Goal: Task Accomplishment & Management: Use online tool/utility

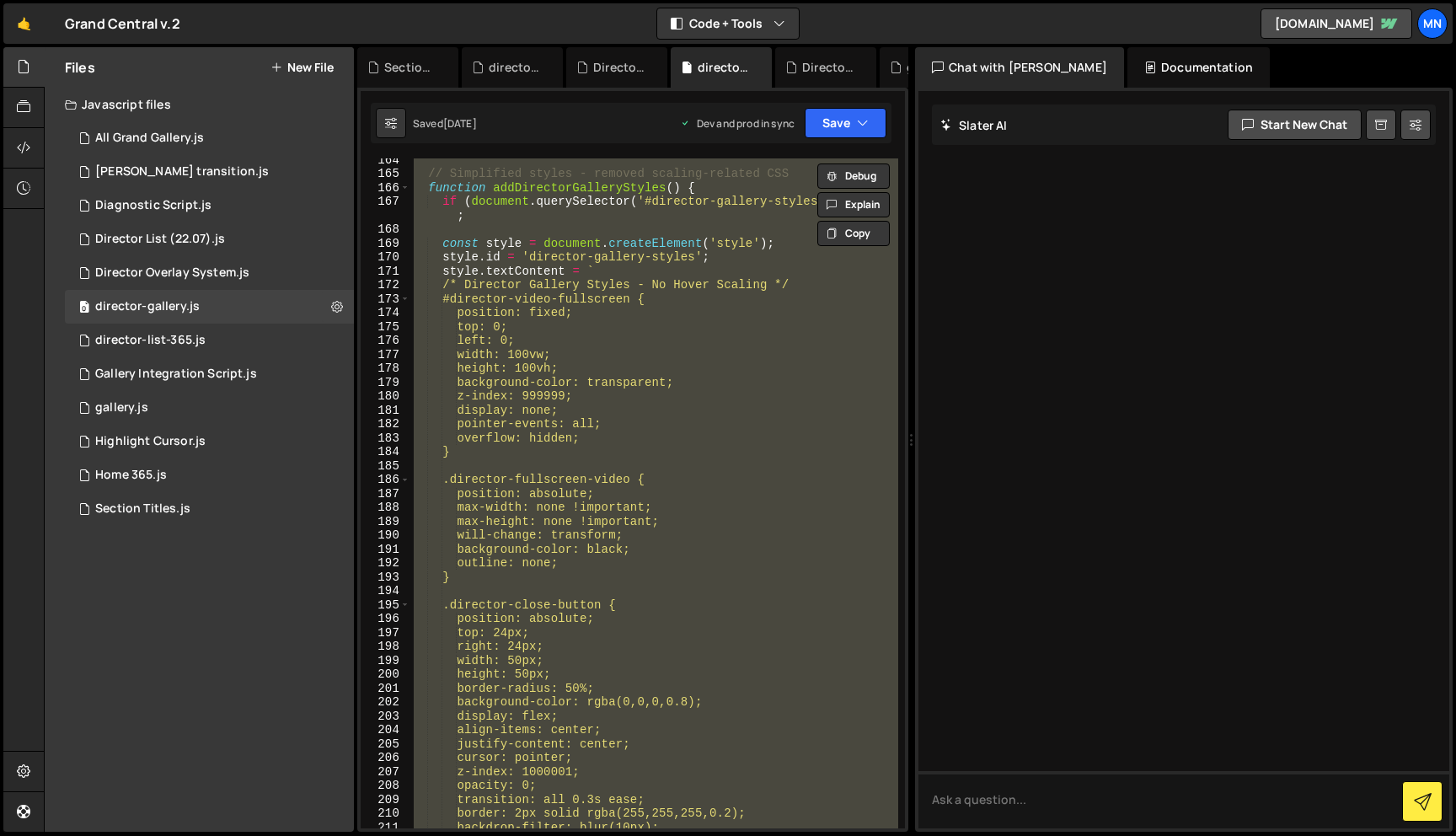
scroll to position [2273, 0]
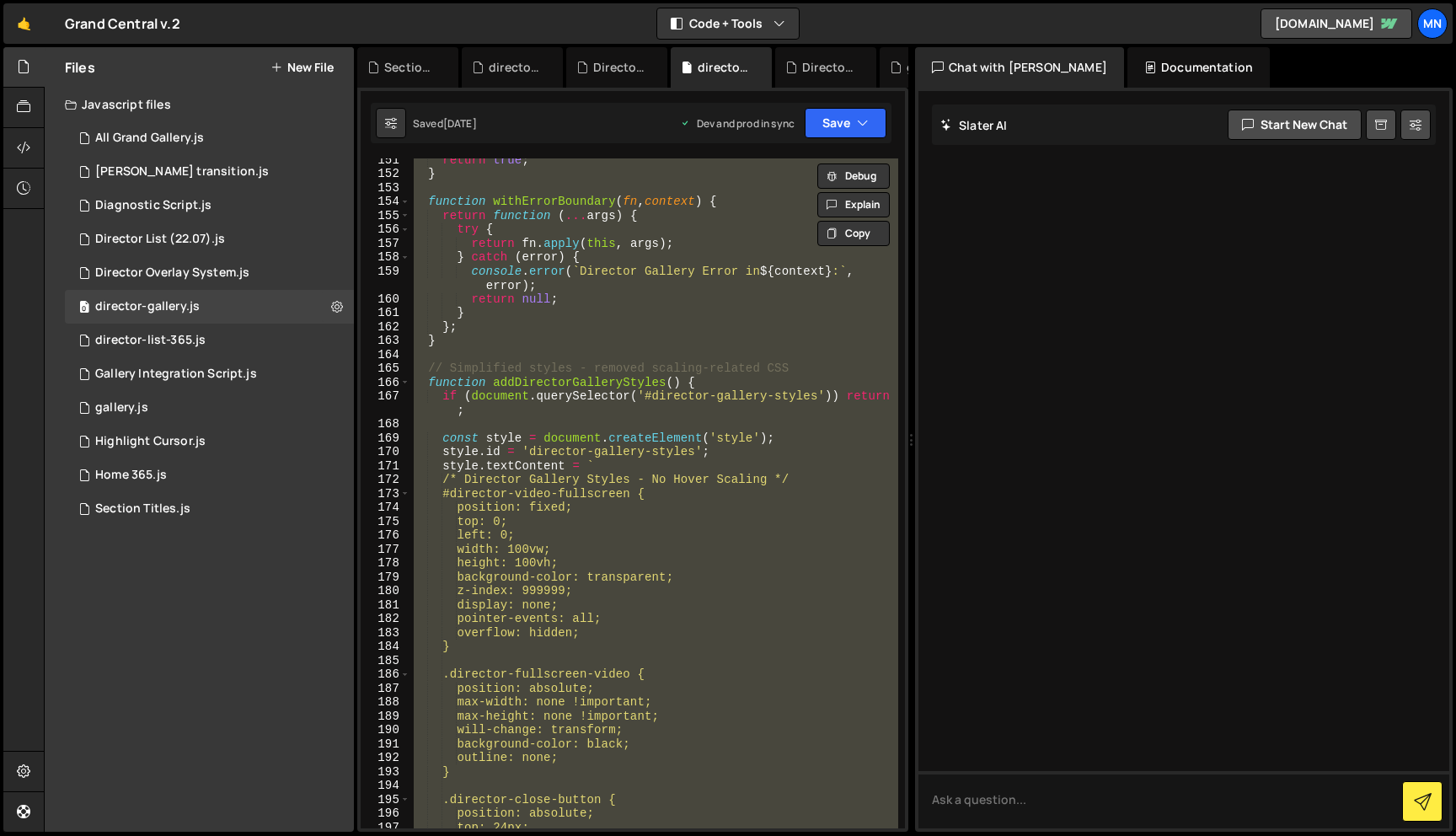
click at [792, 440] on div "return true ; } function withErrorBoundary ( fn , context ) { return function (…" at bounding box center [655, 494] width 488 height 670
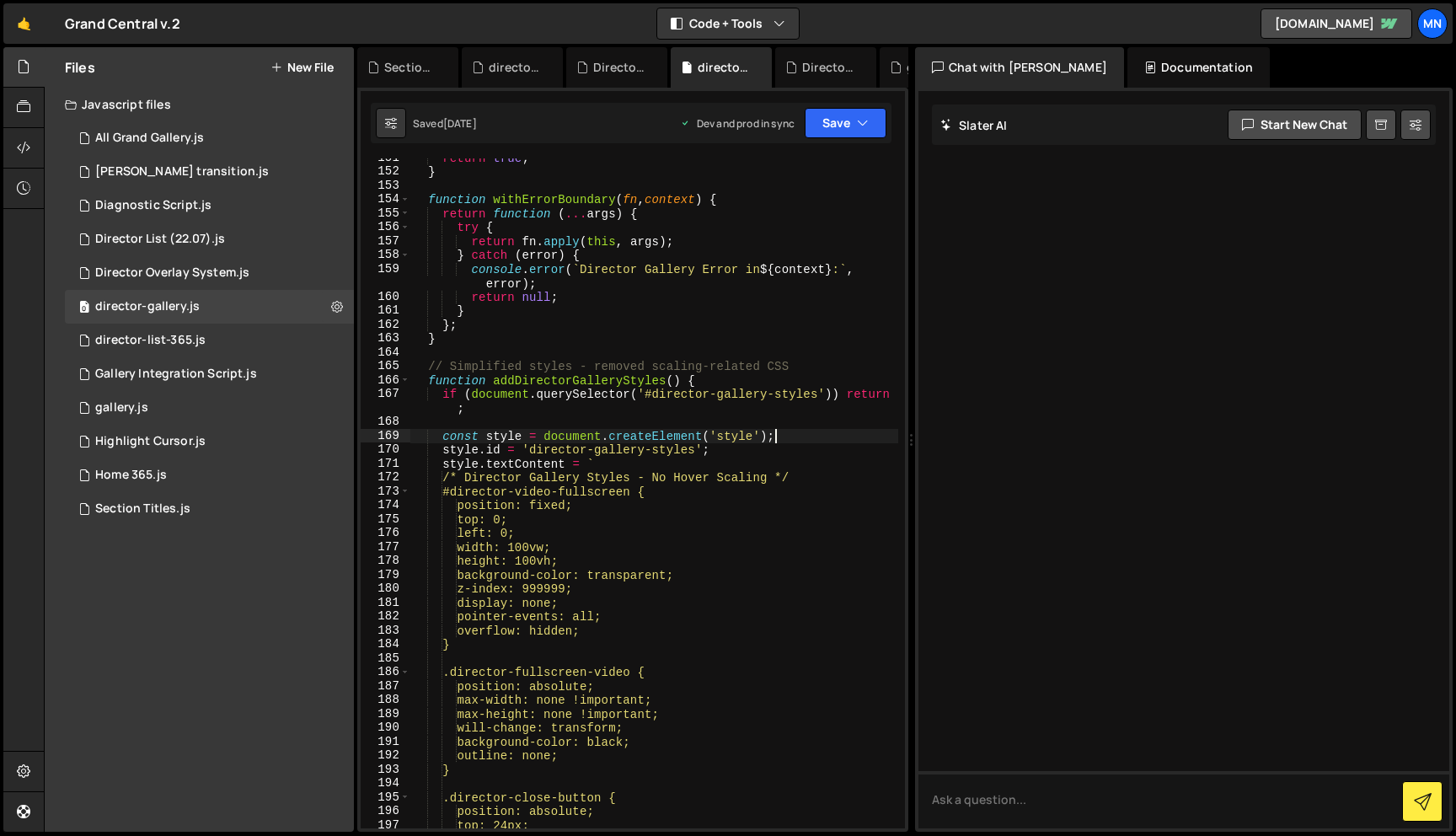
scroll to position [2276, 0]
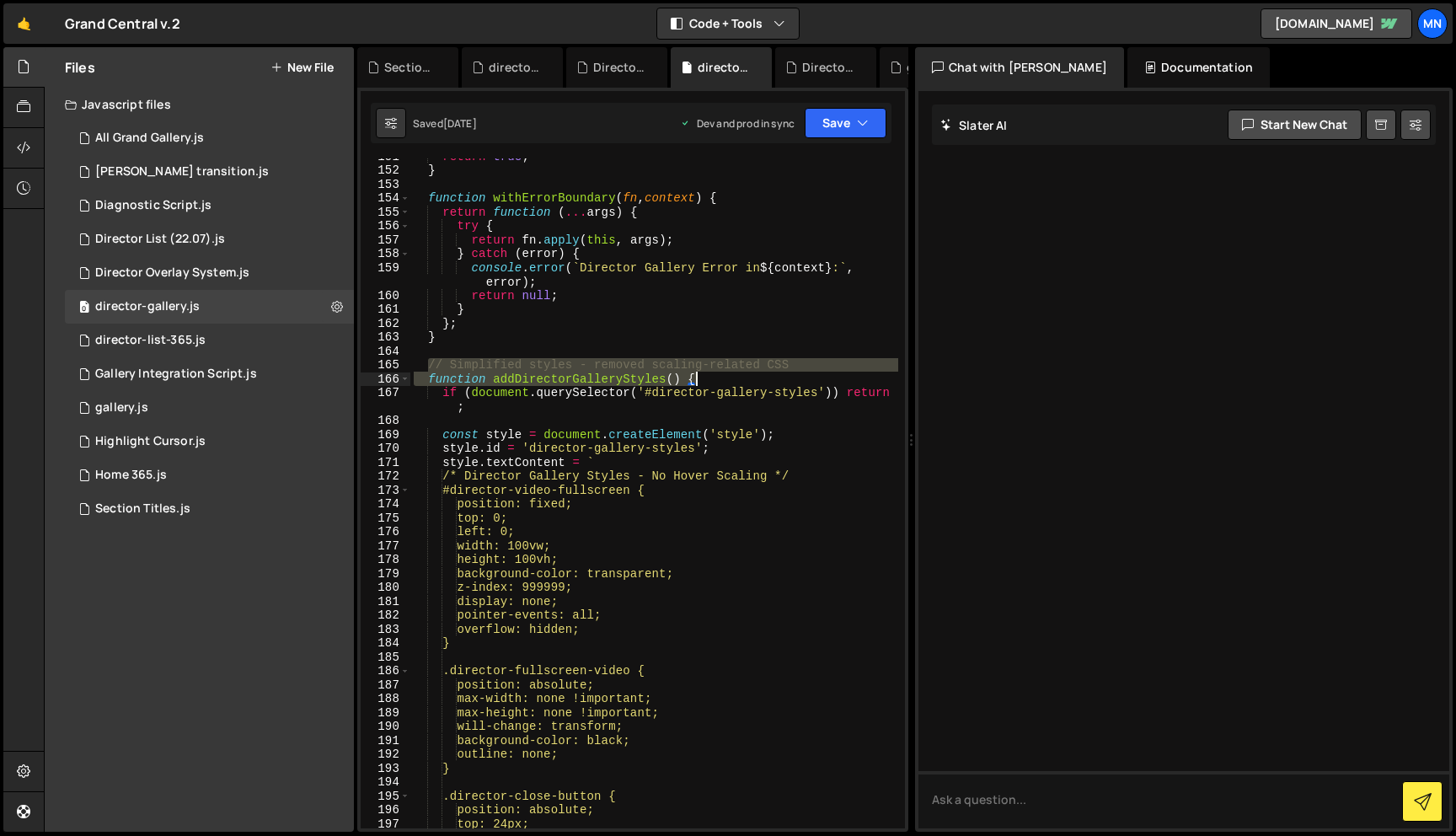
drag, startPoint x: 430, startPoint y: 365, endPoint x: 815, endPoint y: 372, distance: 385.1
click at [815, 372] on div "return true ; } function withErrorBoundary ( fn , context ) { return function (…" at bounding box center [655, 498] width 488 height 698
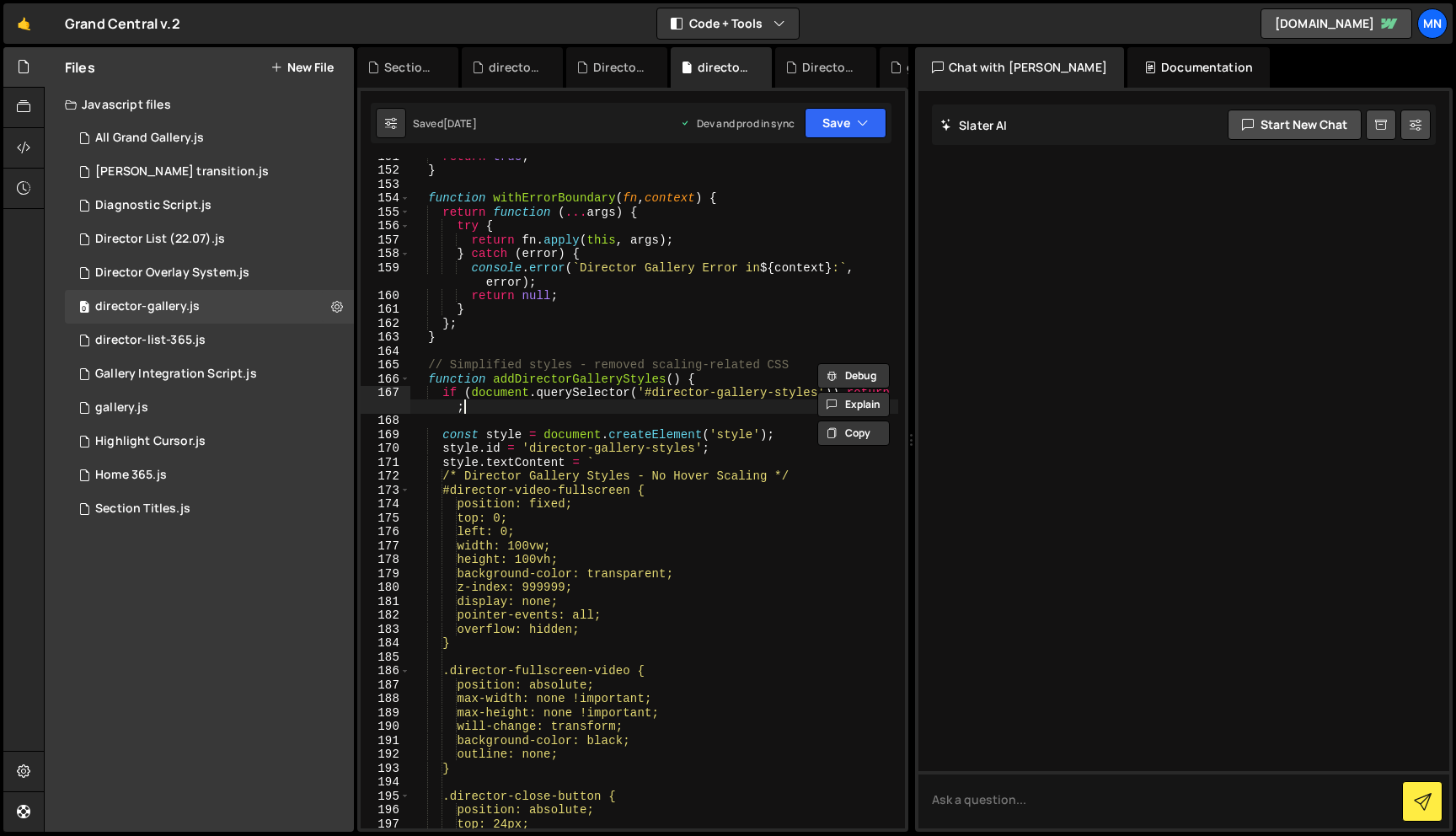
click at [786, 413] on div "return true ; } function withErrorBoundary ( fn , context ) { return function (…" at bounding box center [655, 498] width 488 height 698
type textarea "if (document.querySelector('#director-gallery-styles')) return;"
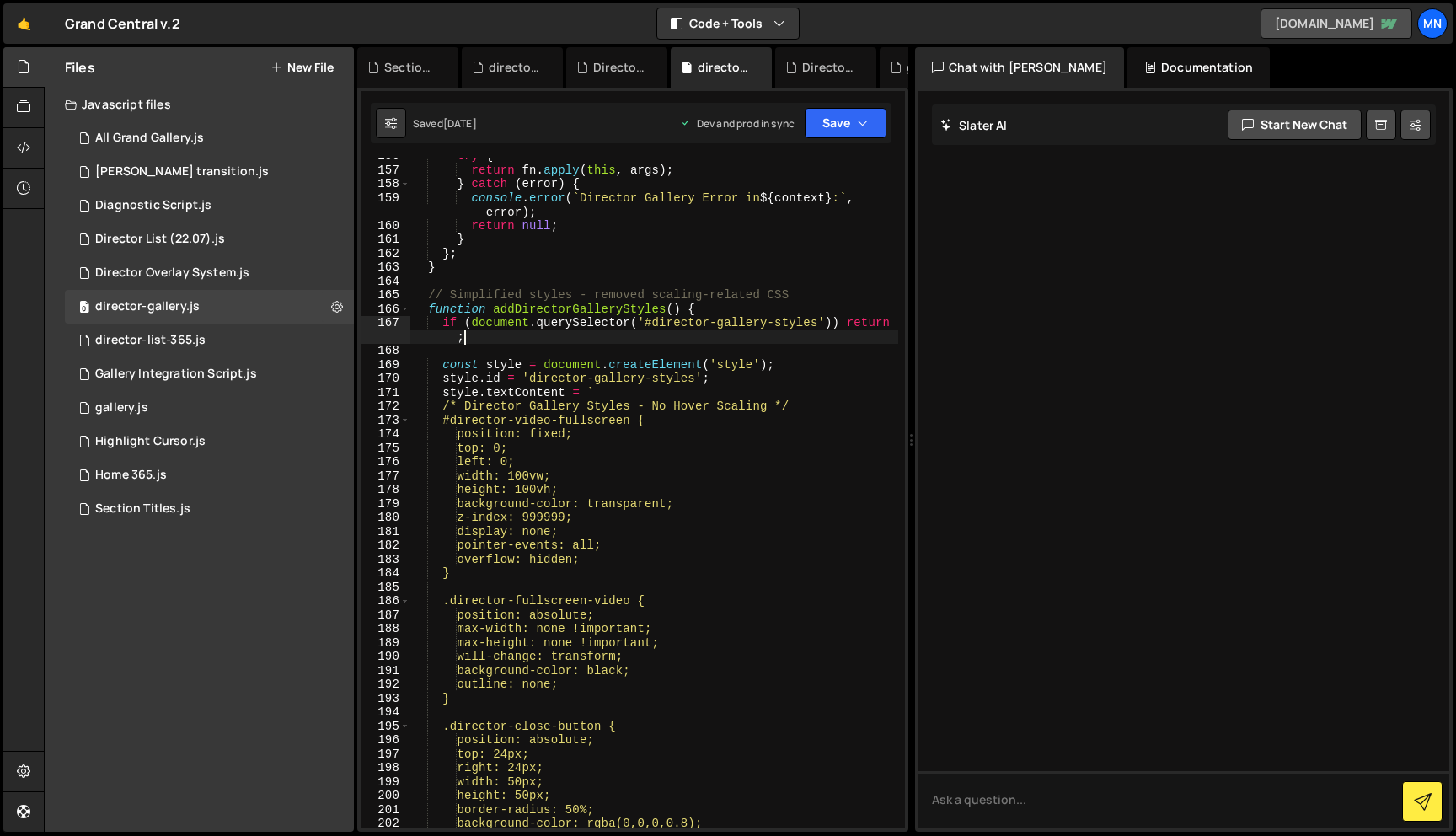
scroll to position [2281, 0]
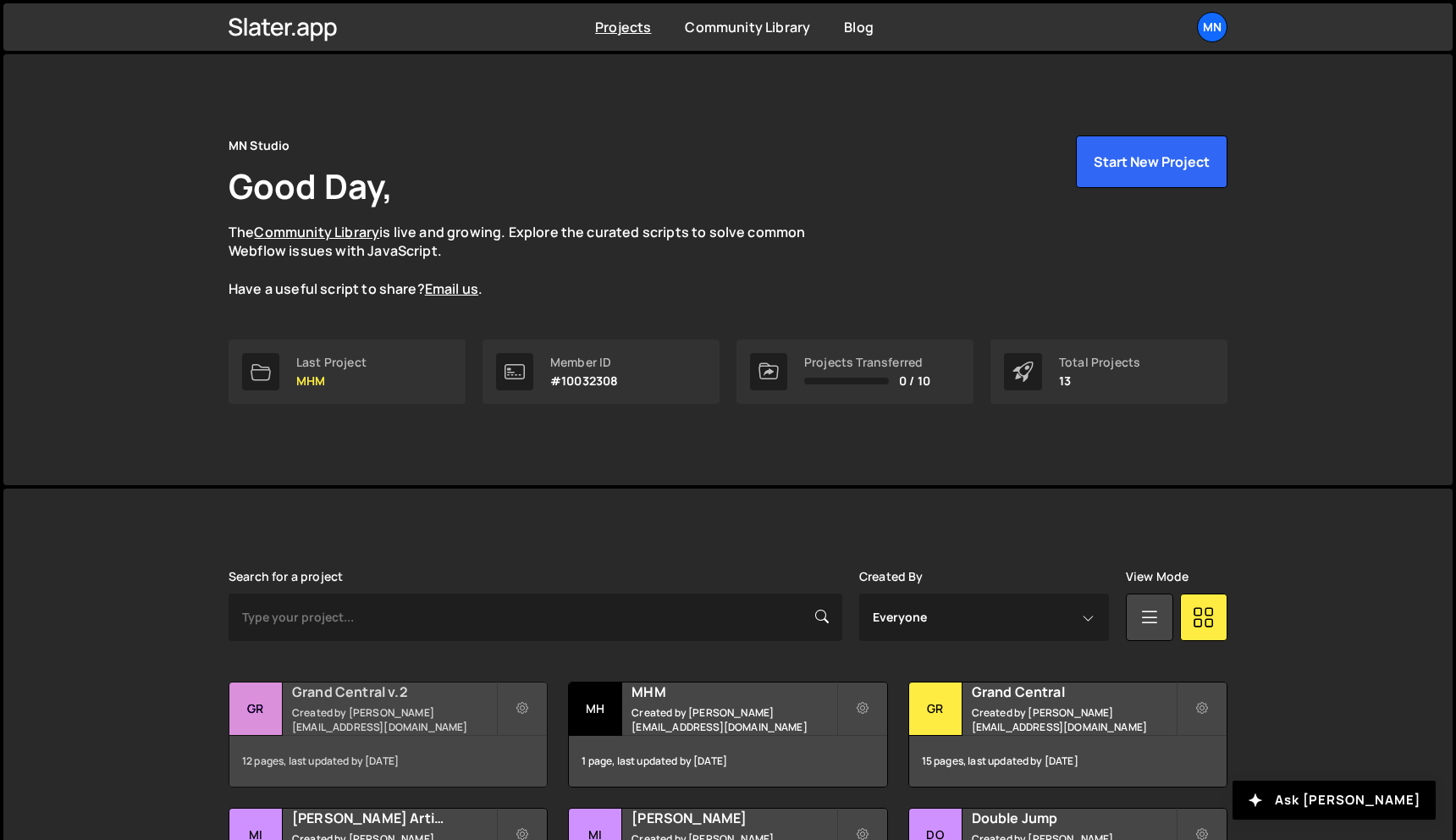
click at [345, 697] on h2 "Grand Central v.2" at bounding box center [394, 691] width 204 height 19
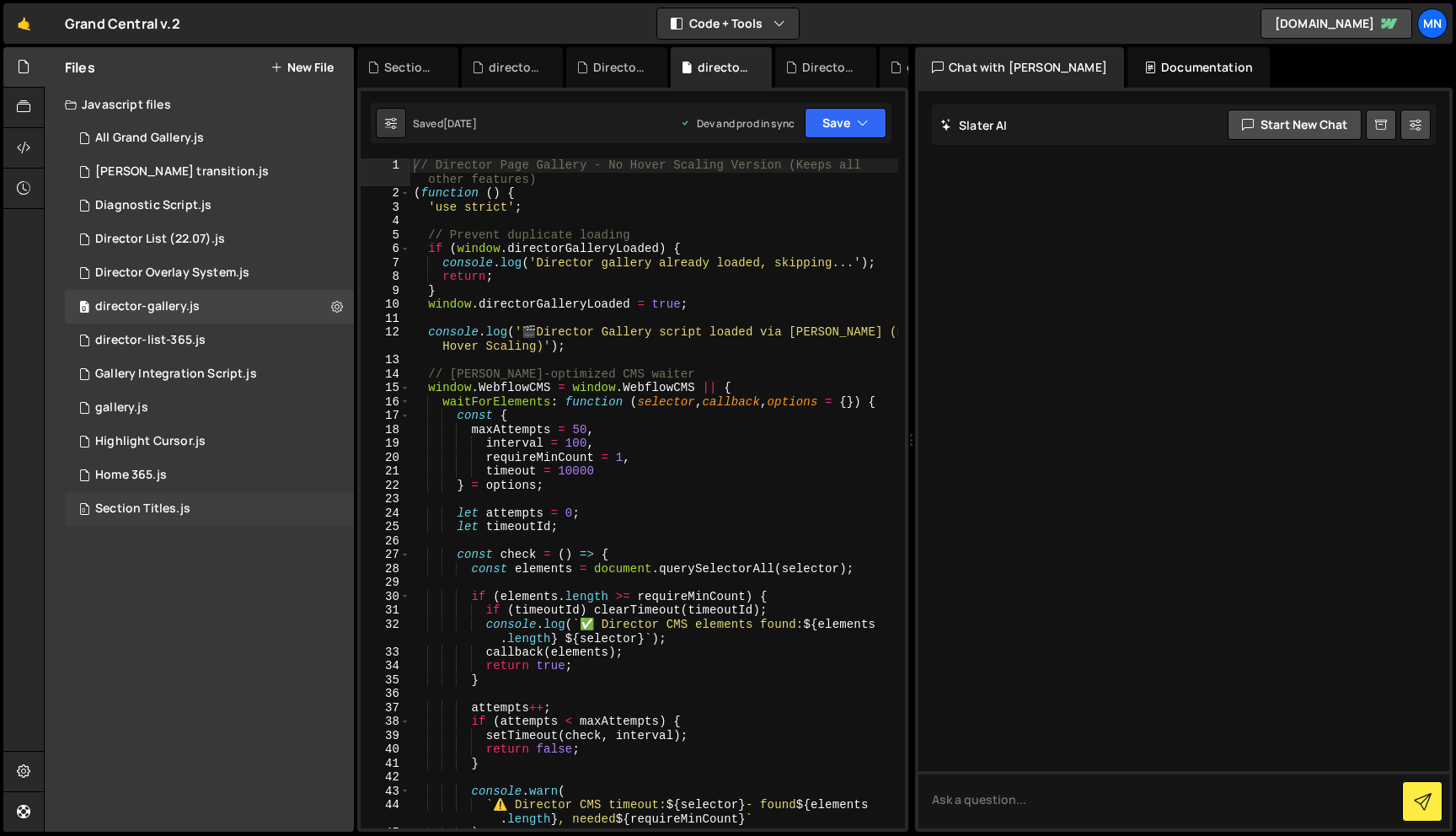
click at [162, 506] on div "Section Titles.js" at bounding box center [142, 509] width 95 height 15
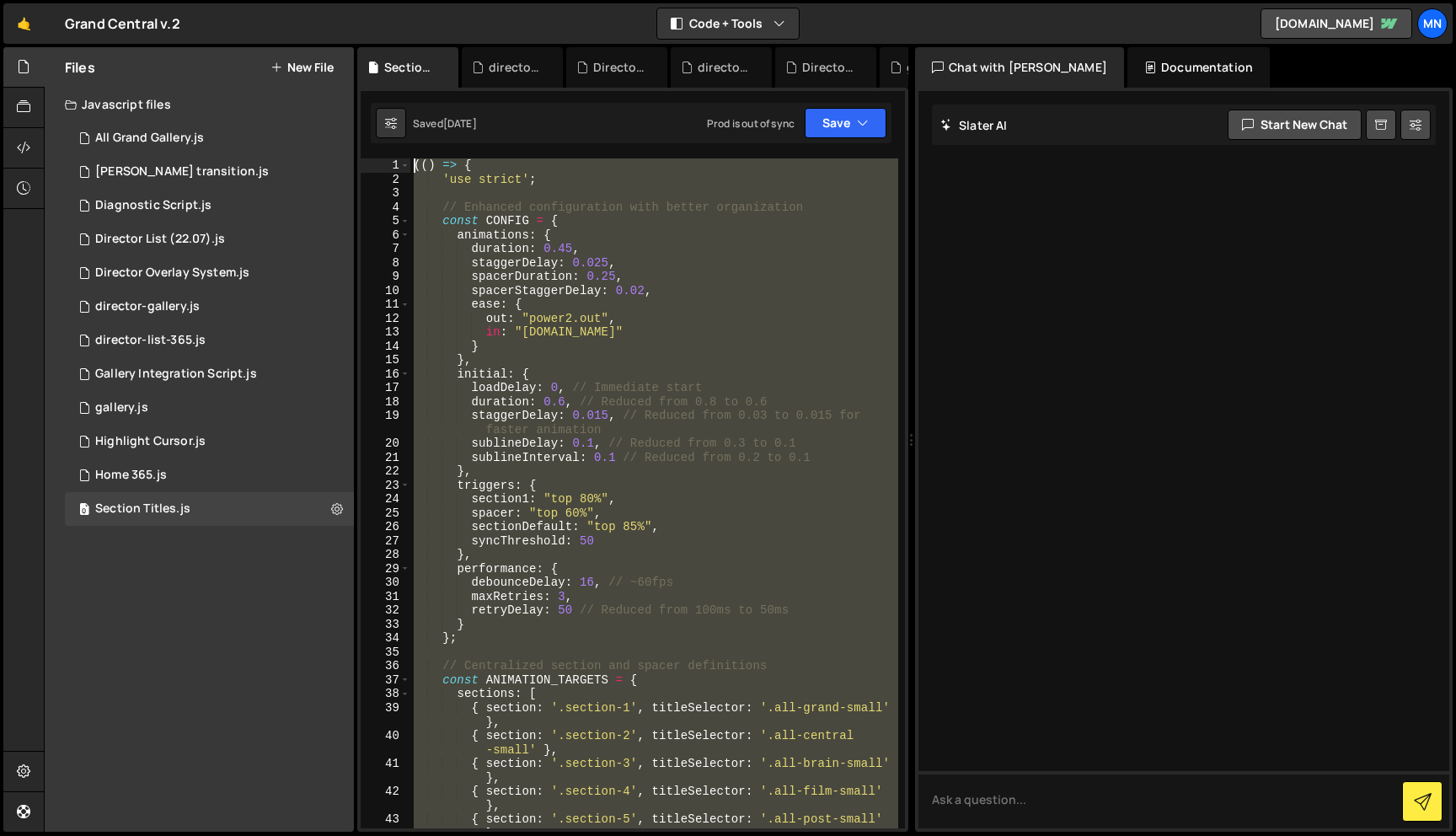
drag, startPoint x: 412, startPoint y: 610, endPoint x: 277, endPoint y: -106, distance: 728.6
click at [277, 0] on html "Projects Community Library Blog MN Projects Your Teams Invite team member Accou…" at bounding box center [728, 418] width 1456 height 836
paste textarea "})()"
type textarea "})();"
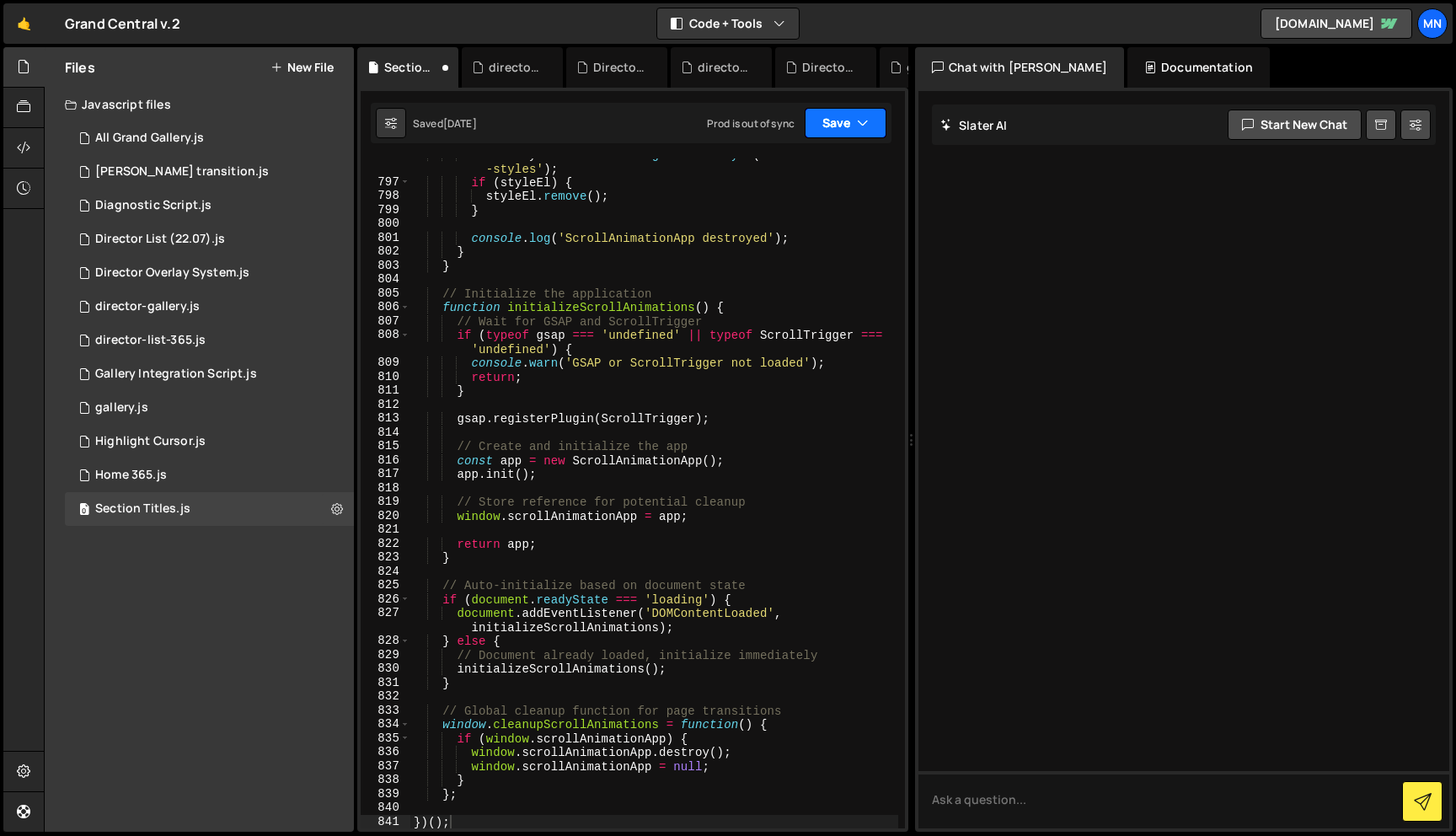
click at [862, 122] on icon "button" at bounding box center [863, 123] width 12 height 17
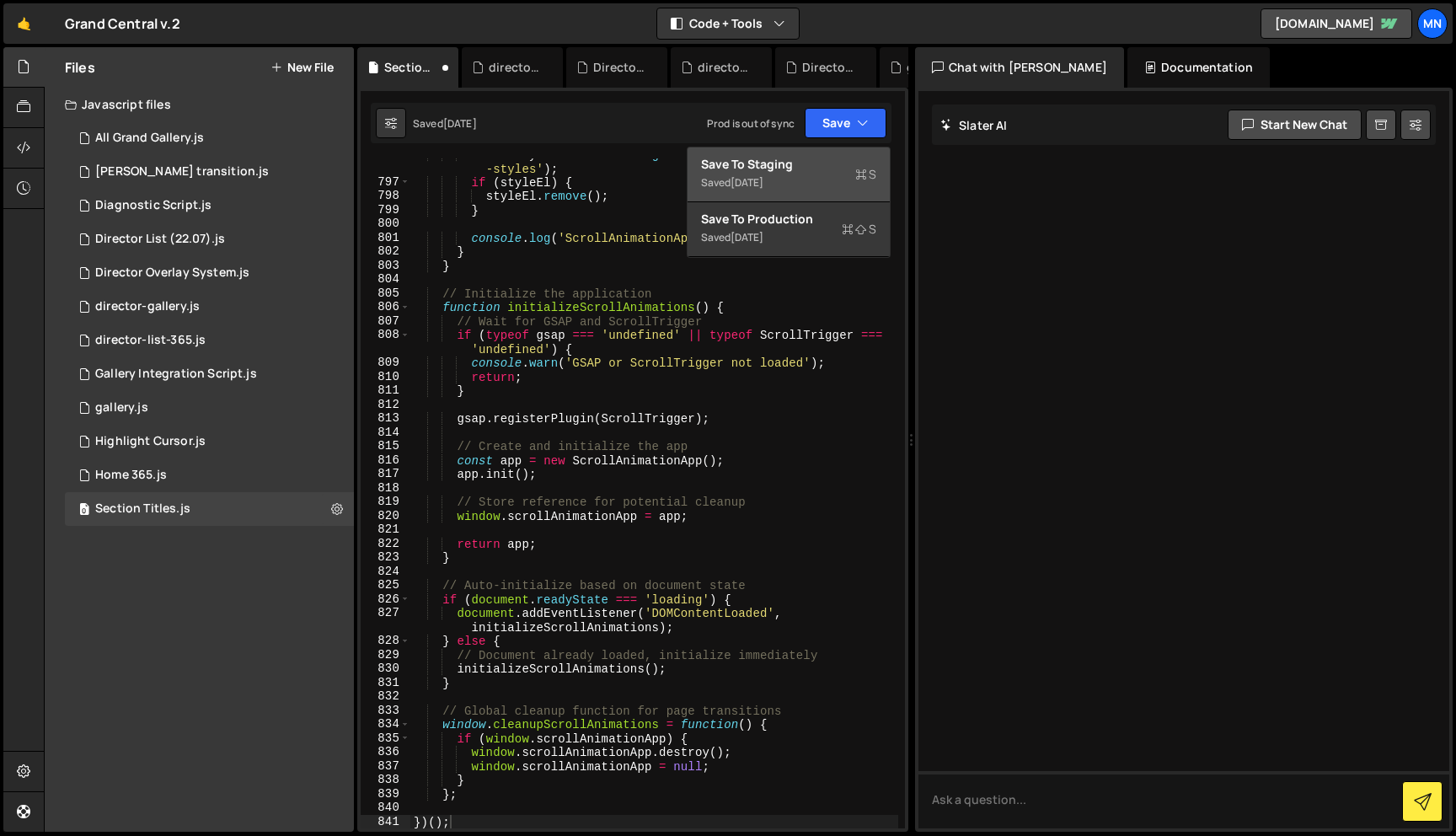
click at [796, 190] on div "Saved 1 week ago" at bounding box center [789, 182] width 175 height 21
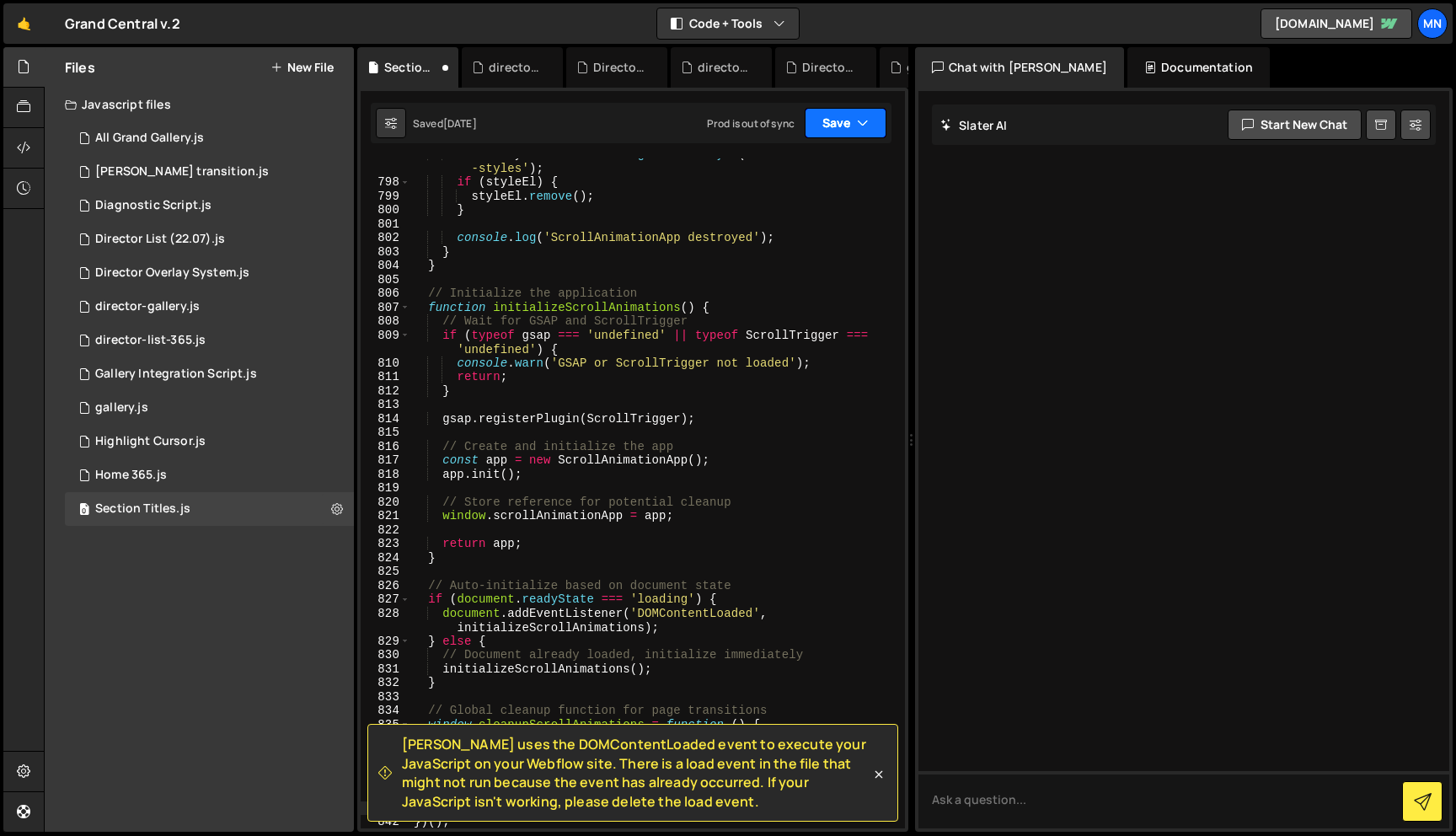
scroll to position [12612, 0]
click at [838, 127] on button "Save" at bounding box center [845, 123] width 81 height 30
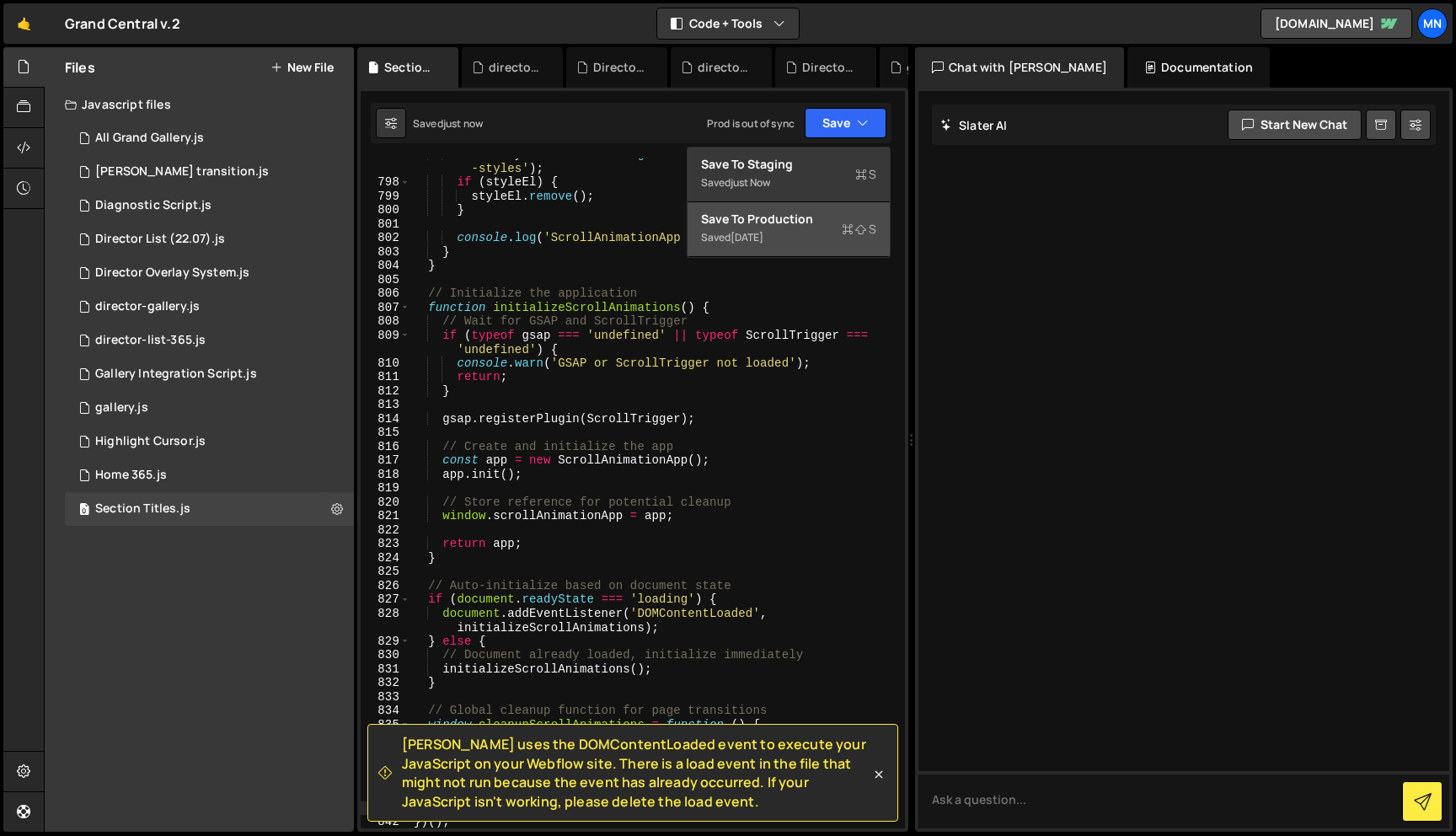
click at [798, 249] on button "Save to Production S Saved 1 month ago" at bounding box center [789, 229] width 202 height 55
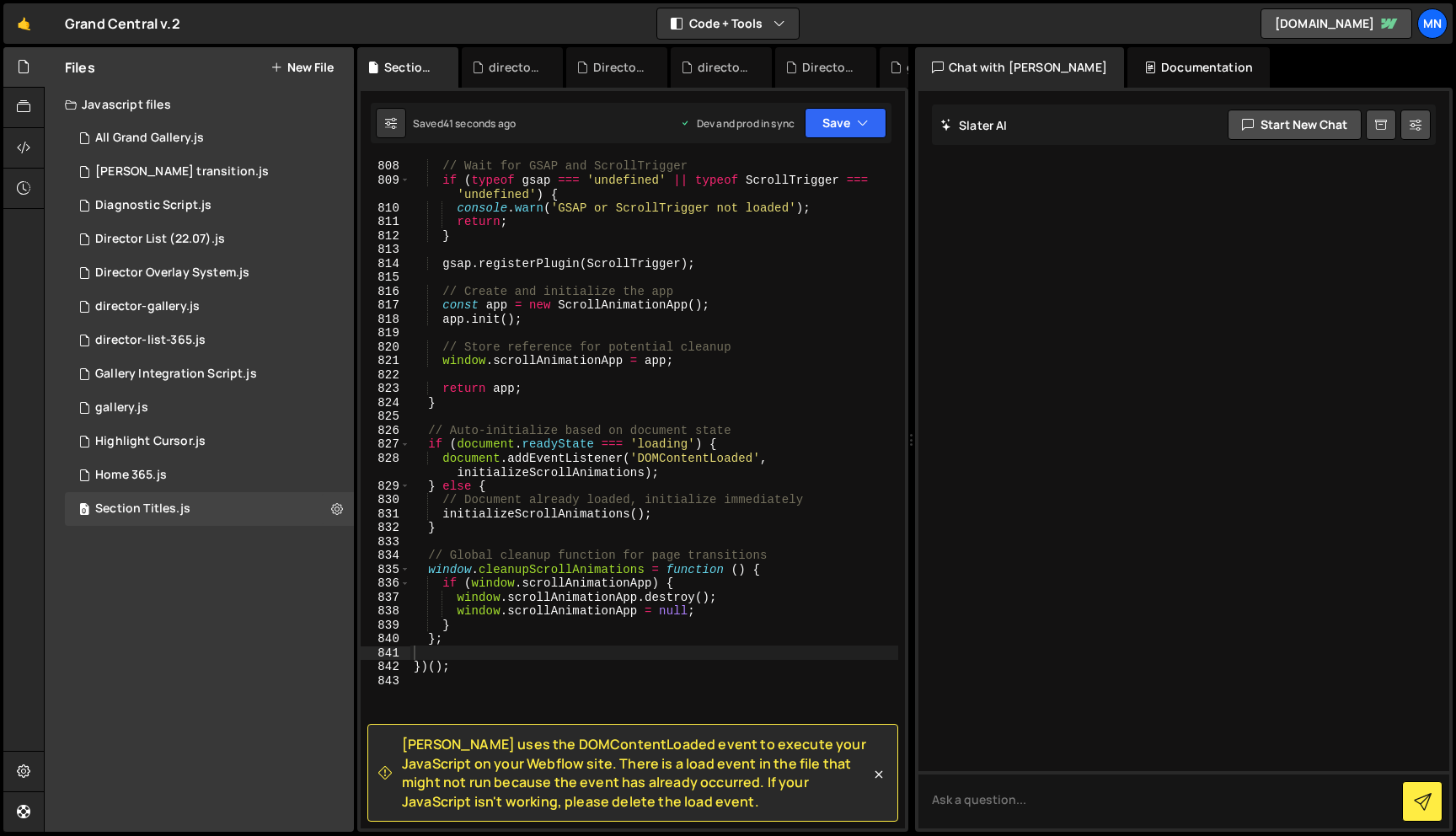
scroll to position [12954, 0]
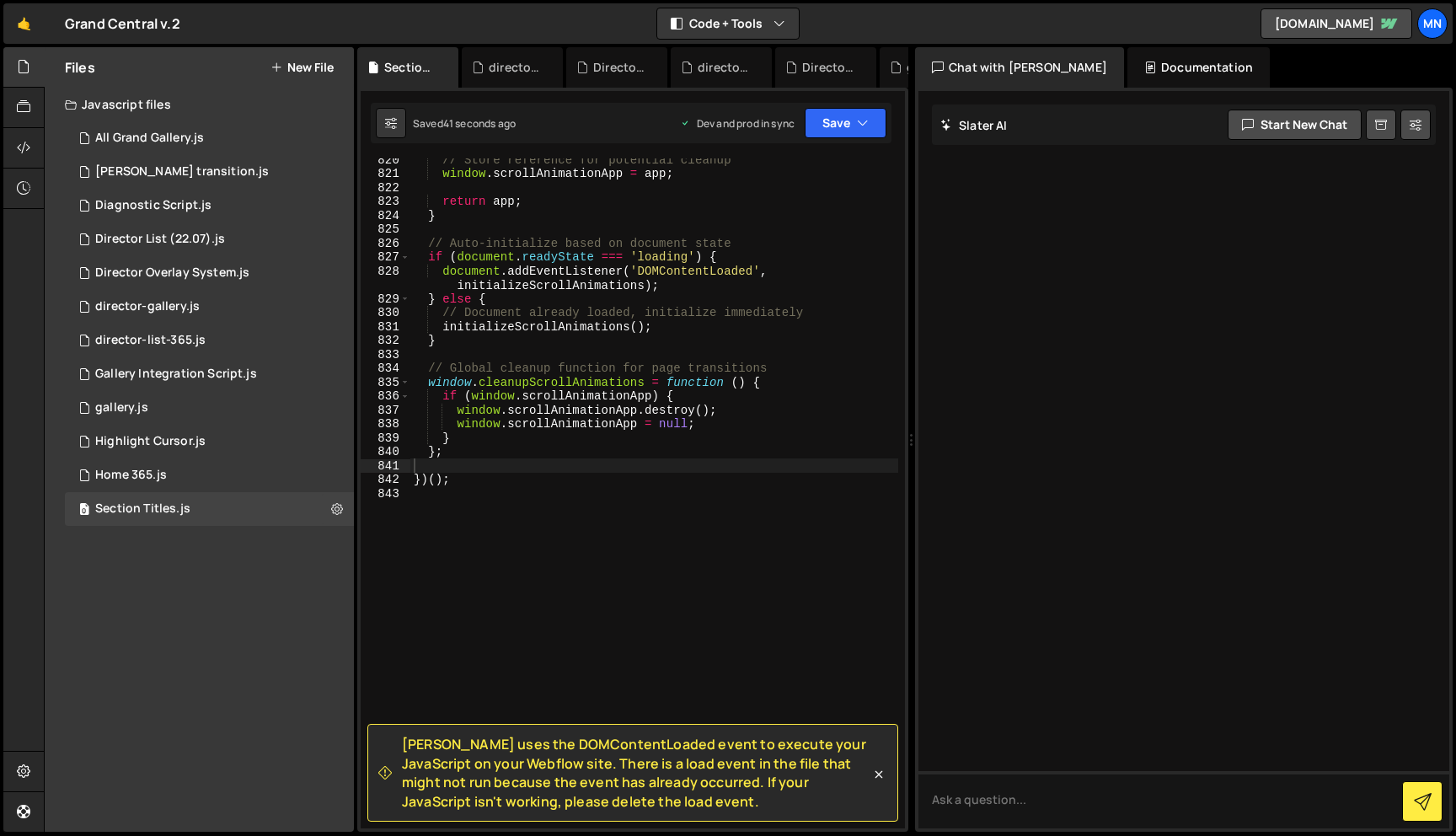
drag, startPoint x: 503, startPoint y: 569, endPoint x: 485, endPoint y: 560, distance: 20.1
click at [485, 560] on div "// Store reference for potential cleanup window . scrollAnimationApp = app ; re…" at bounding box center [655, 502] width 488 height 698
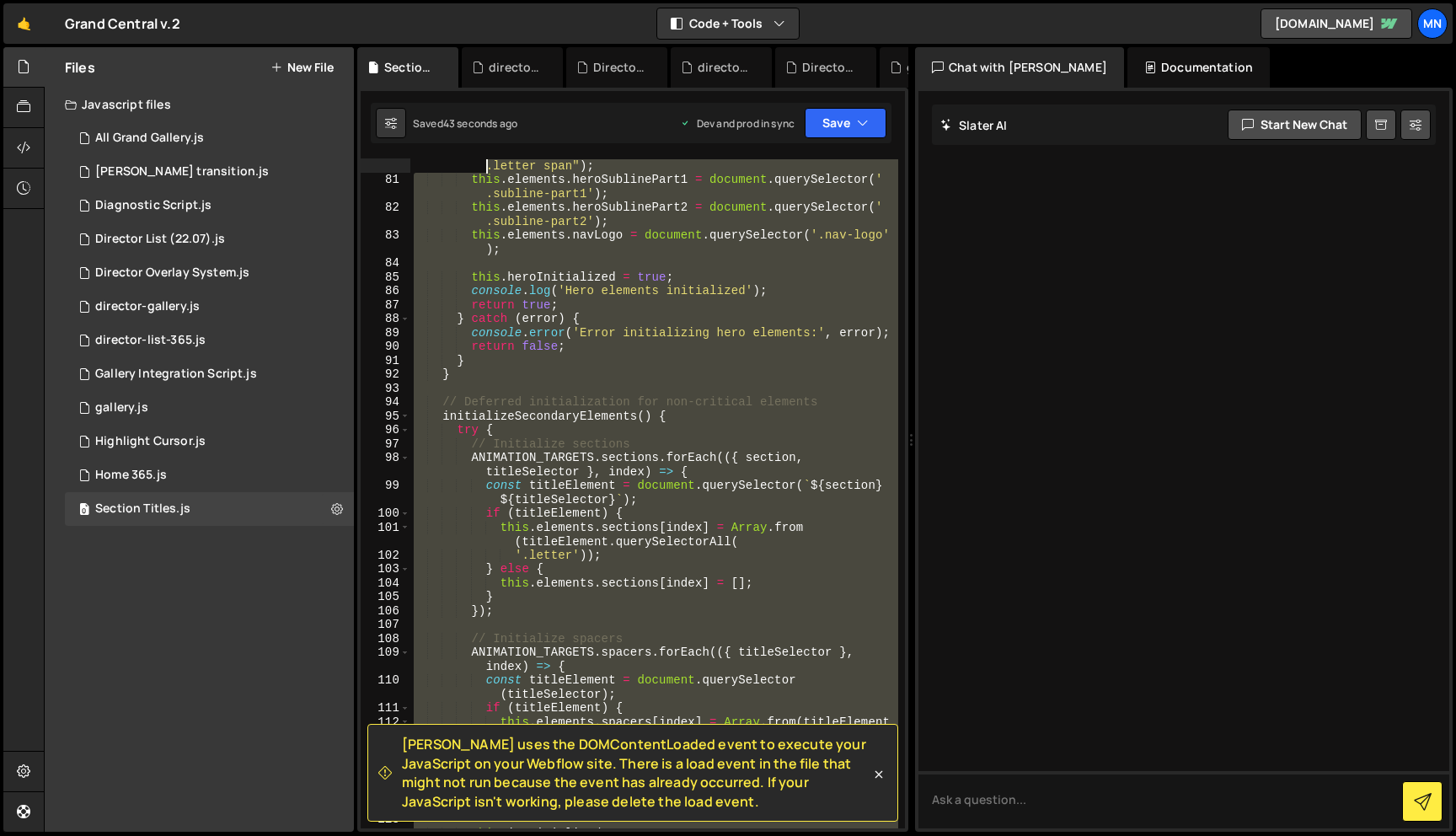
scroll to position [0, 0]
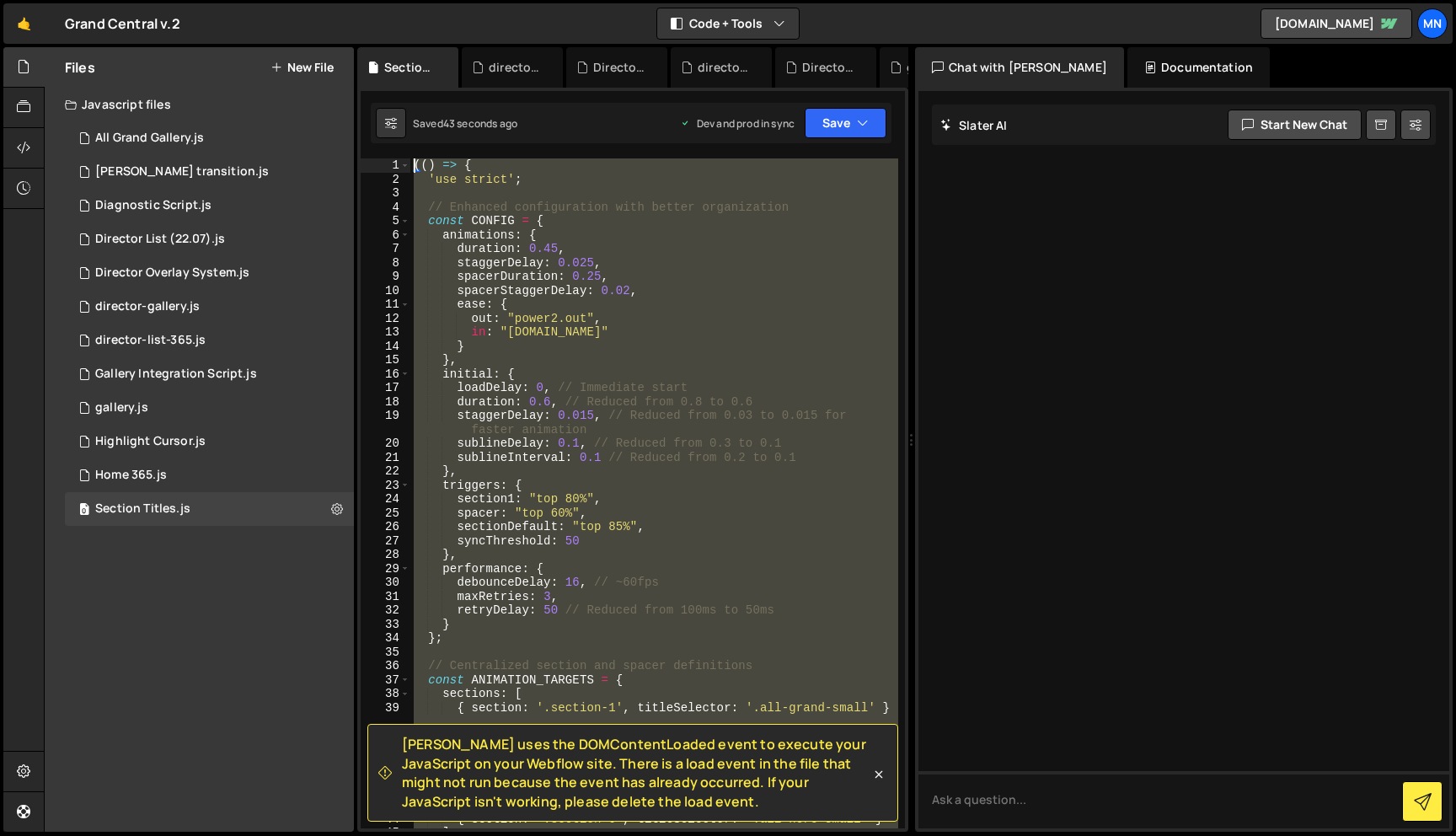
drag, startPoint x: 420, startPoint y: 533, endPoint x: 461, endPoint y: -106, distance: 640.3
click at [461, 0] on html "Projects Community Library Blog MN Projects Your Teams Invite team member Accou…" at bounding box center [728, 418] width 1456 height 836
paste textarea "y: i === currentActiveSection ? 0 :"
type textarea "y: i === currentActiveSection ? 0 :"
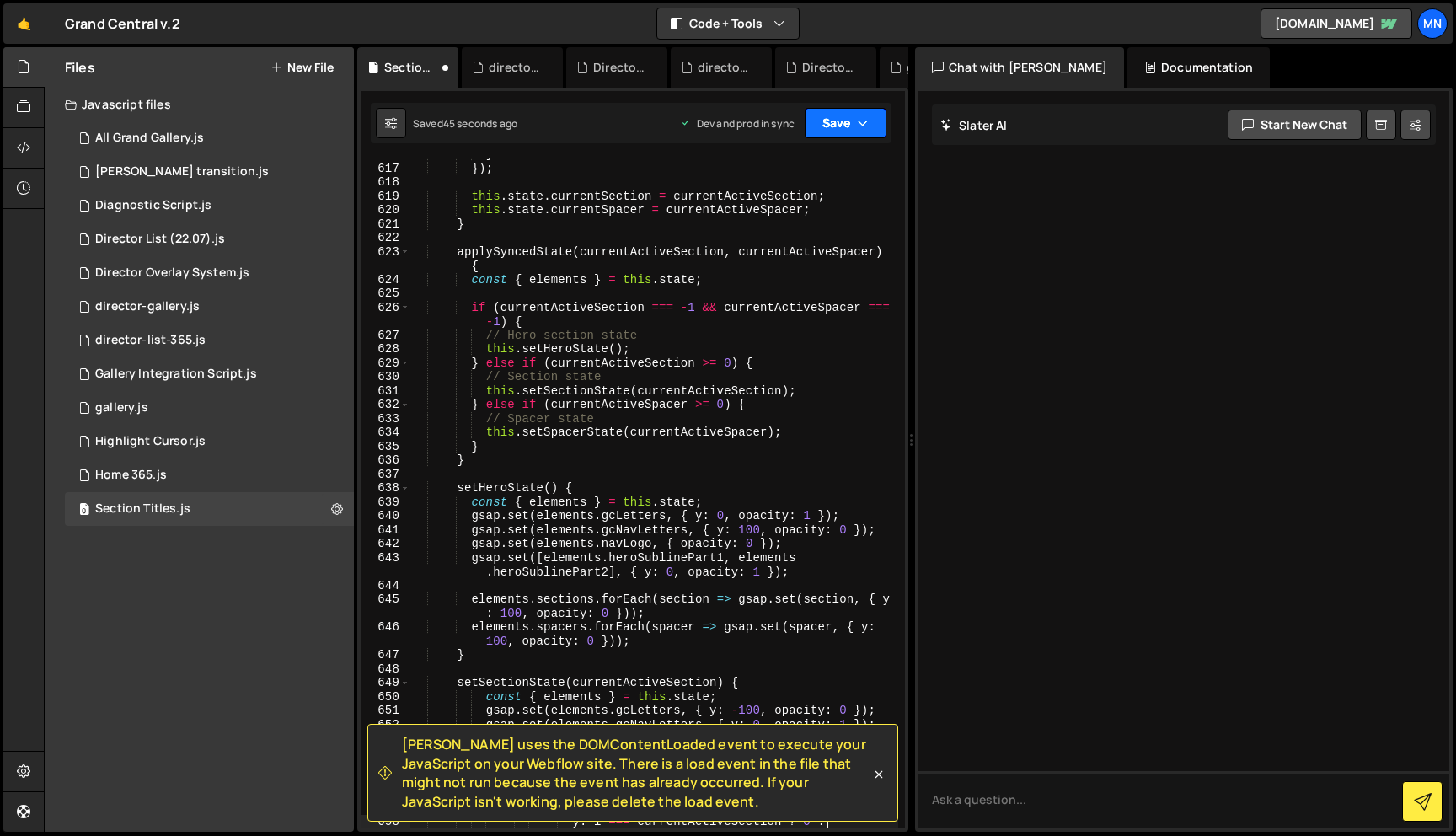
click at [864, 111] on button "Save" at bounding box center [845, 123] width 81 height 30
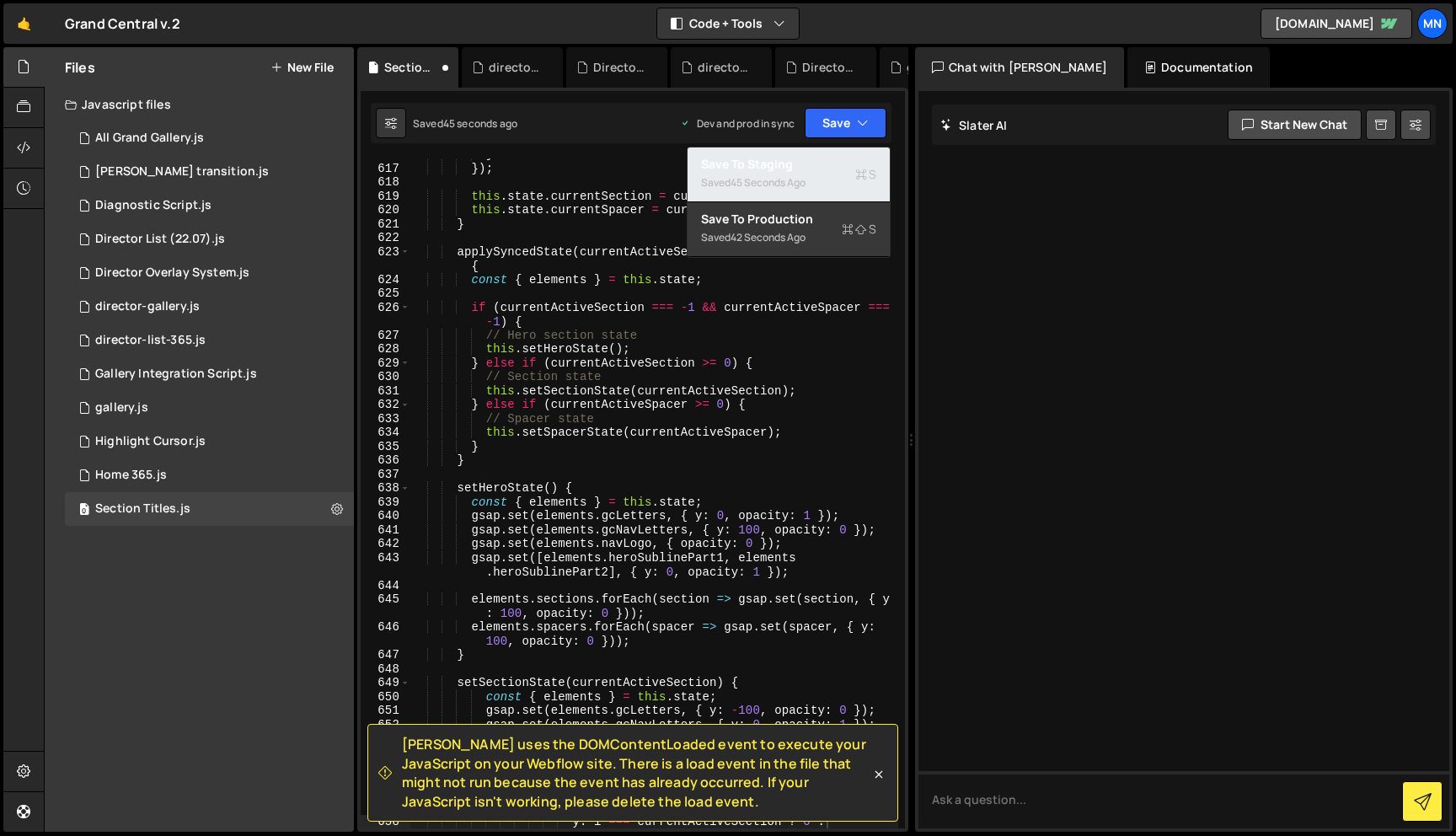
drag, startPoint x: 764, startPoint y: 176, endPoint x: 840, endPoint y: 145, distance: 82.1
click at [765, 175] on div "45 seconds ago" at bounding box center [768, 182] width 75 height 15
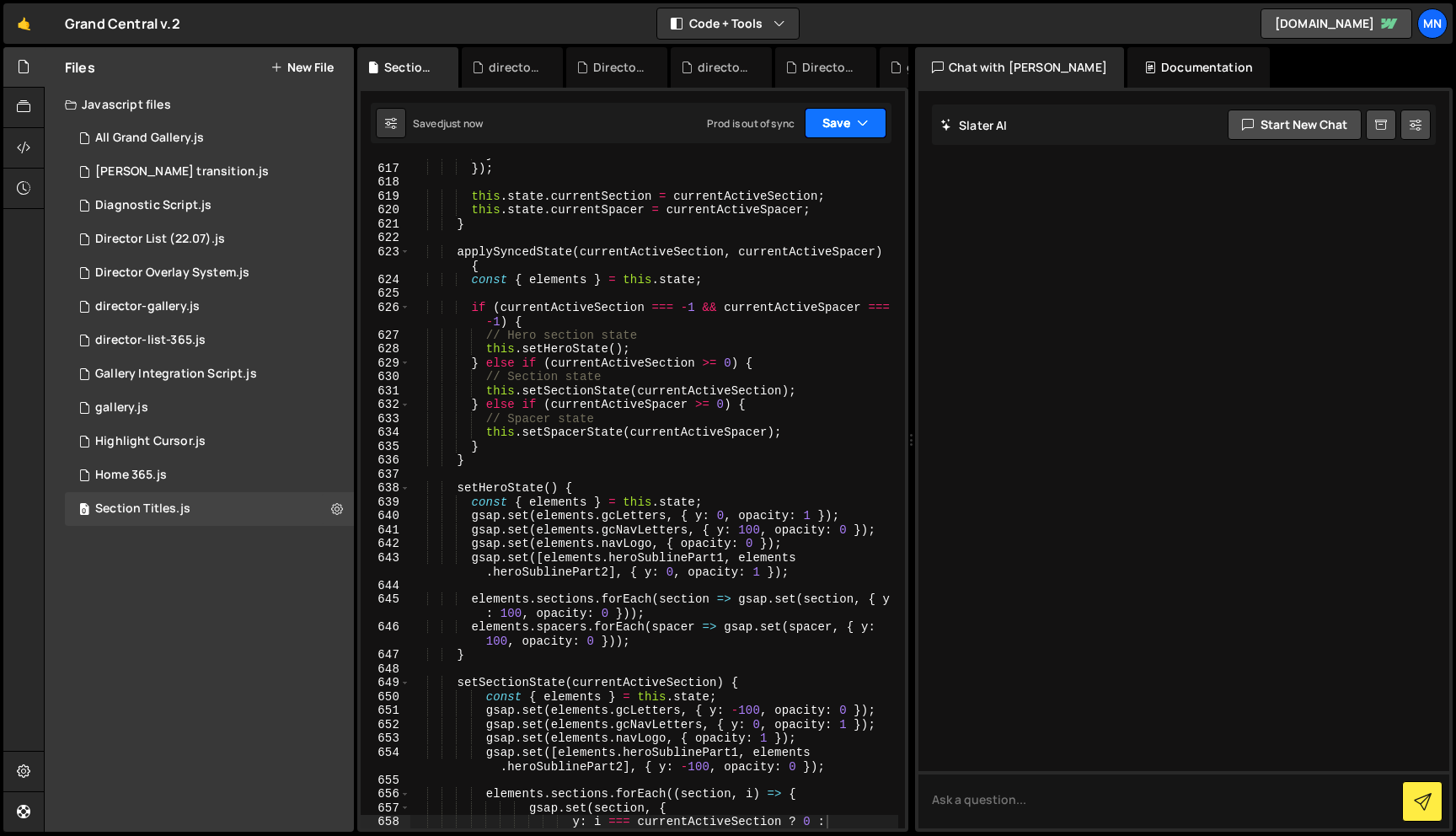
click at [858, 123] on icon "button" at bounding box center [863, 123] width 12 height 17
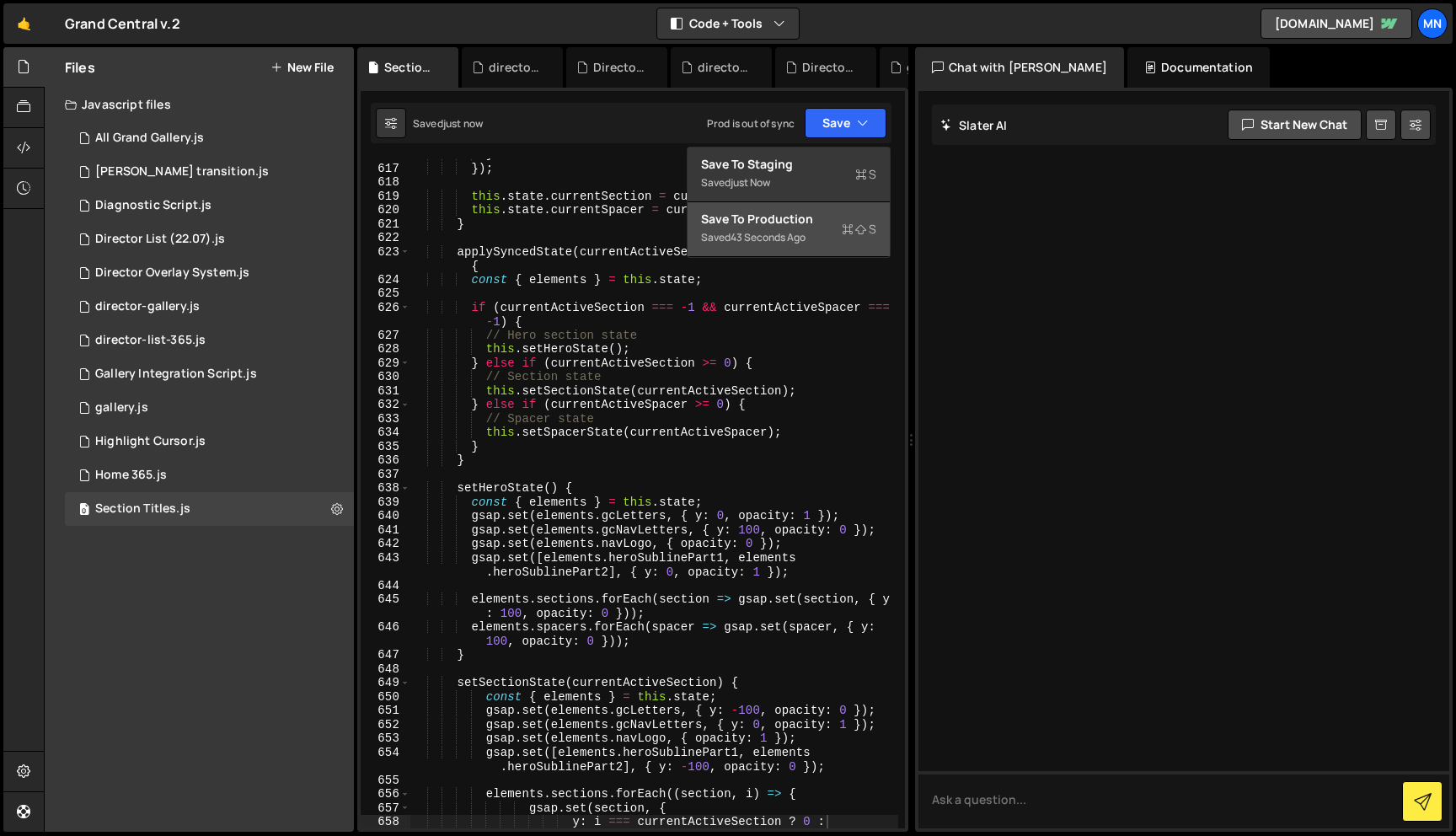
click at [798, 253] on button "Save to Production S Saved 43 seconds ago" at bounding box center [789, 229] width 202 height 55
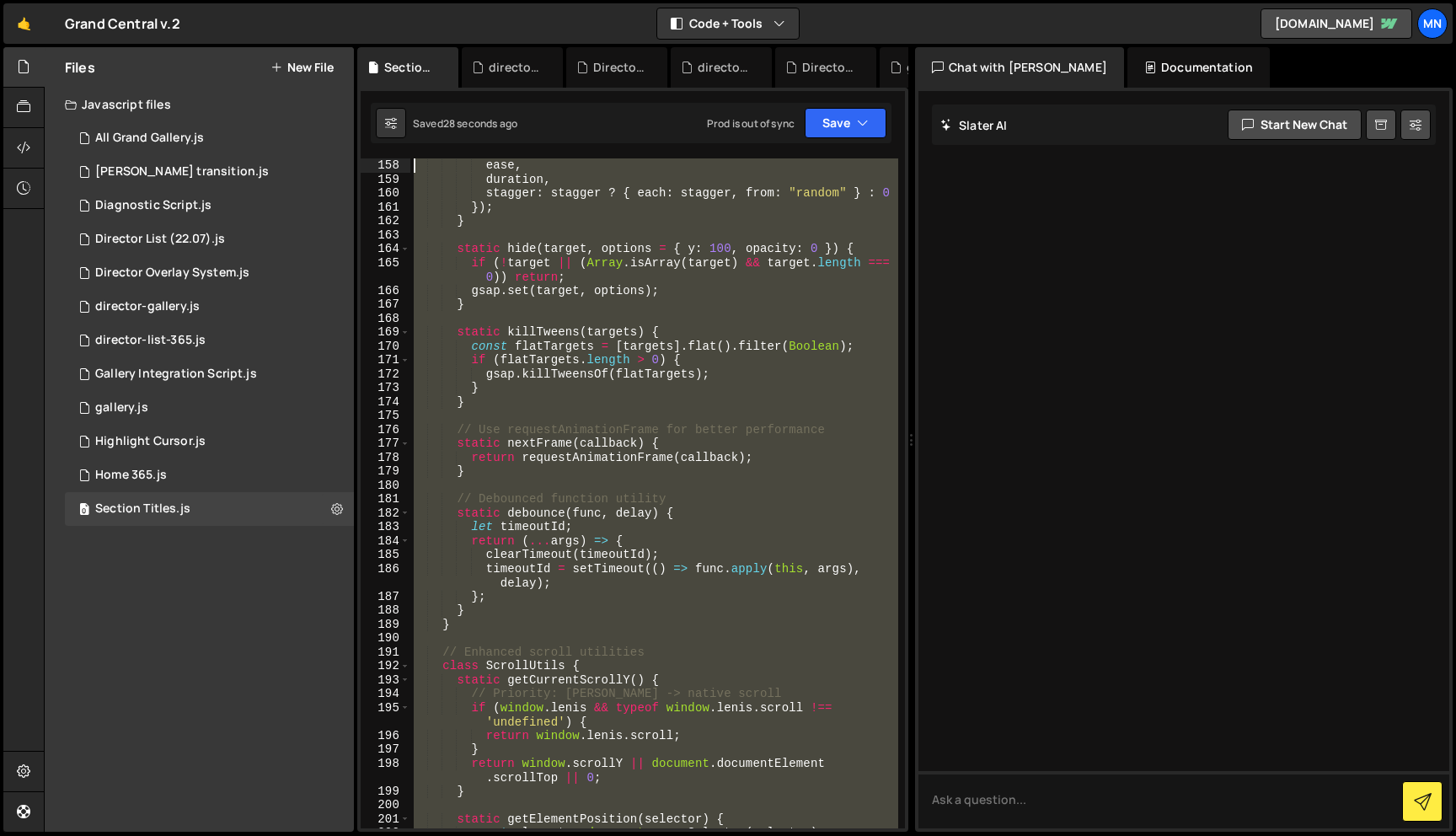
scroll to position [0, 0]
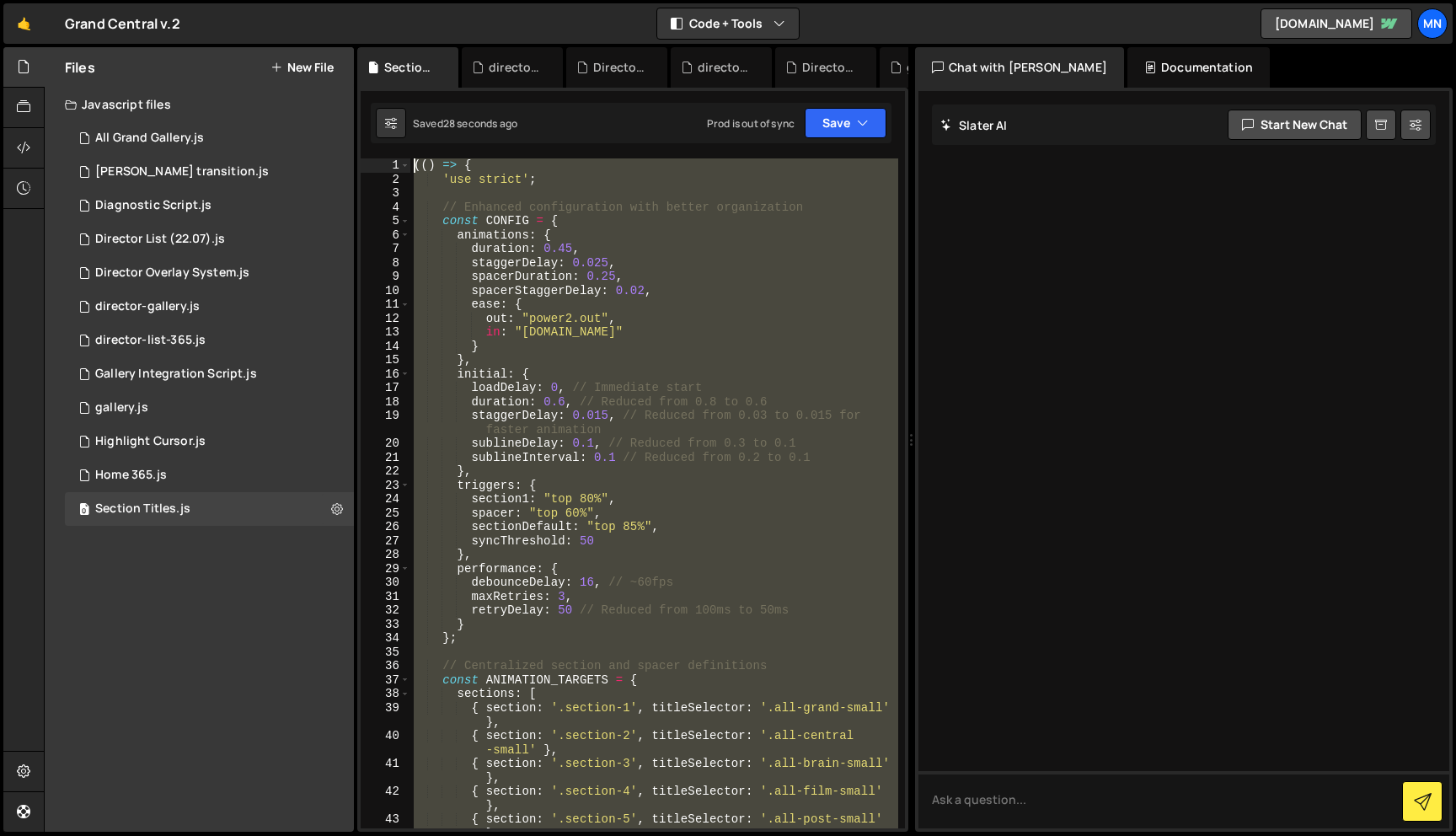
drag, startPoint x: 465, startPoint y: 664, endPoint x: 322, endPoint y: -106, distance: 783.2
click at [322, 0] on html "Projects Community Library Blog MN Projects Your Teams Invite team member Accou…" at bounding box center [728, 418] width 1456 height 836
paste textarea "y: i === currentActiveSection ? 0 :"
type textarea "y: i === currentActiveSection ? 0 :"
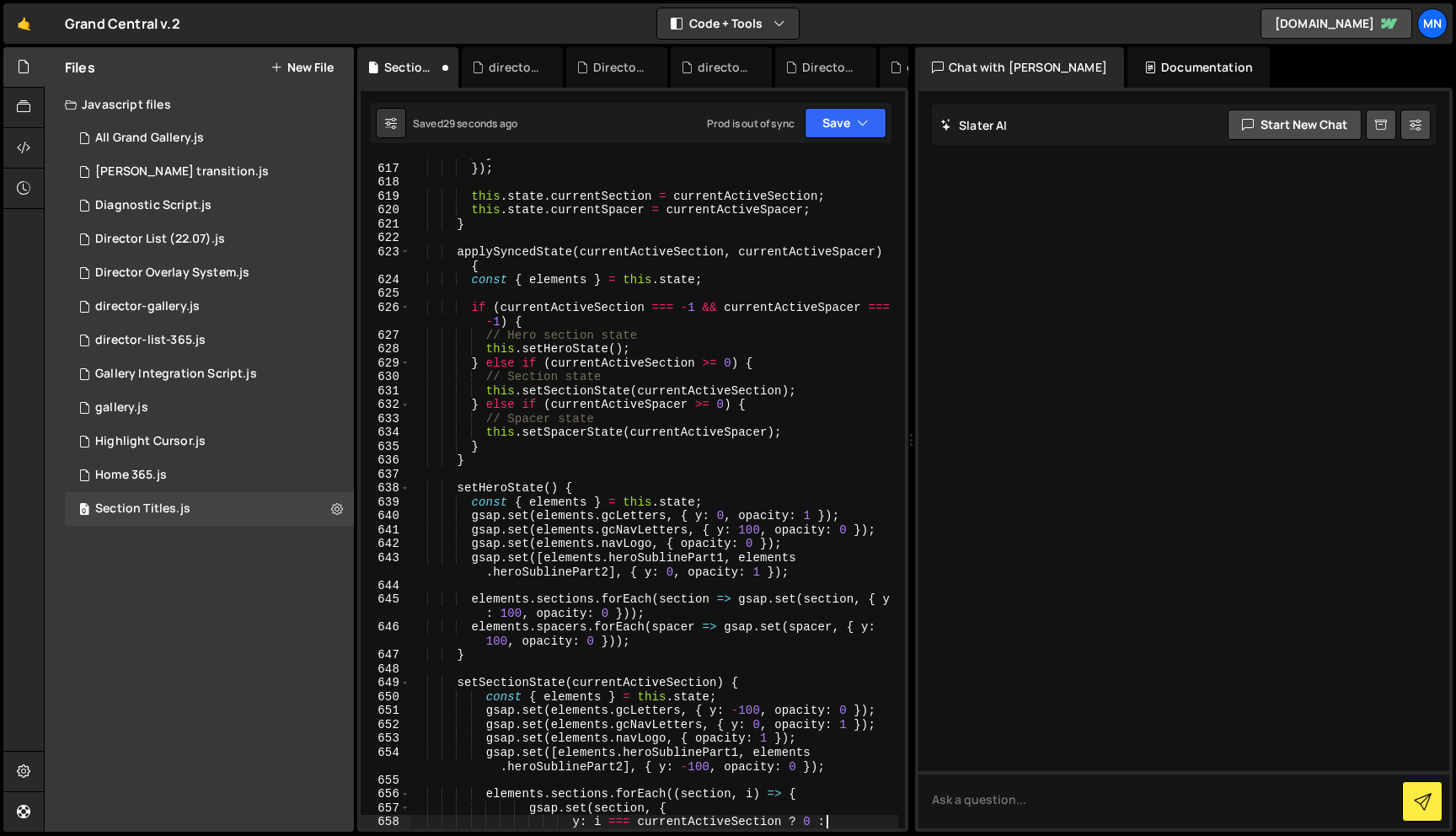
scroll to position [9941, 0]
click at [845, 123] on button "Save" at bounding box center [845, 123] width 81 height 30
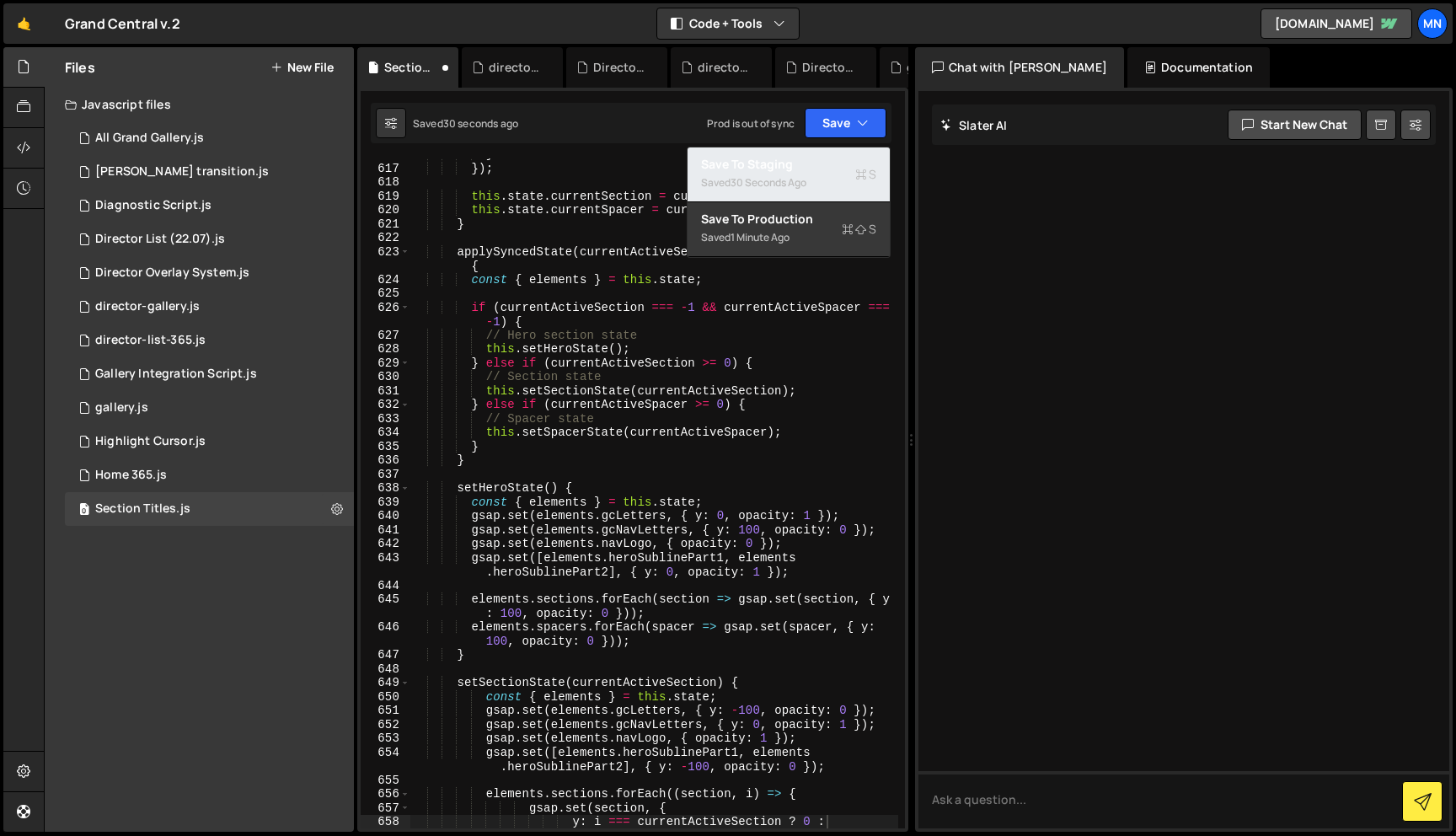
drag, startPoint x: 771, startPoint y: 182, endPoint x: 784, endPoint y: 176, distance: 14.3
click at [771, 182] on div "30 seconds ago" at bounding box center [768, 182] width 75 height 15
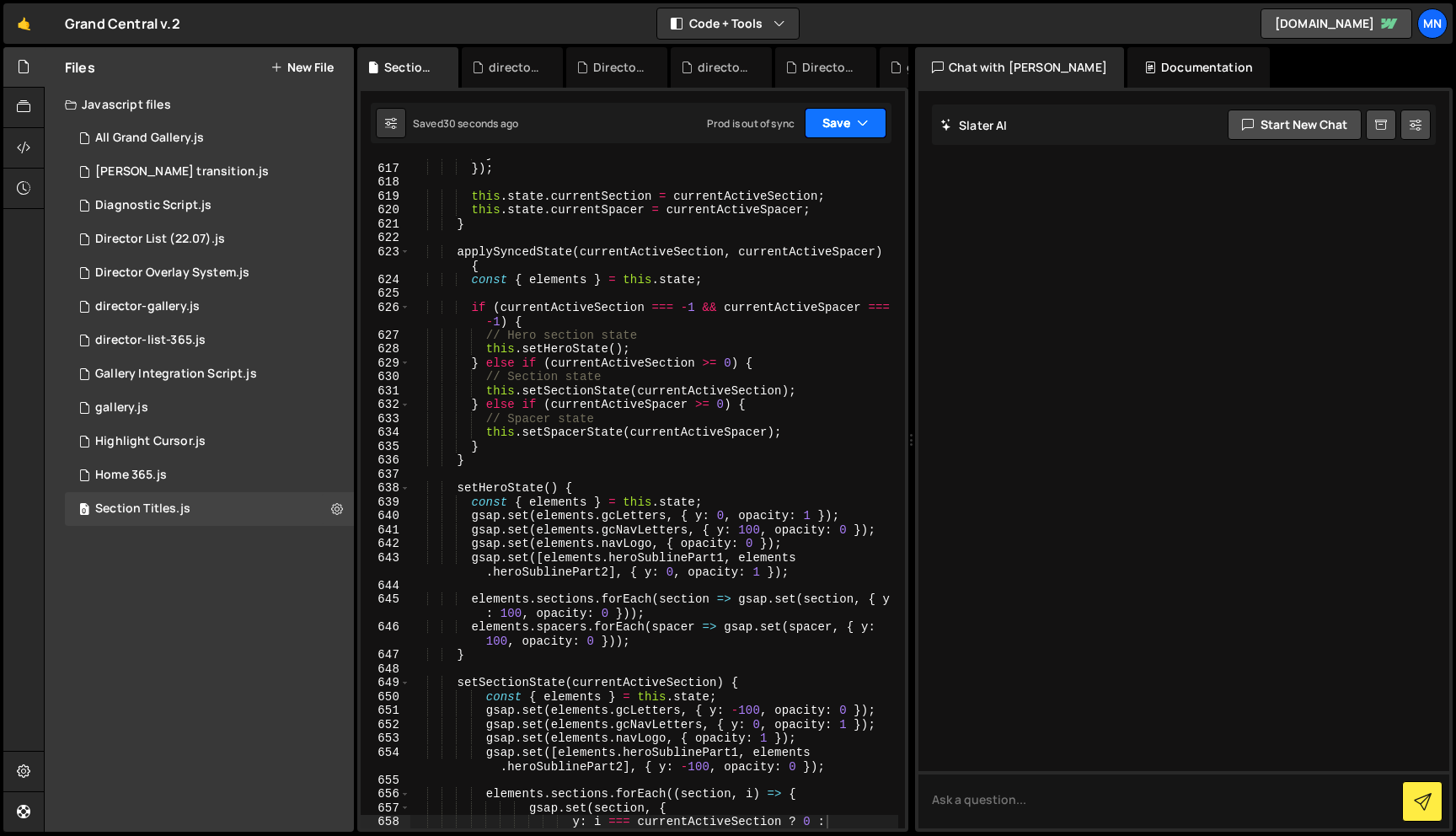
click at [842, 125] on button "Save" at bounding box center [845, 123] width 81 height 30
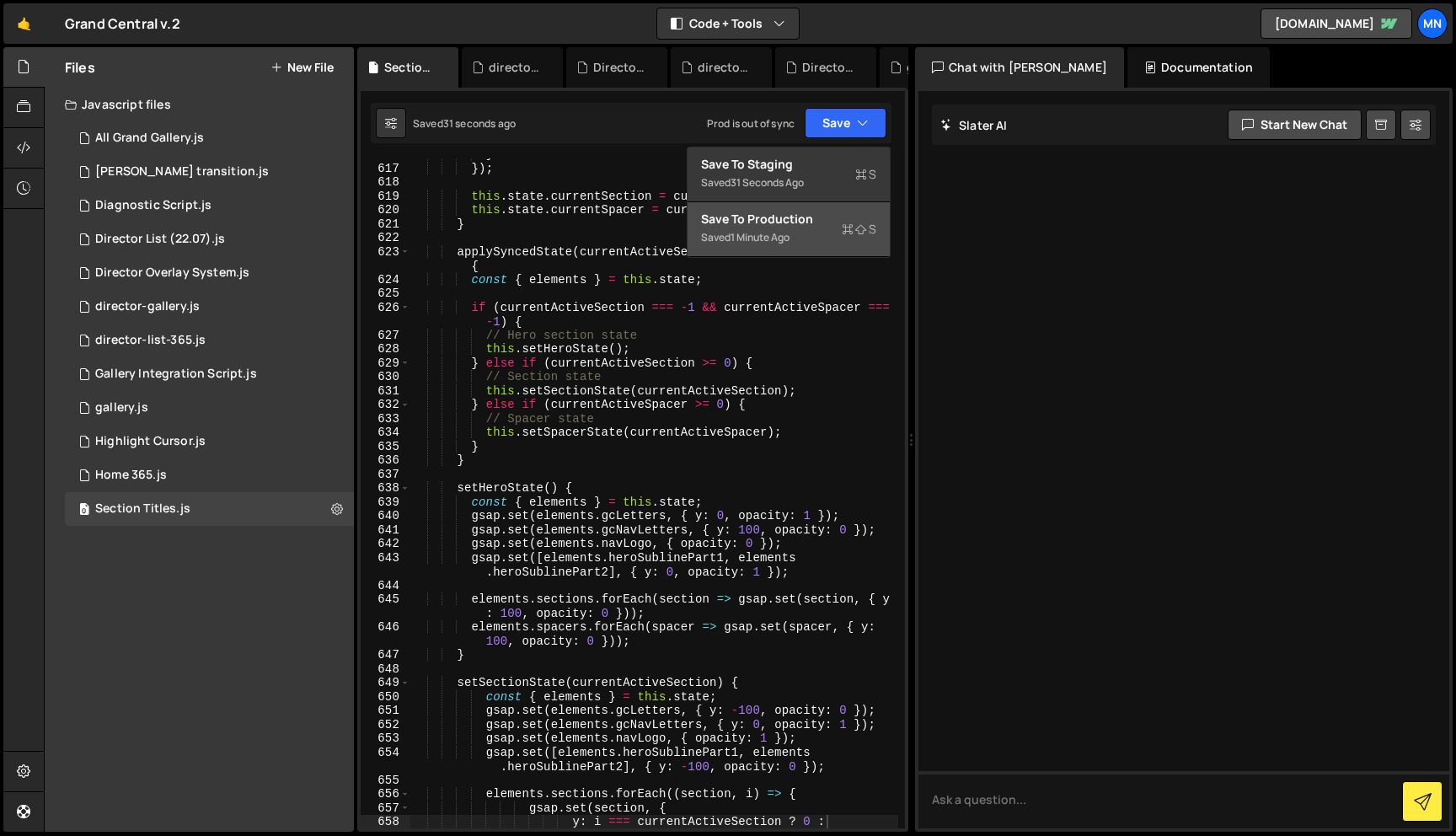
click at [794, 237] on div "Saved 1 minute ago" at bounding box center [789, 237] width 175 height 21
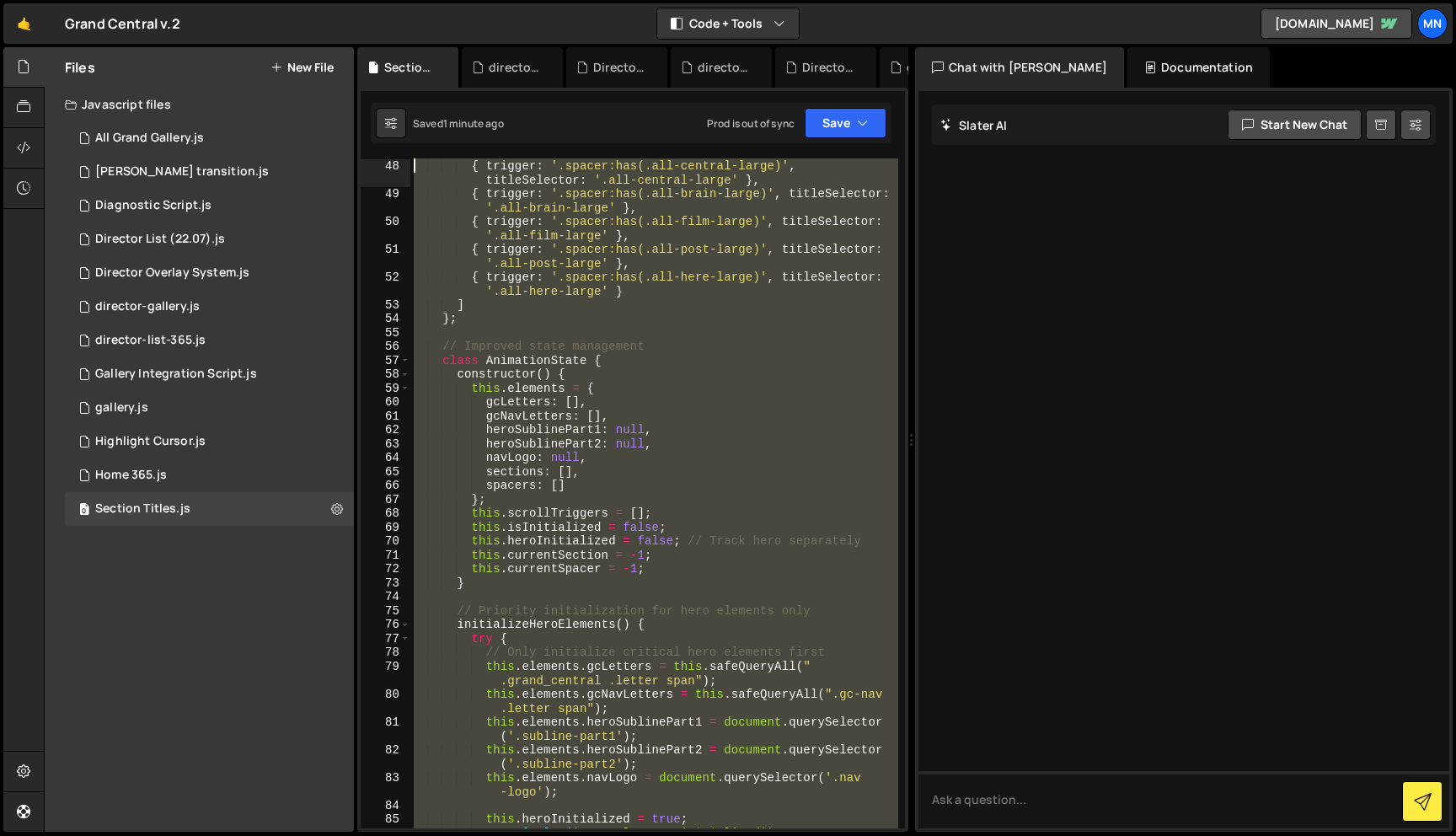
scroll to position [0, 0]
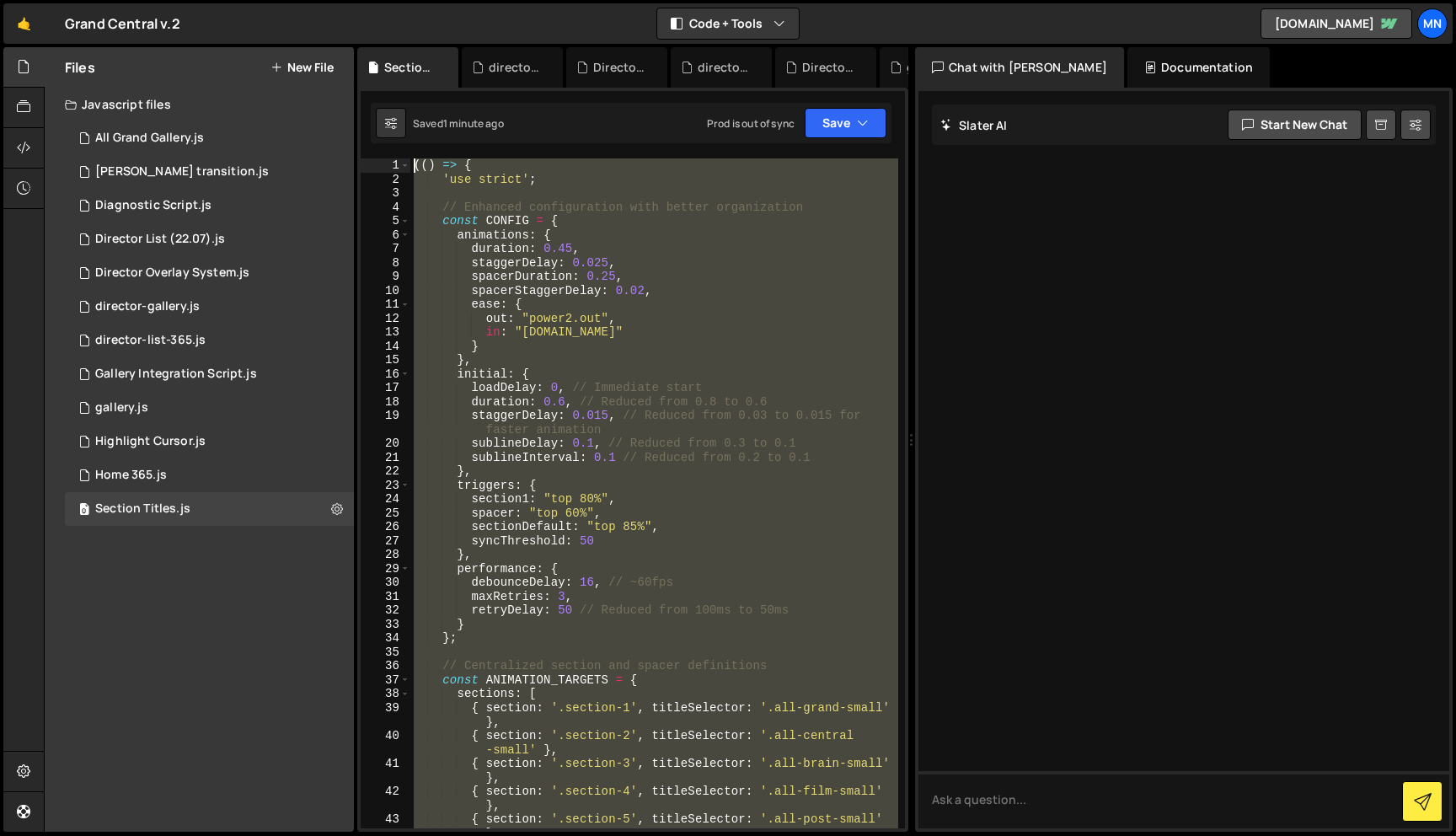
drag, startPoint x: 460, startPoint y: 629, endPoint x: 297, endPoint y: -7, distance: 656.6
click at [297, 0] on html "Projects Community Library Blog MN Projects Your Teams Invite team member Accou…" at bounding box center [728, 418] width 1456 height 836
paste textarea "})()"
type textarea "})();"
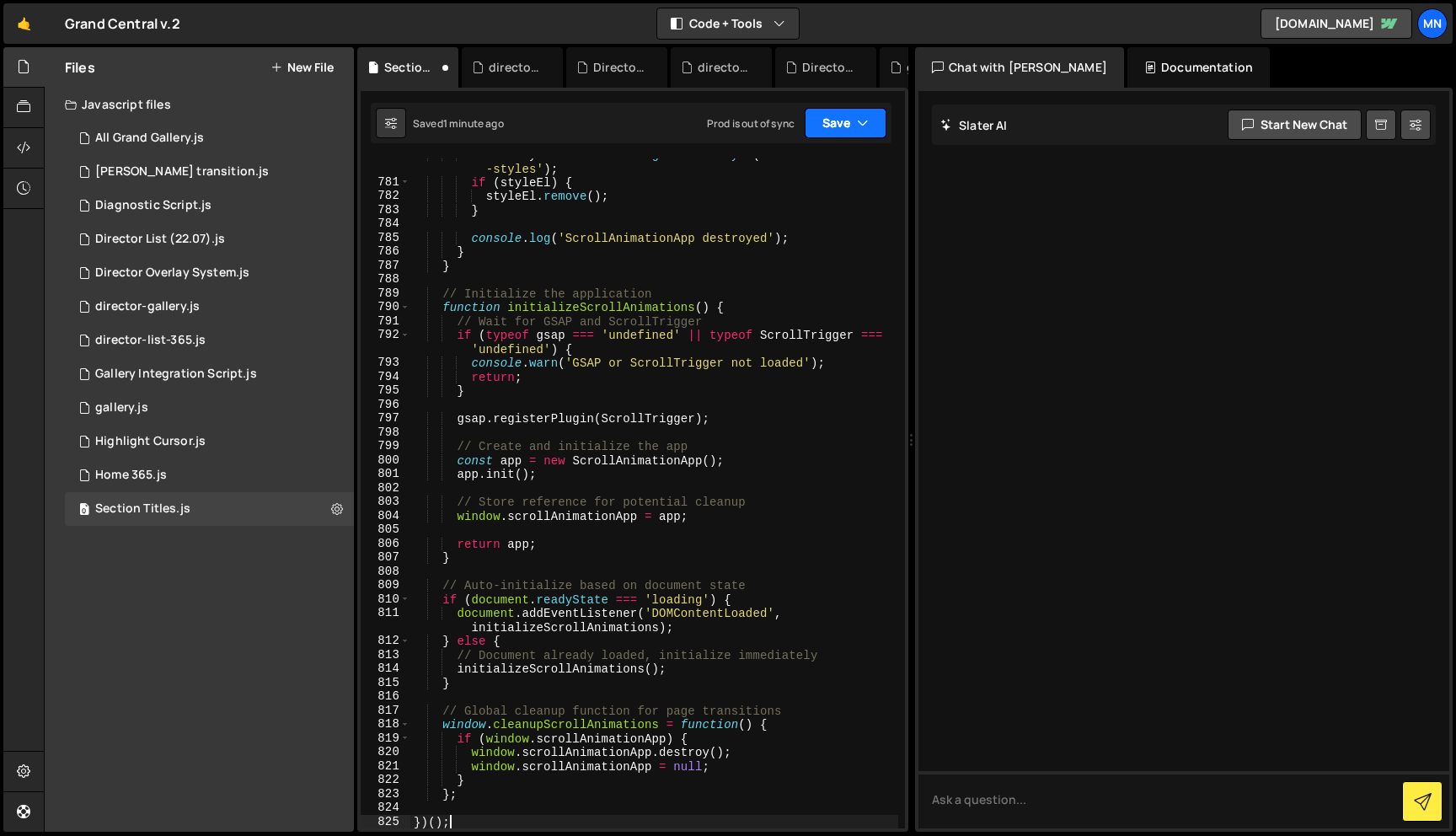
click at [849, 122] on button "Save" at bounding box center [845, 123] width 81 height 30
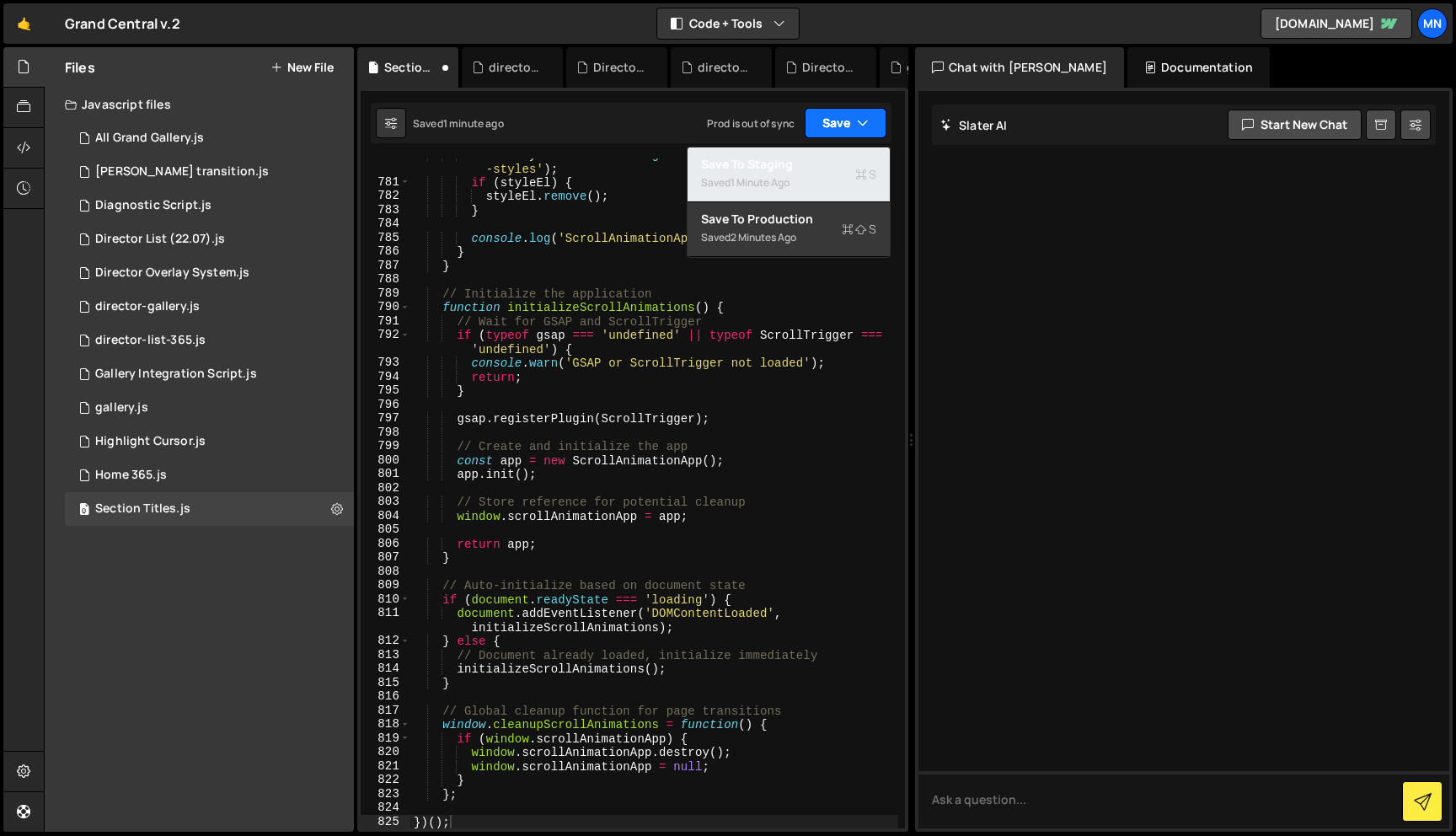
drag, startPoint x: 775, startPoint y: 177, endPoint x: 849, endPoint y: 135, distance: 85.1
click at [777, 177] on div "1 minute ago" at bounding box center [760, 182] width 59 height 15
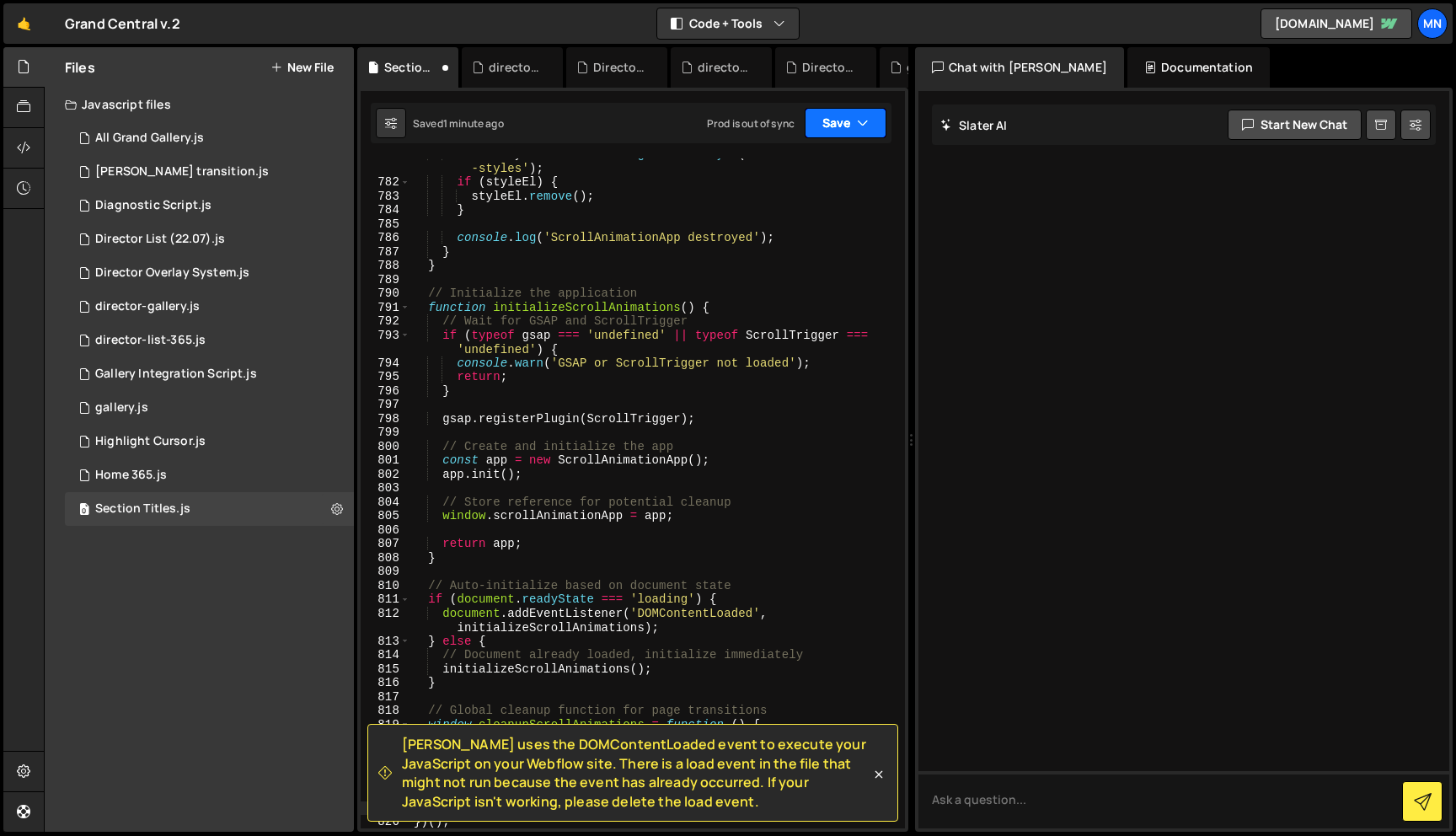
click at [861, 118] on icon "button" at bounding box center [863, 123] width 12 height 17
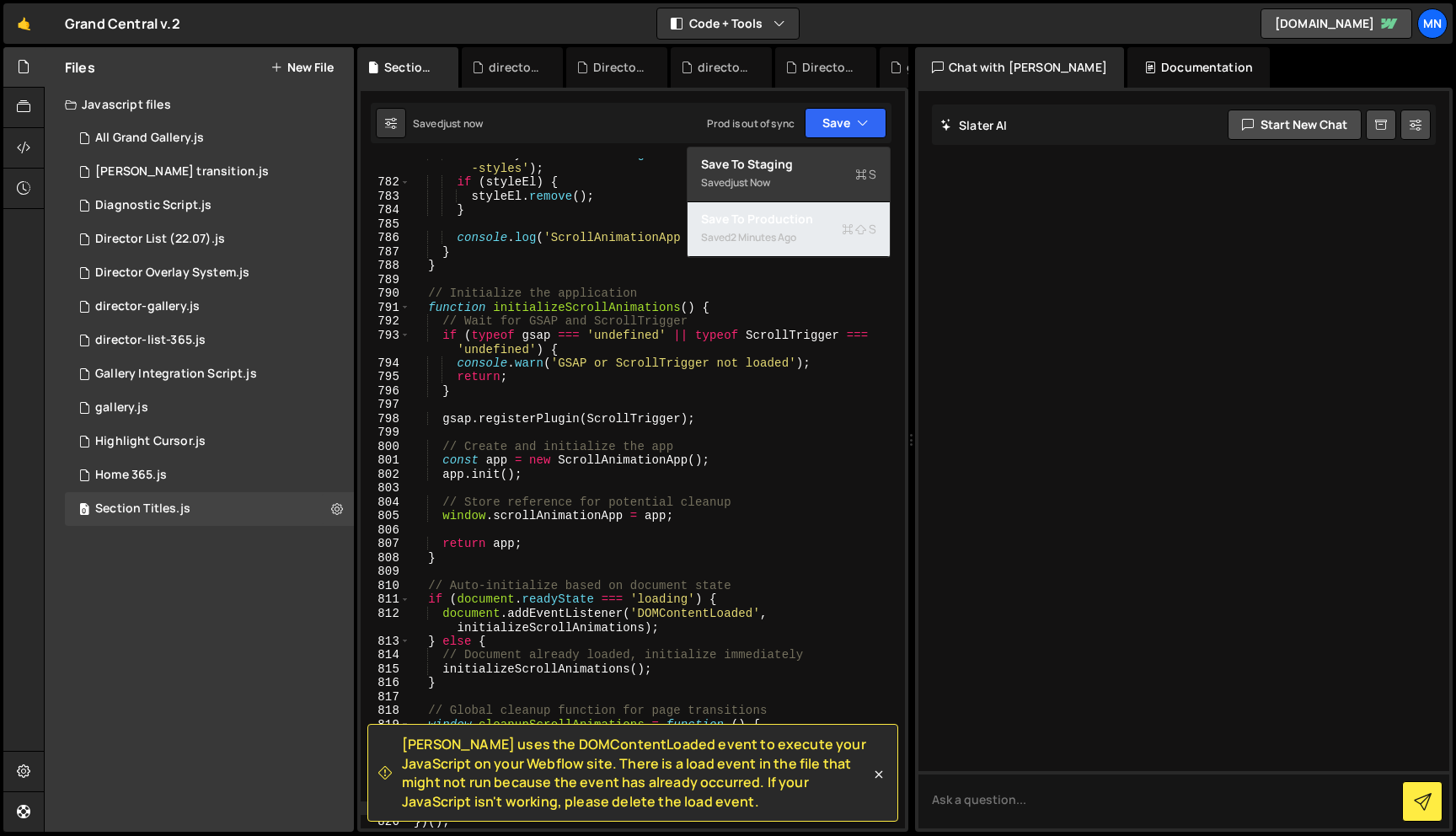
drag, startPoint x: 781, startPoint y: 234, endPoint x: 822, endPoint y: 191, distance: 59.4
click at [781, 234] on div "2 minutes ago" at bounding box center [763, 237] width 66 height 15
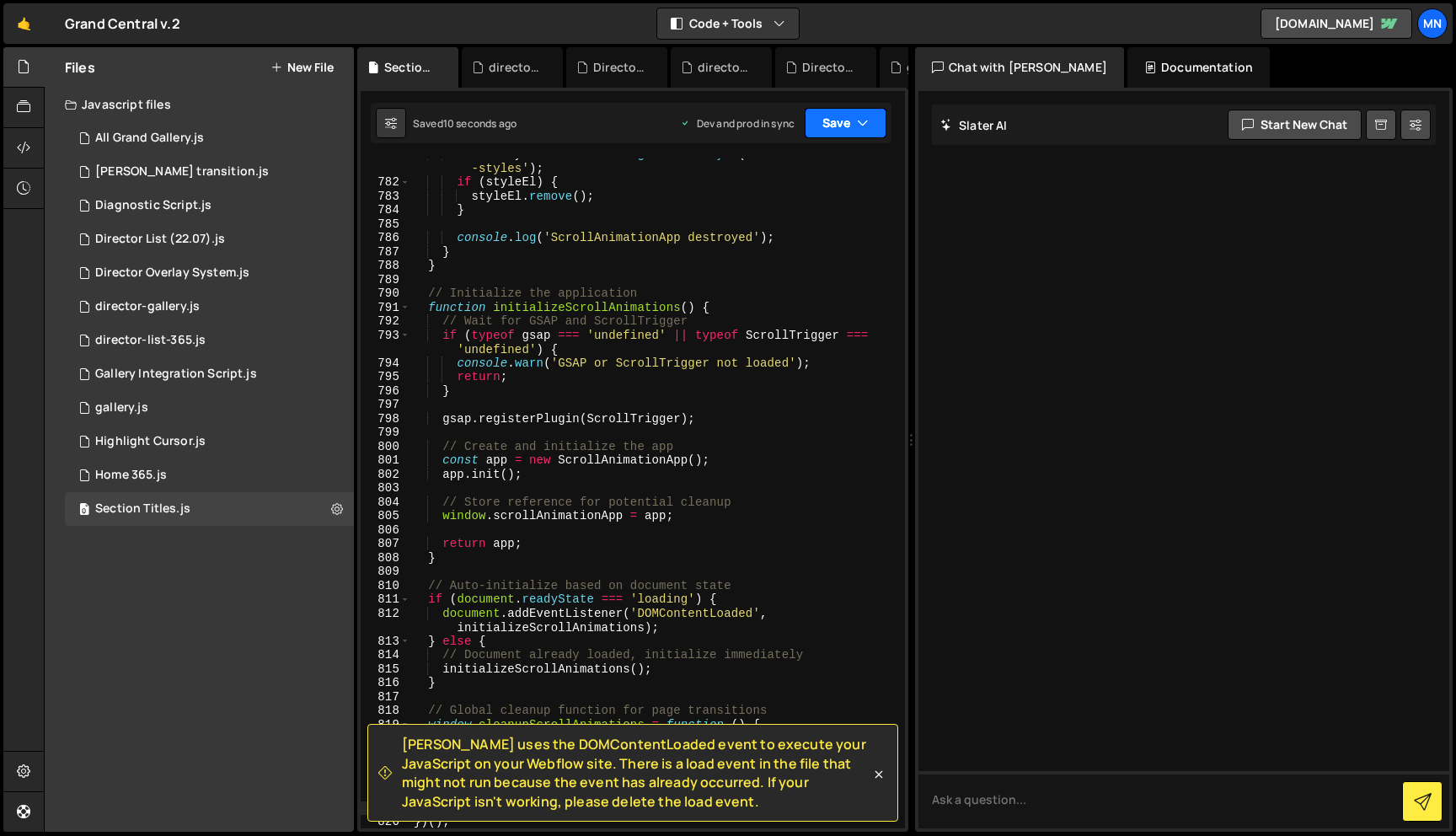
click at [847, 127] on button "Save" at bounding box center [845, 123] width 81 height 30
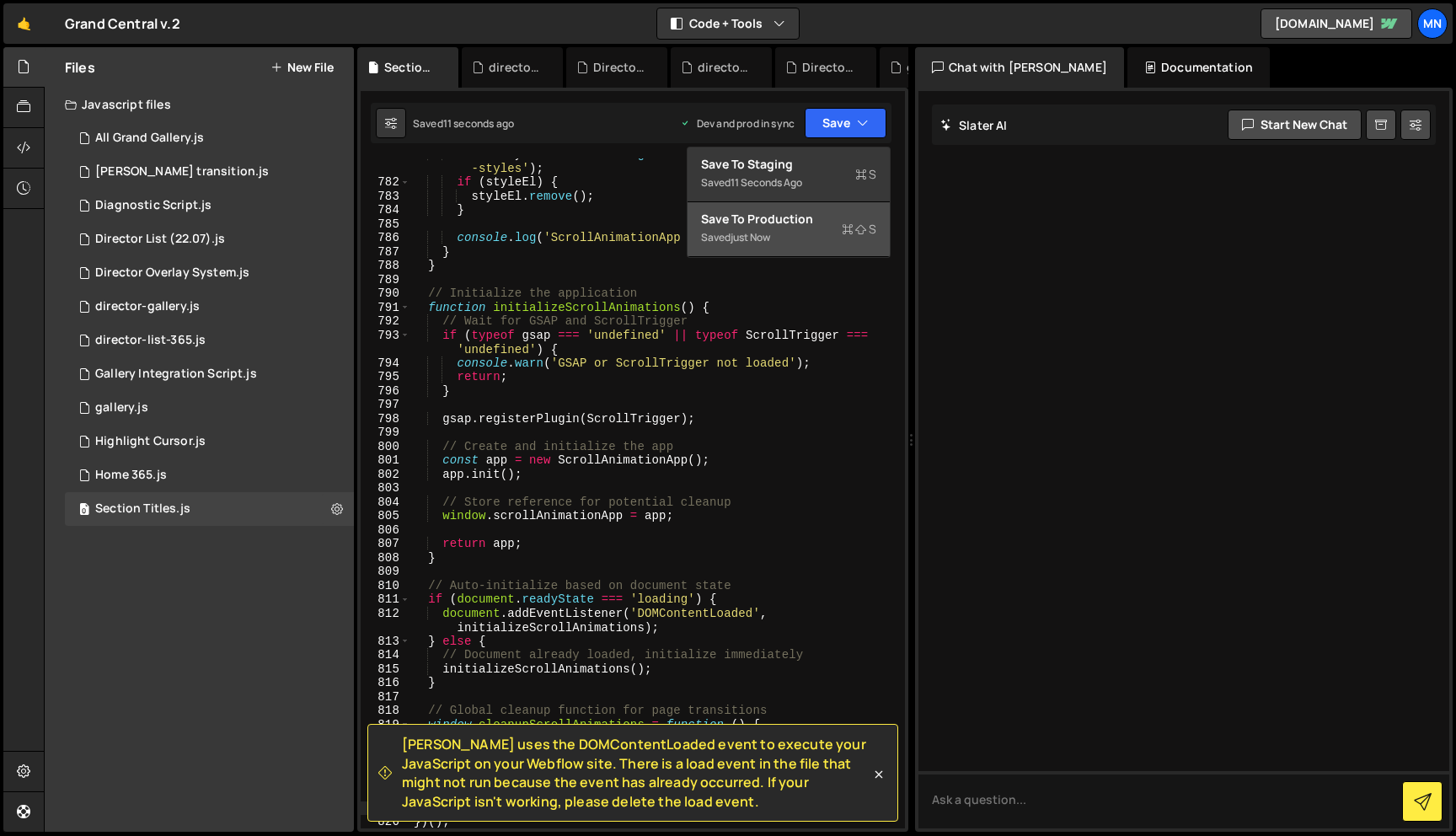
click at [833, 216] on div "Save to Production S" at bounding box center [789, 219] width 175 height 17
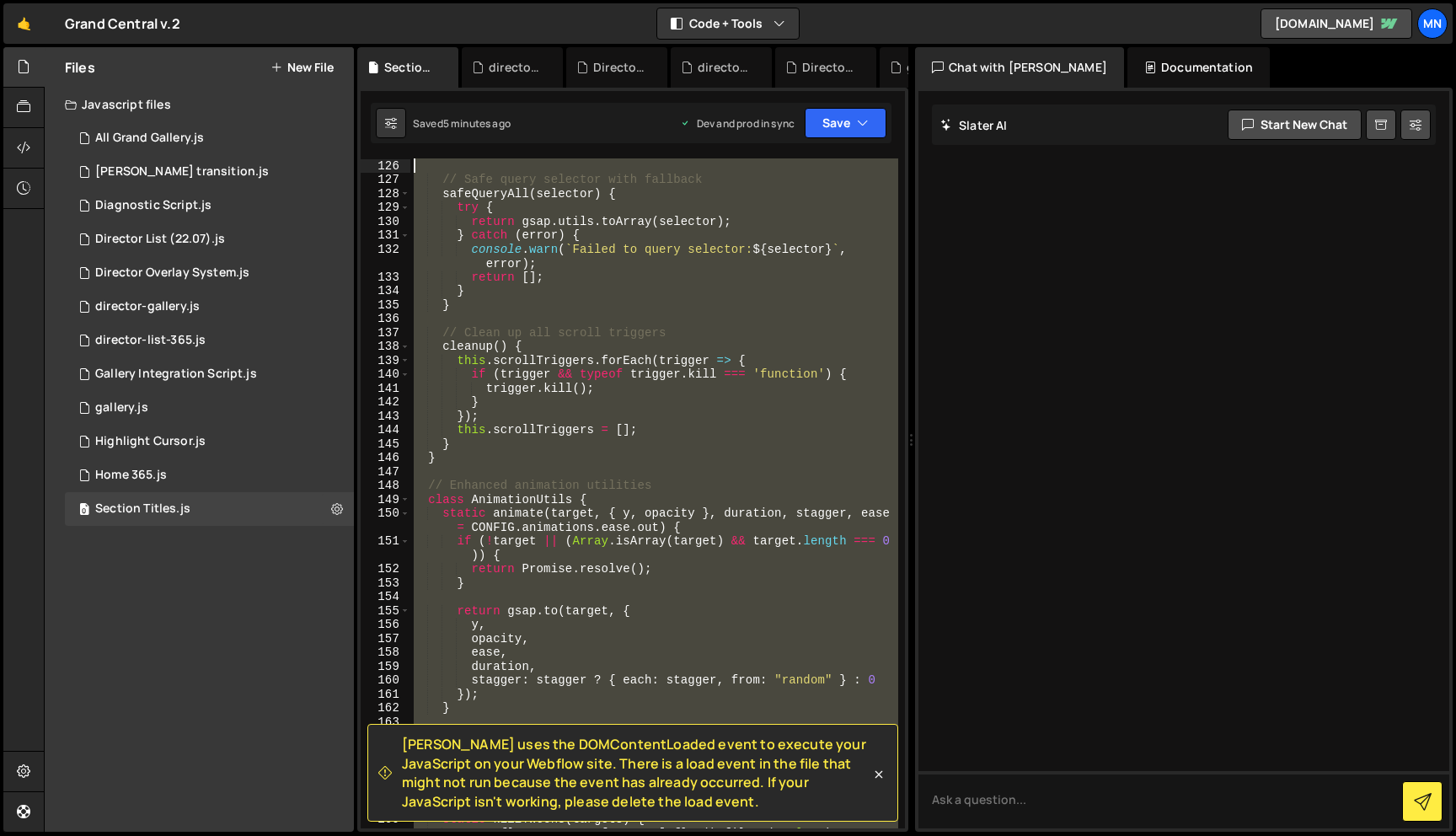
scroll to position [0, 0]
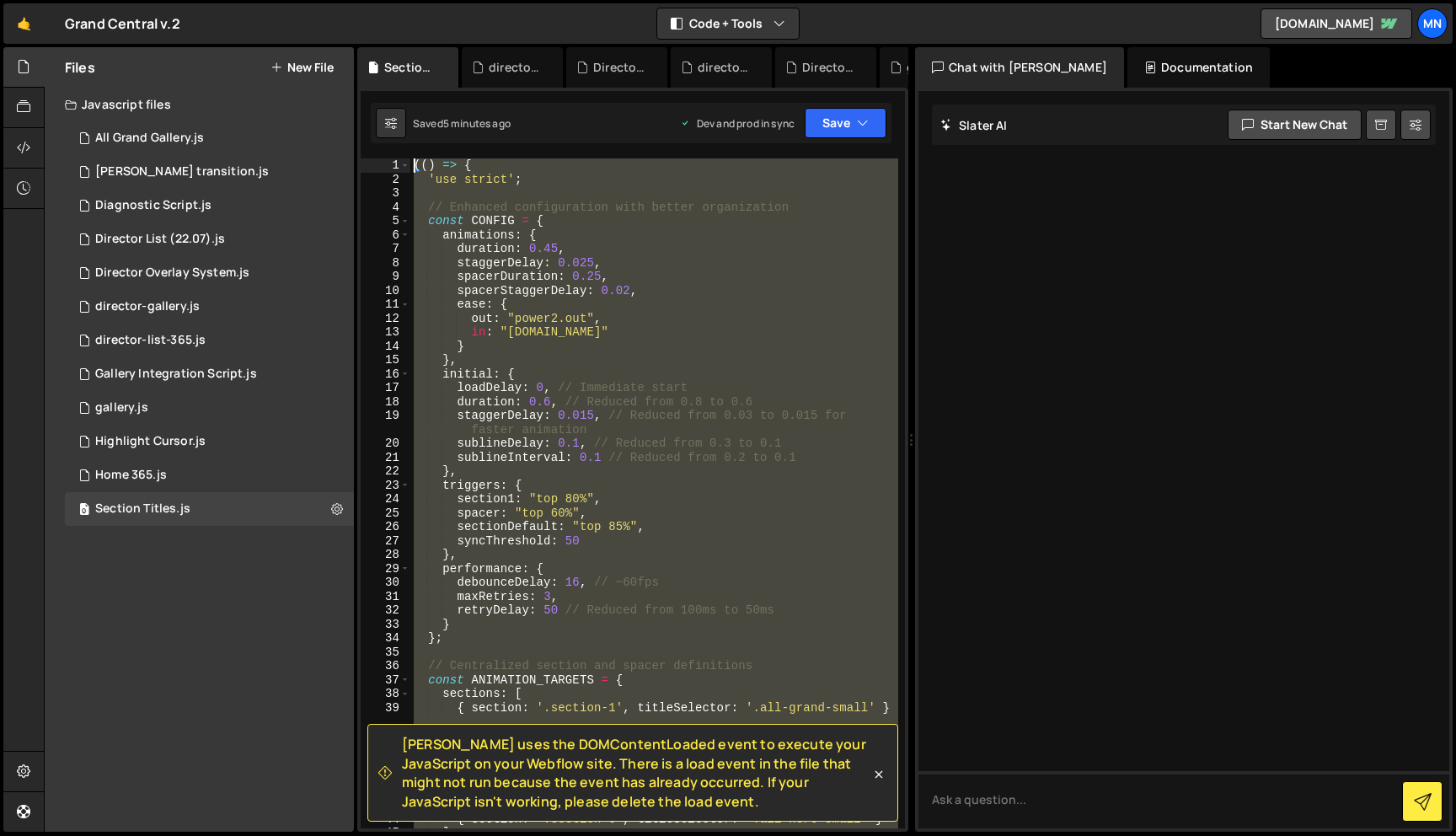
drag, startPoint x: 418, startPoint y: 566, endPoint x: 328, endPoint y: -95, distance: 667.1
click at [328, 0] on html "Projects Community Library Blog MN Projects Your Teams Invite team member Accou…" at bounding box center [728, 418] width 1456 height 836
paste textarea "})()"
type textarea "})();"
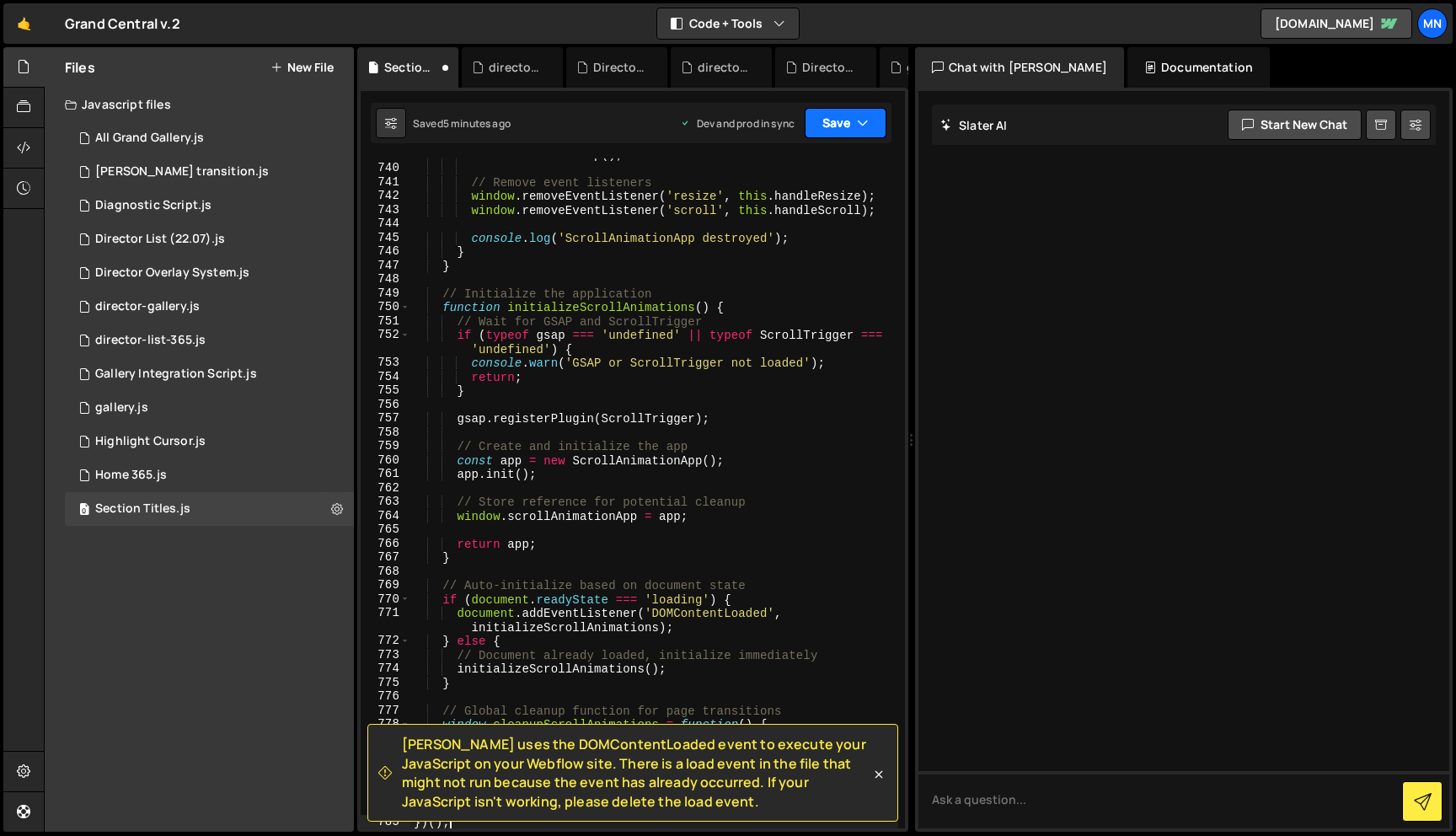
click at [836, 120] on button "Save" at bounding box center [845, 123] width 81 height 30
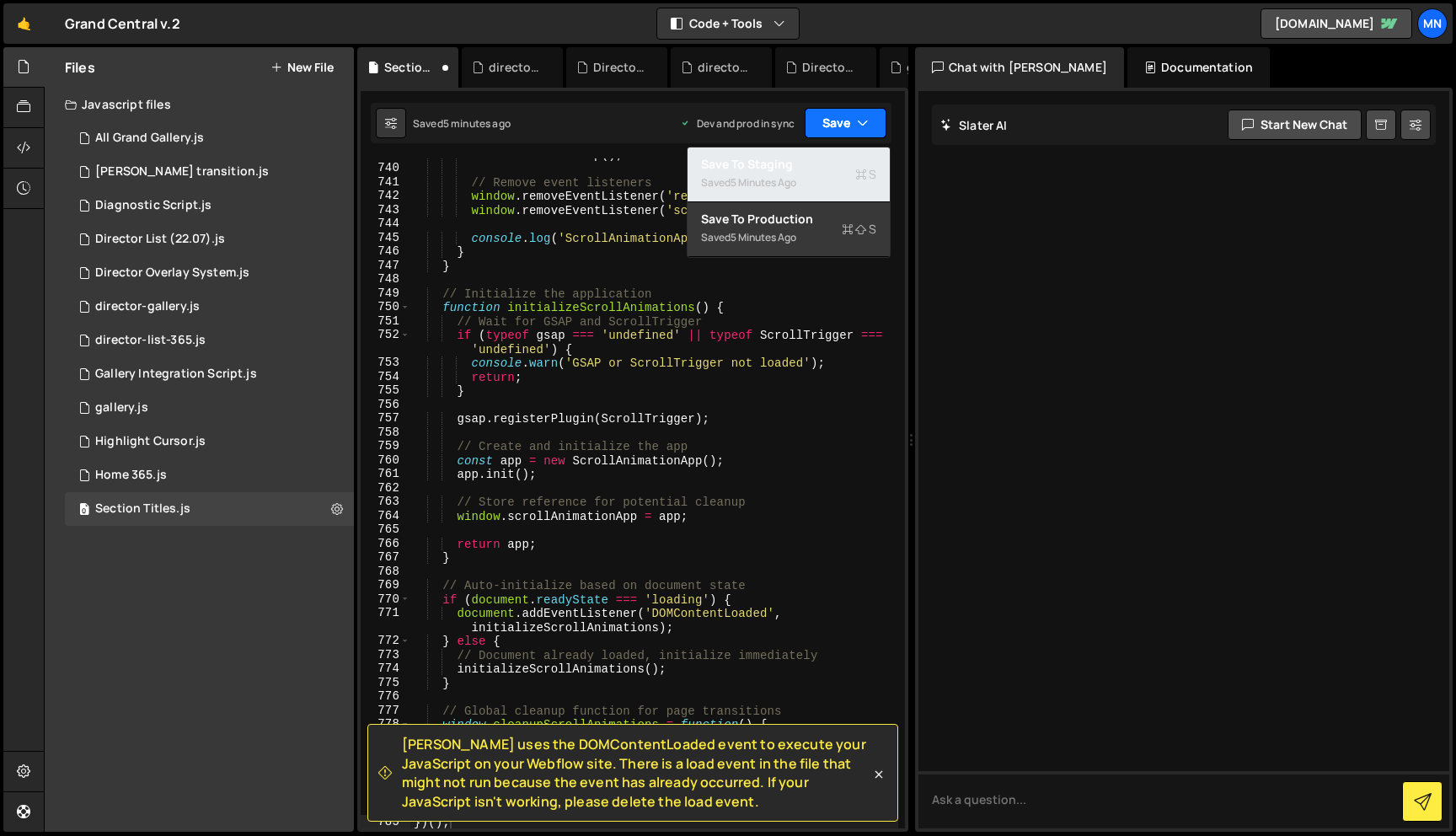
drag, startPoint x: 815, startPoint y: 166, endPoint x: 841, endPoint y: 134, distance: 41.2
click at [815, 166] on div "Save to Staging S" at bounding box center [789, 164] width 175 height 17
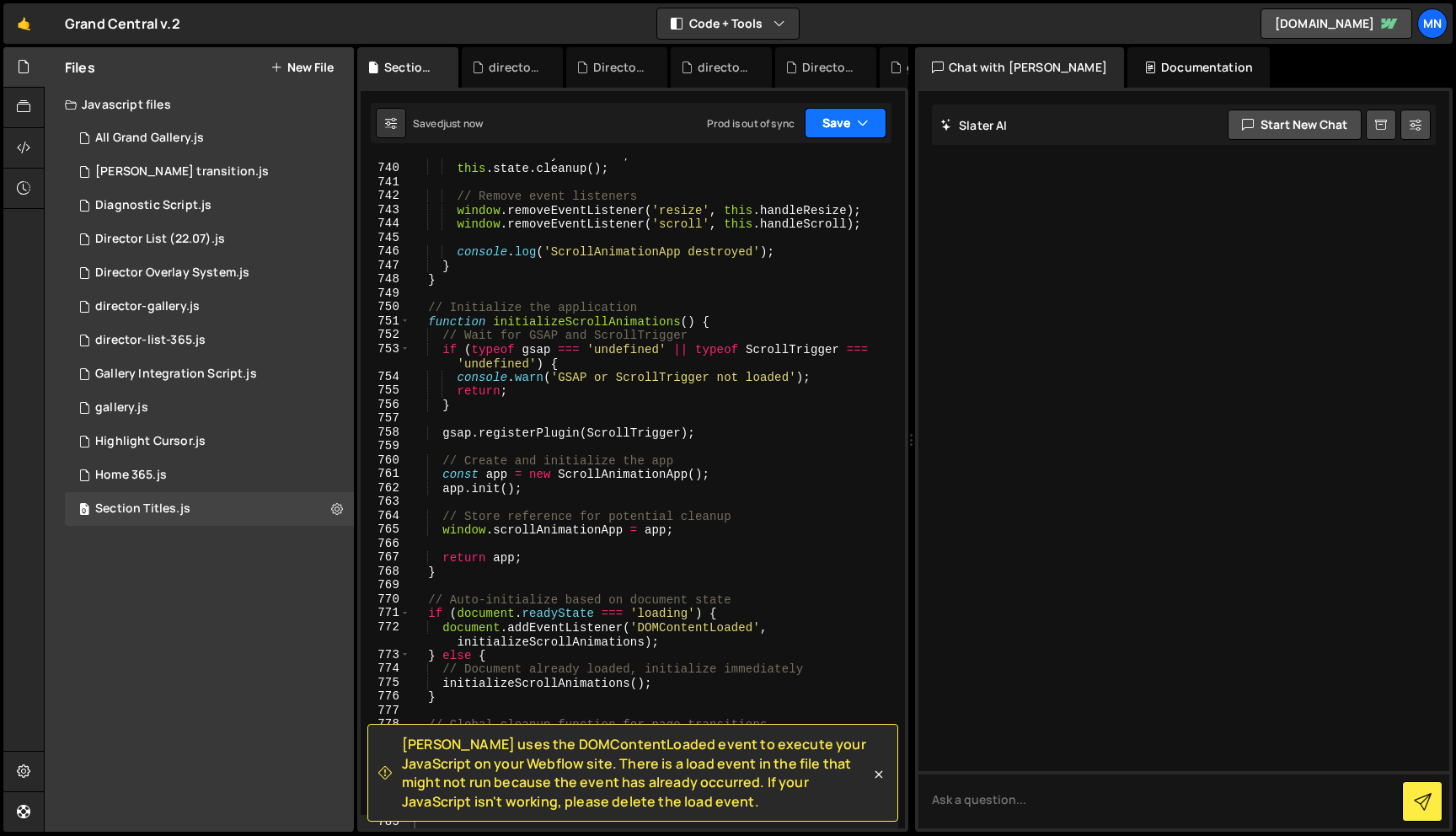
click at [846, 123] on button "Save" at bounding box center [845, 123] width 81 height 30
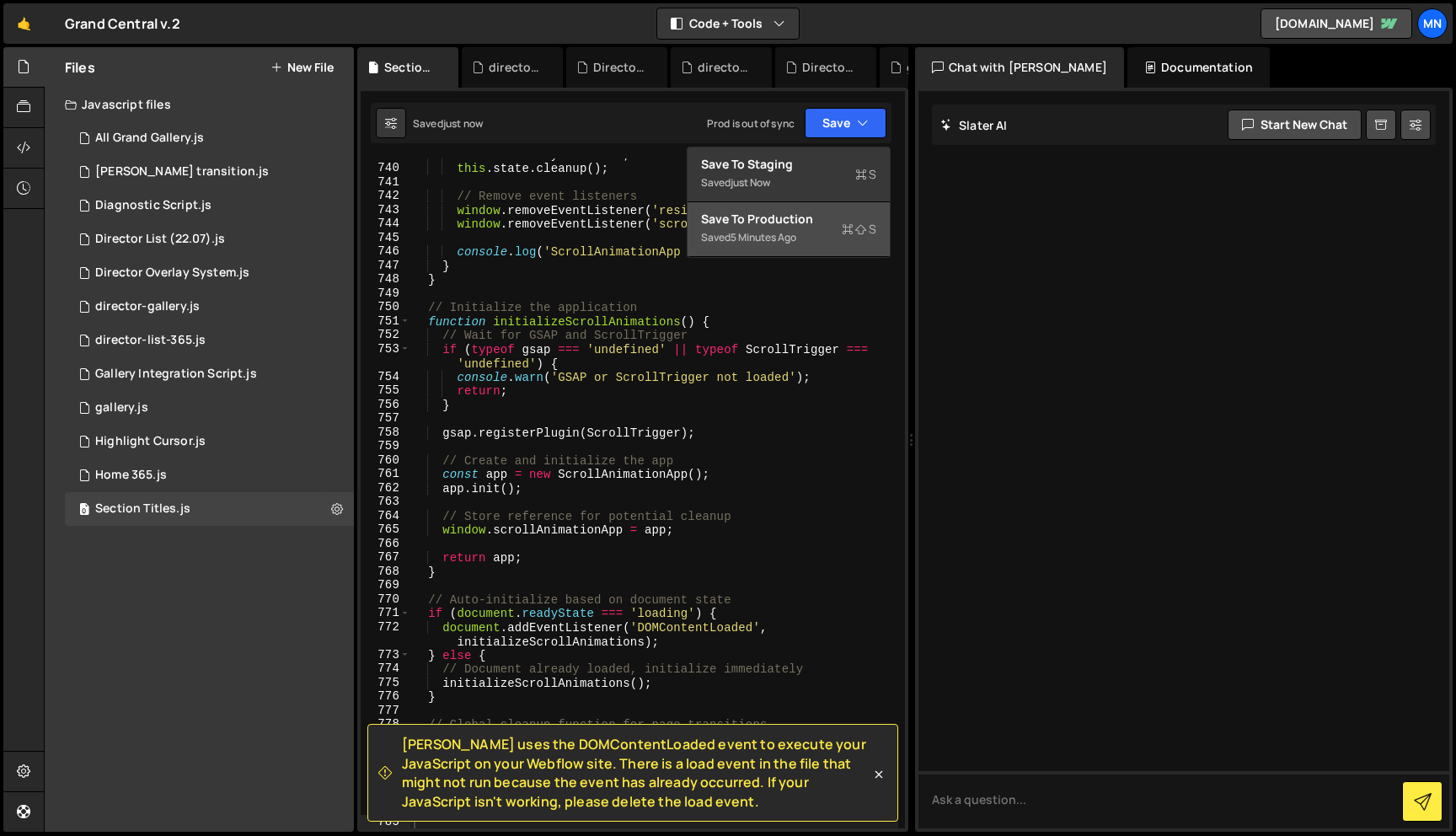
click at [821, 232] on div "Saved 5 minutes ago" at bounding box center [789, 237] width 175 height 21
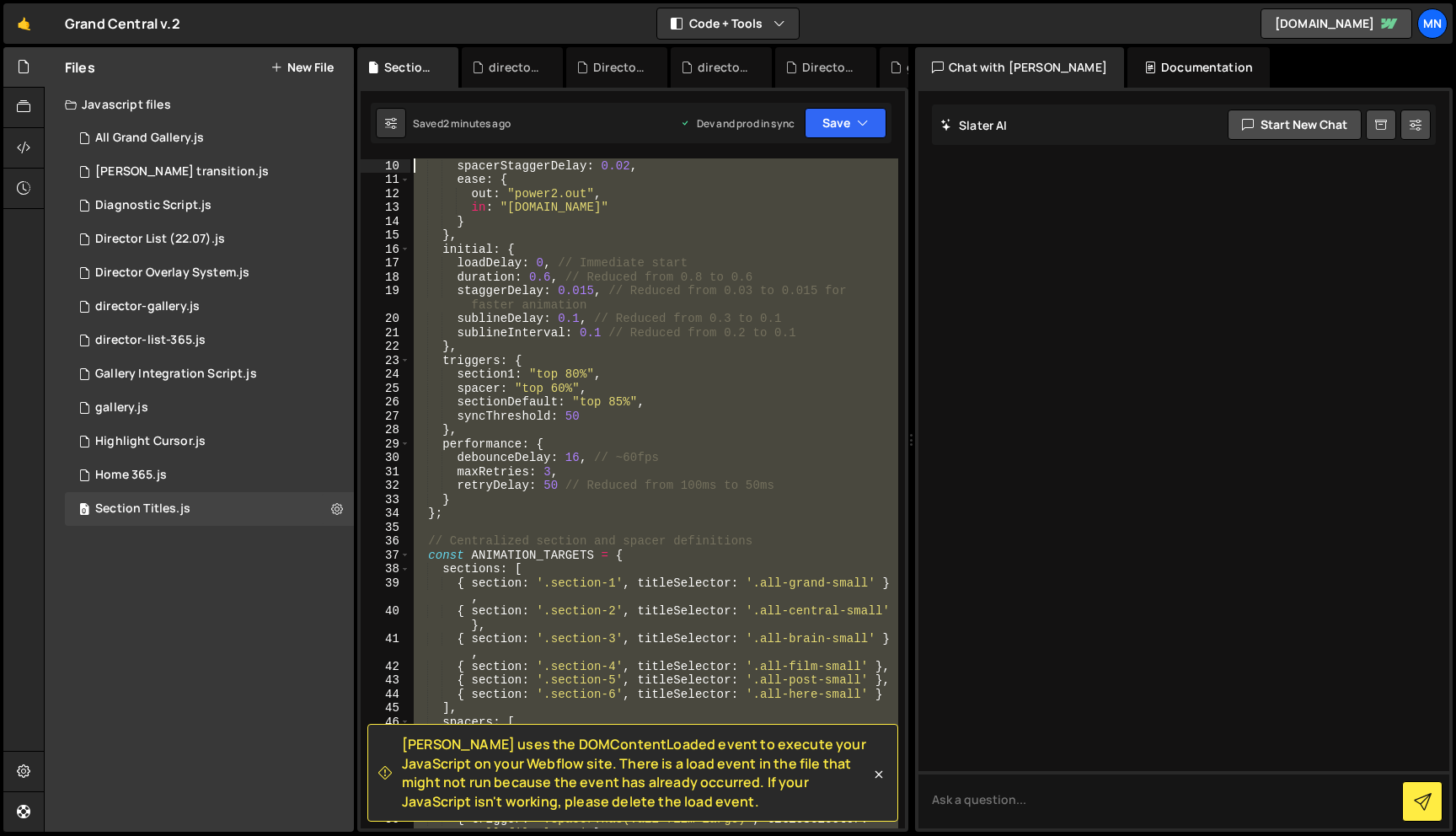
scroll to position [0, 0]
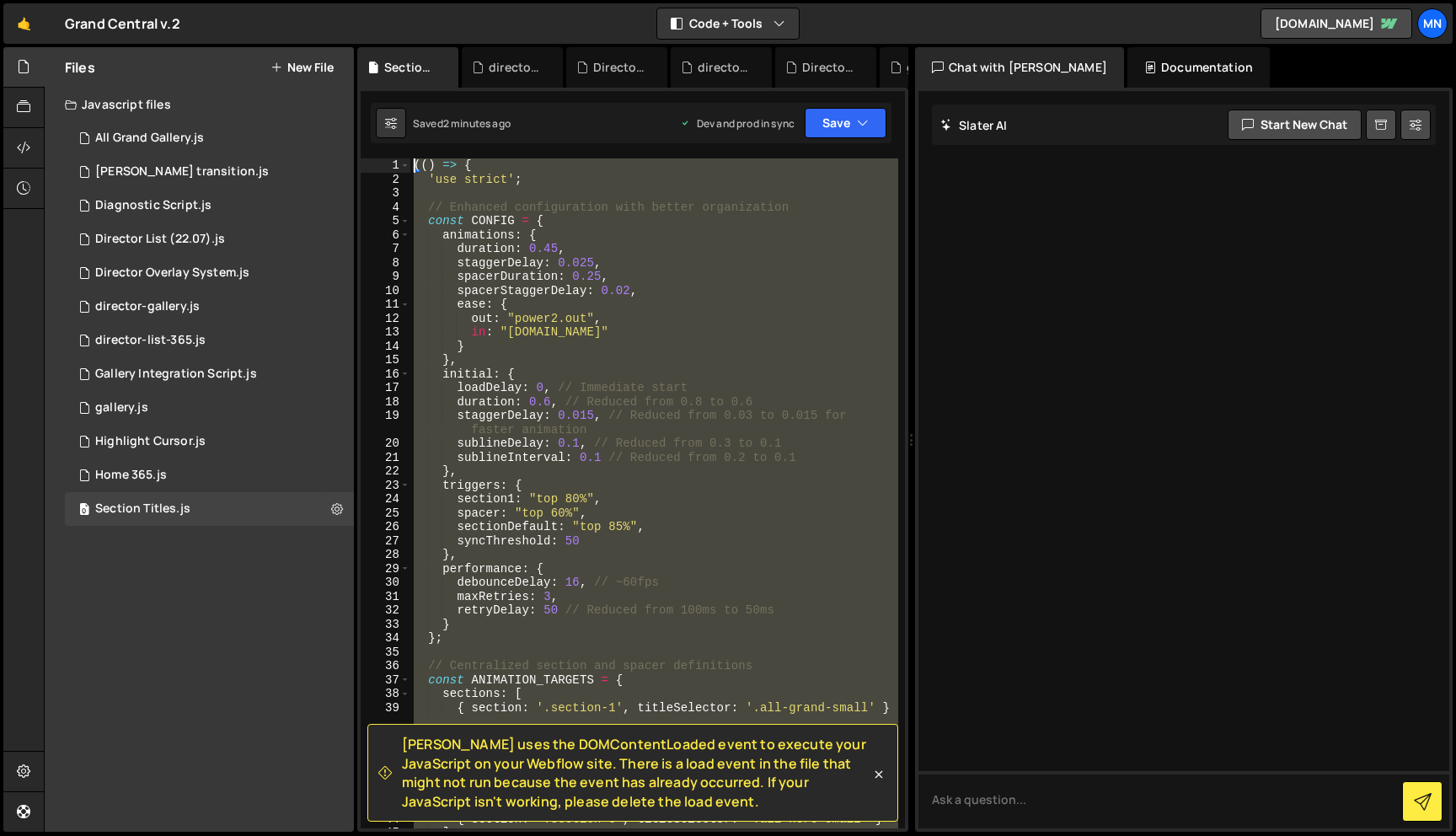
drag, startPoint x: 464, startPoint y: 632, endPoint x: 339, endPoint y: -51, distance: 694.3
click at [339, 0] on html "Projects Community Library Blog MN Projects Your Teams Invite team member Accou…" at bounding box center [728, 418] width 1456 height 836
paste textarea "y: i === currentActiveSection ? 0 :"
type textarea "y: i === currentActiveSection ? 0 :"
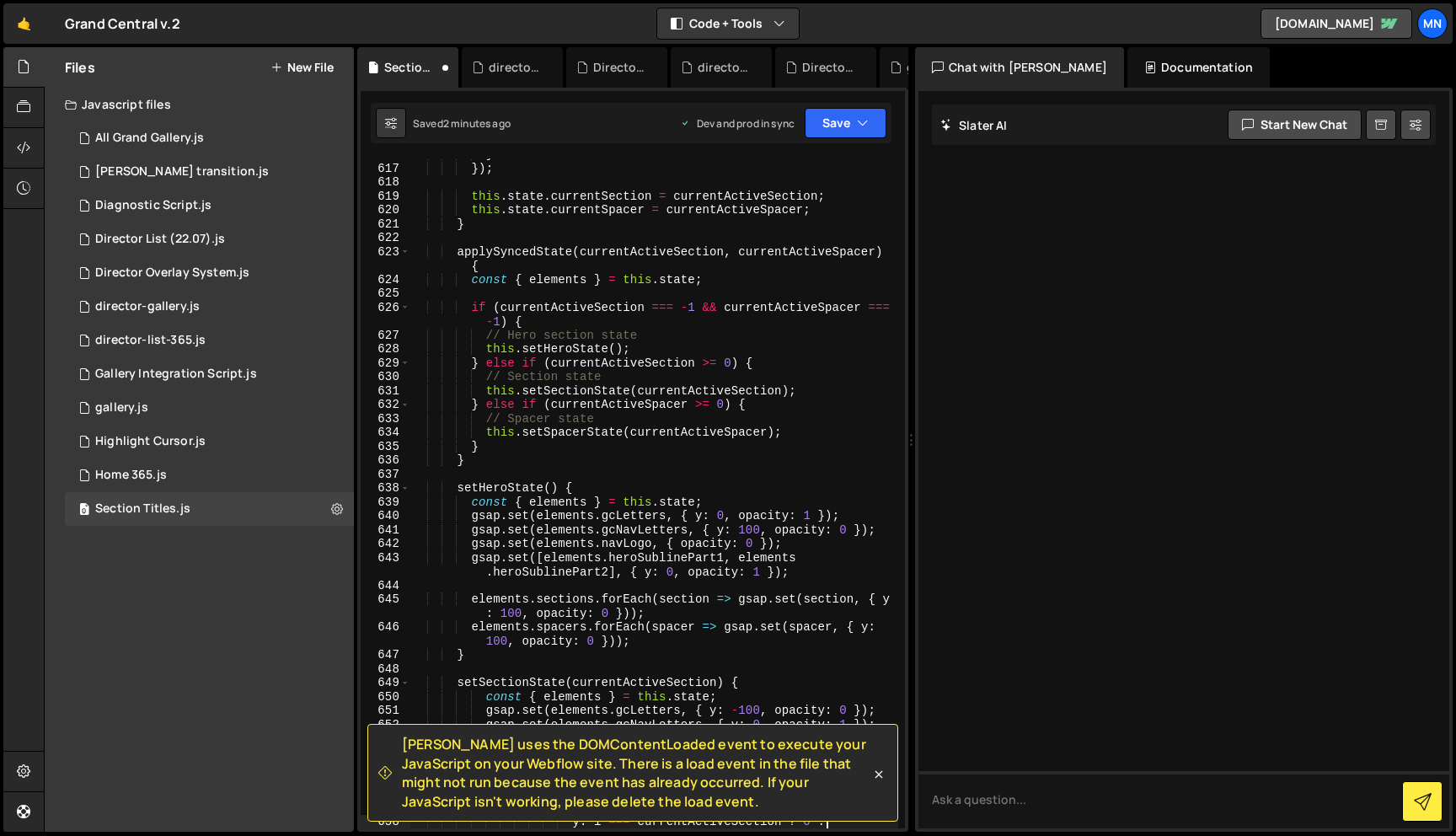
scroll to position [9941, 0]
click at [866, 117] on icon "button" at bounding box center [863, 123] width 12 height 17
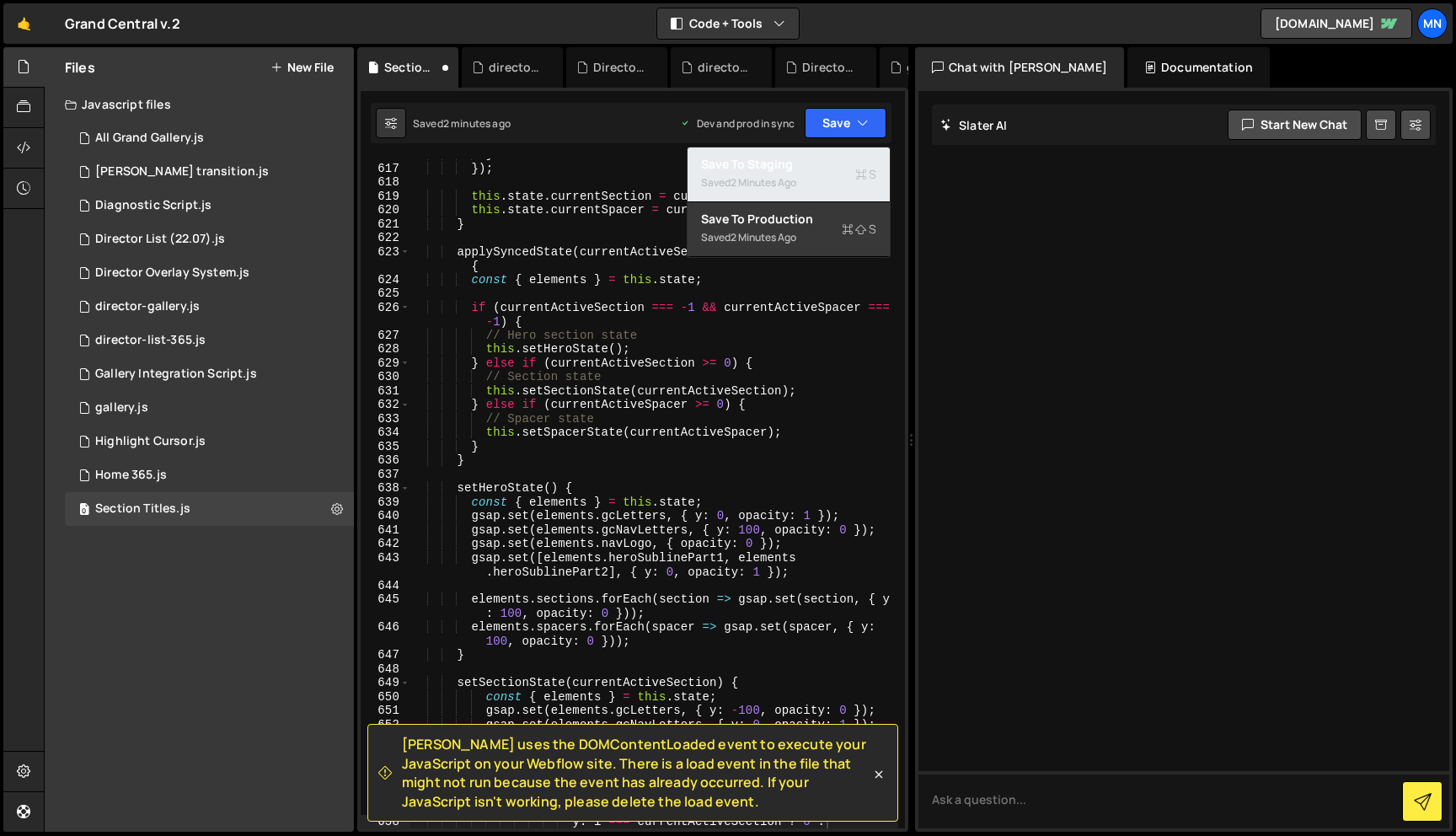
click at [822, 157] on div "Save to Staging S" at bounding box center [789, 164] width 175 height 17
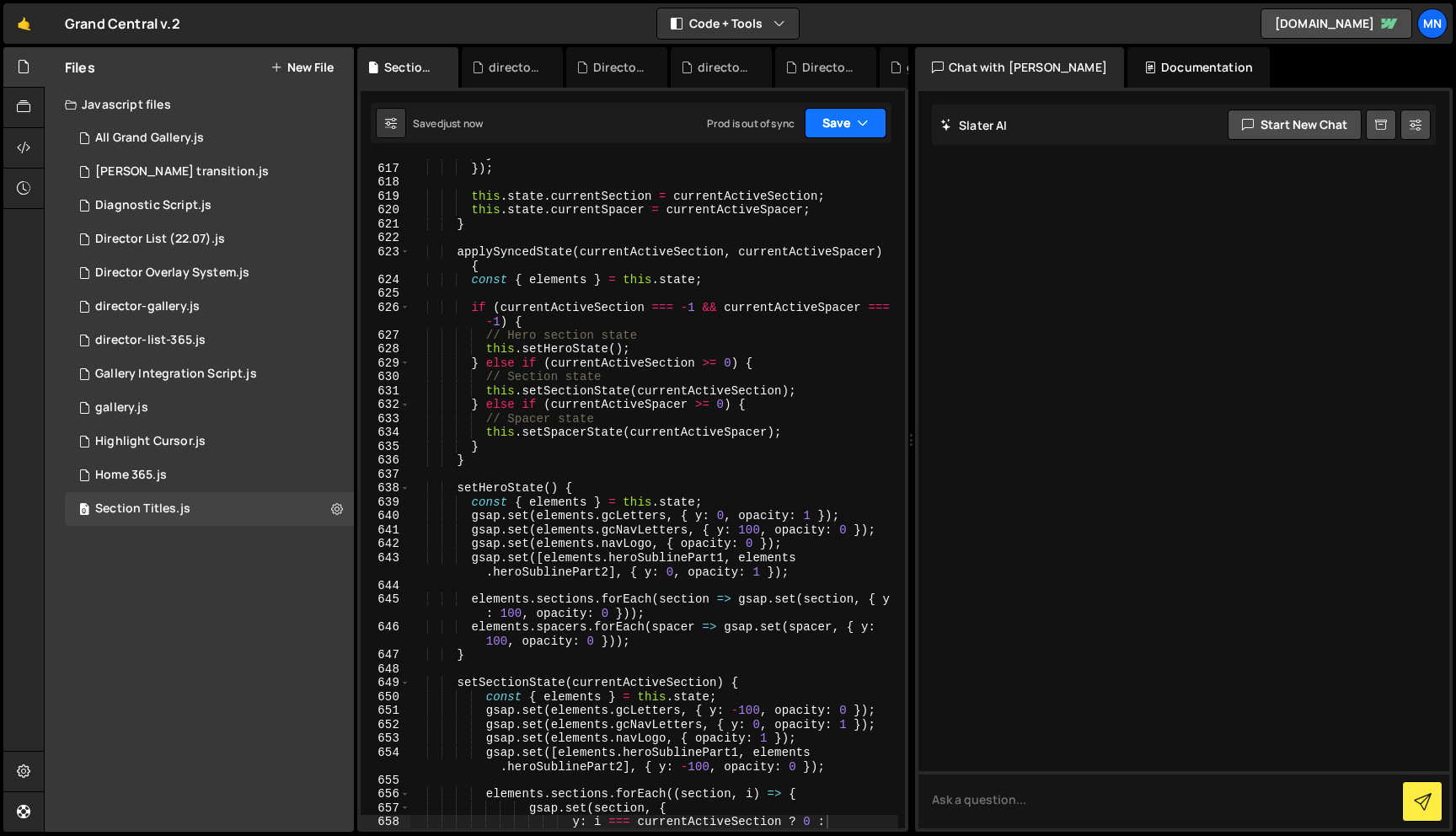
click at [852, 124] on button "Save" at bounding box center [845, 123] width 81 height 30
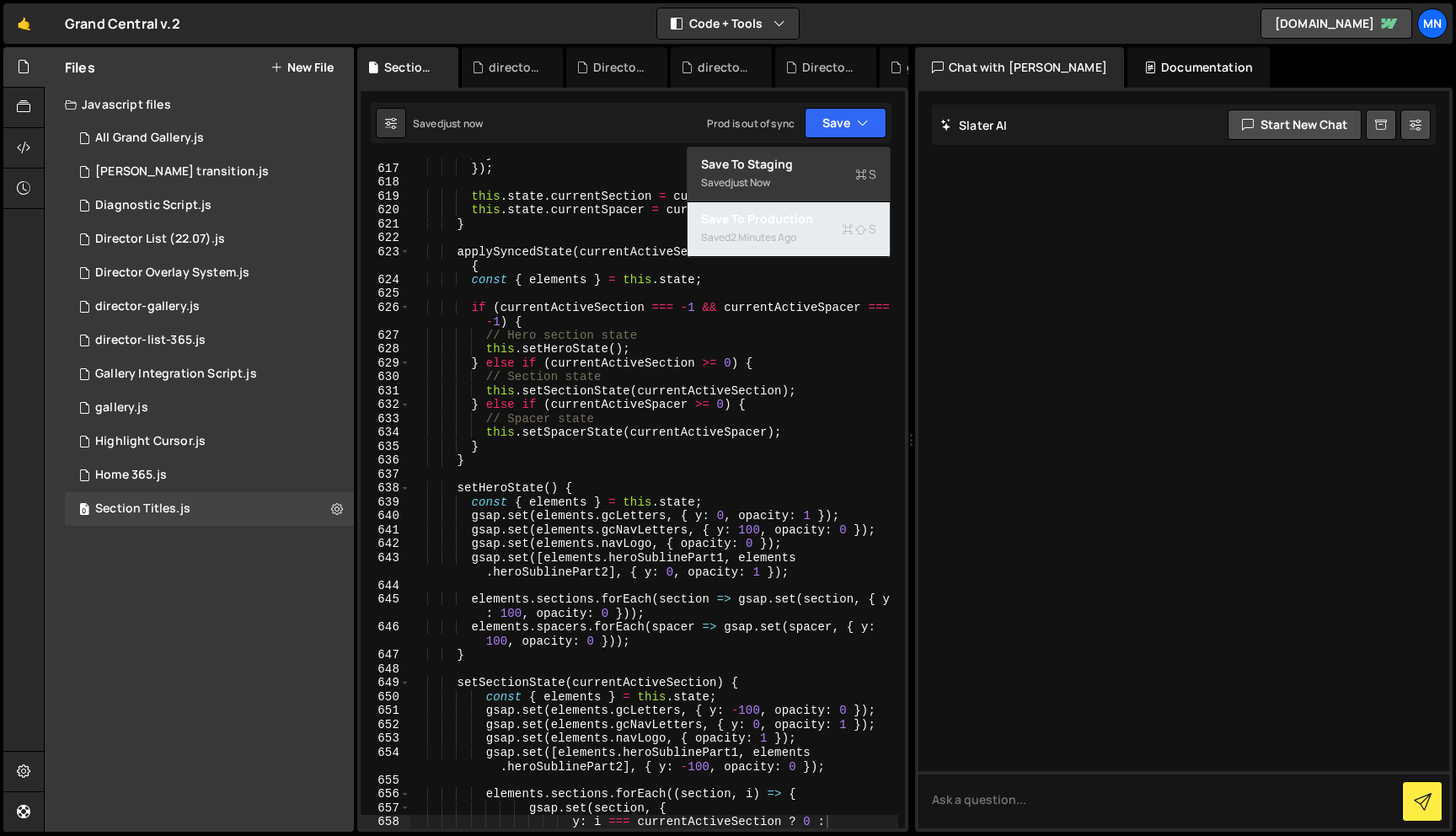
drag, startPoint x: 832, startPoint y: 249, endPoint x: 853, endPoint y: 250, distance: 21.0
click at [832, 249] on button "Save to Production S Saved 2 minutes ago" at bounding box center [789, 229] width 202 height 55
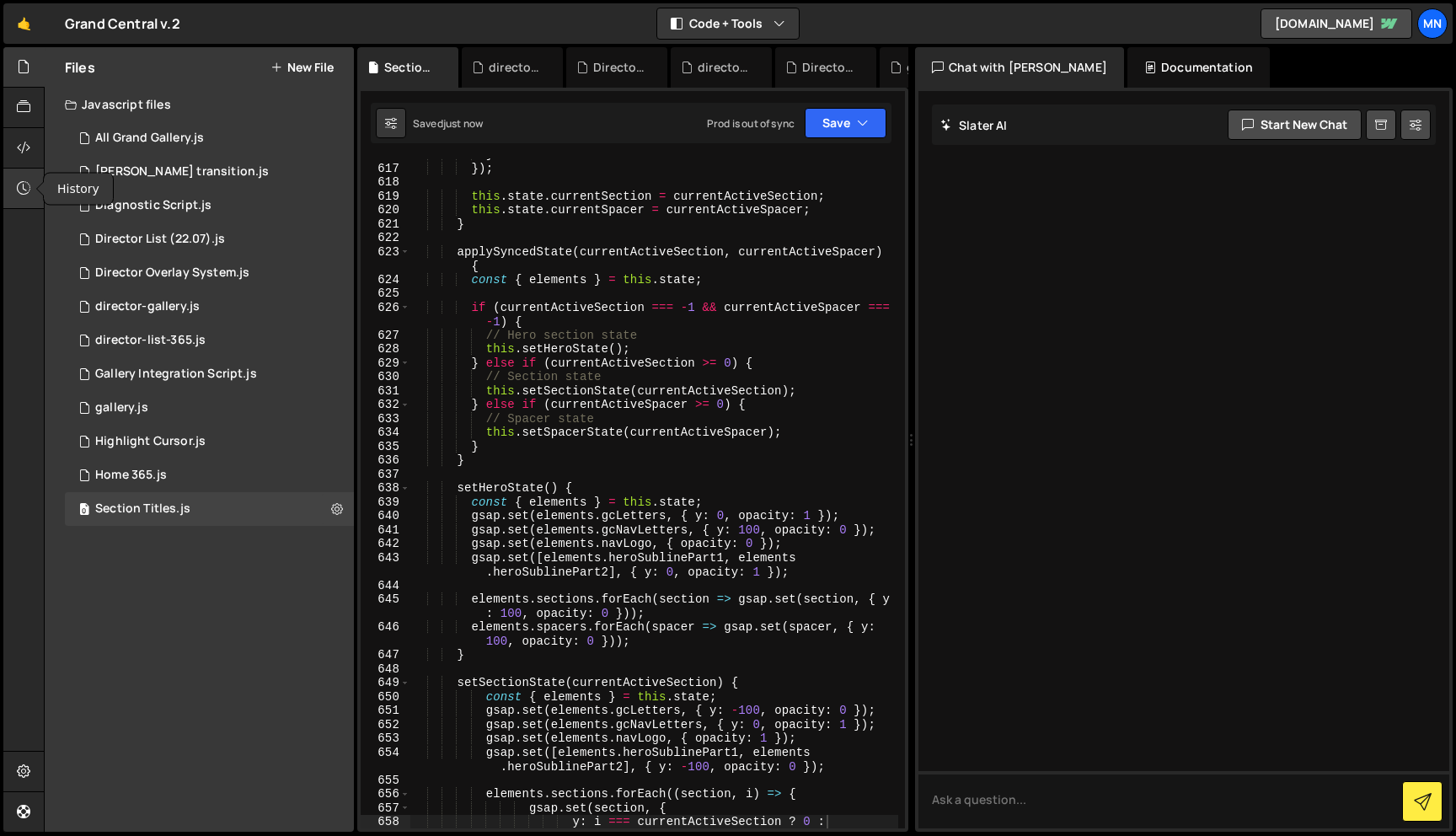
click at [27, 194] on icon at bounding box center [24, 187] width 14 height 19
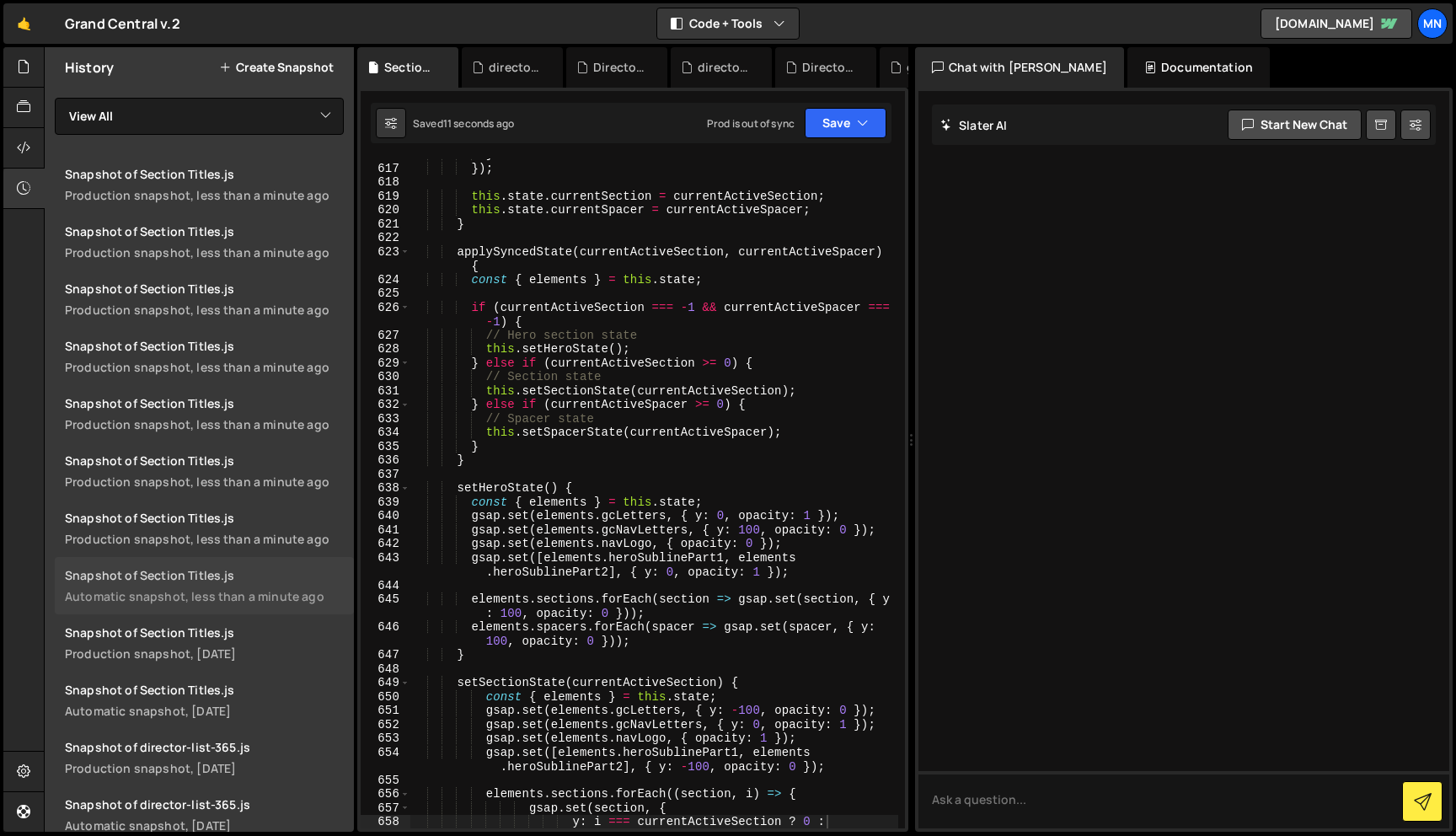
click at [253, 583] on link "Snapshot of Section Titles.js Automatic snapshot, less than a minute ago" at bounding box center [204, 585] width 299 height 57
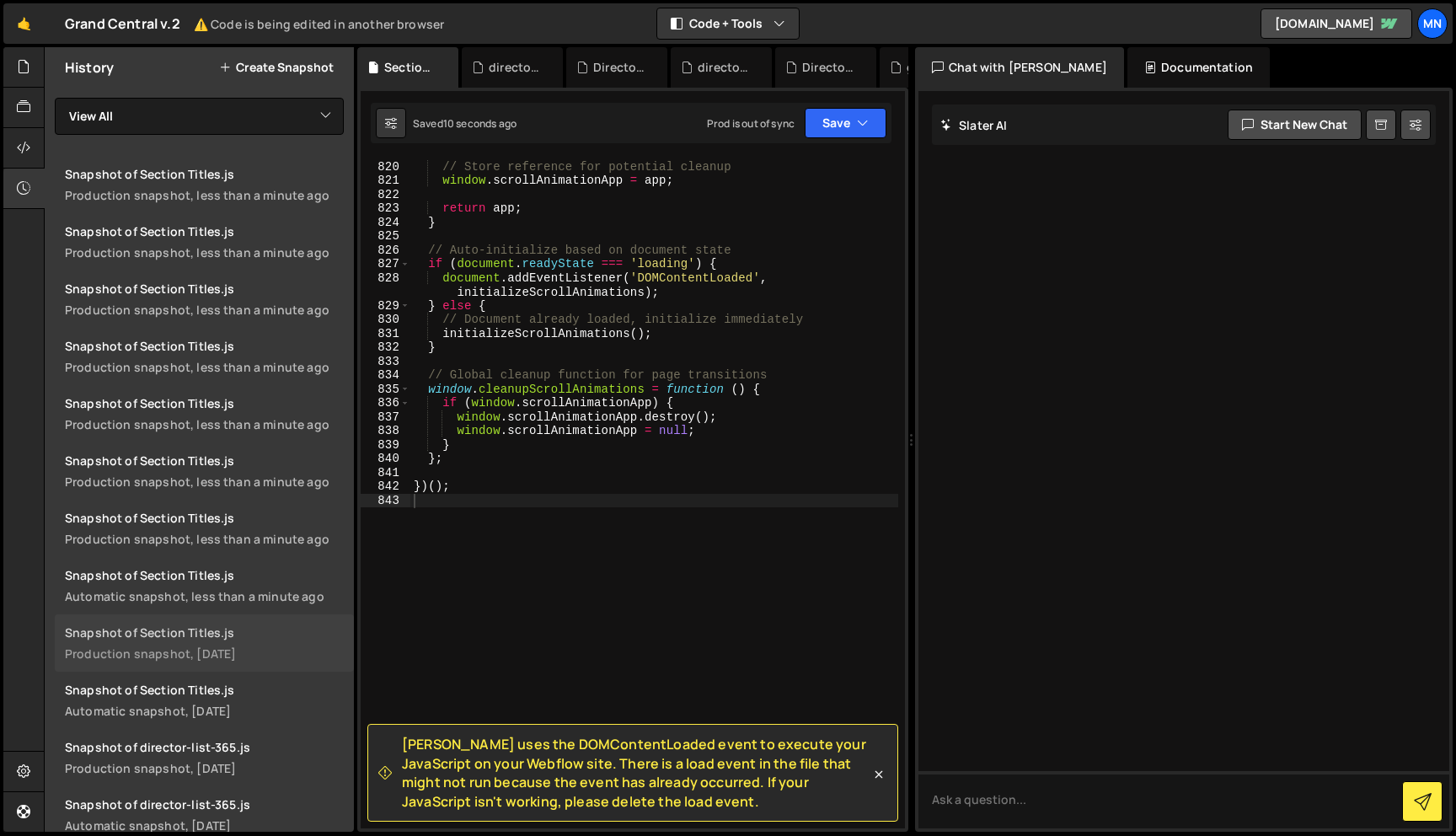
click at [141, 636] on div "Snapshot of Section Titles.js" at bounding box center [204, 632] width 279 height 16
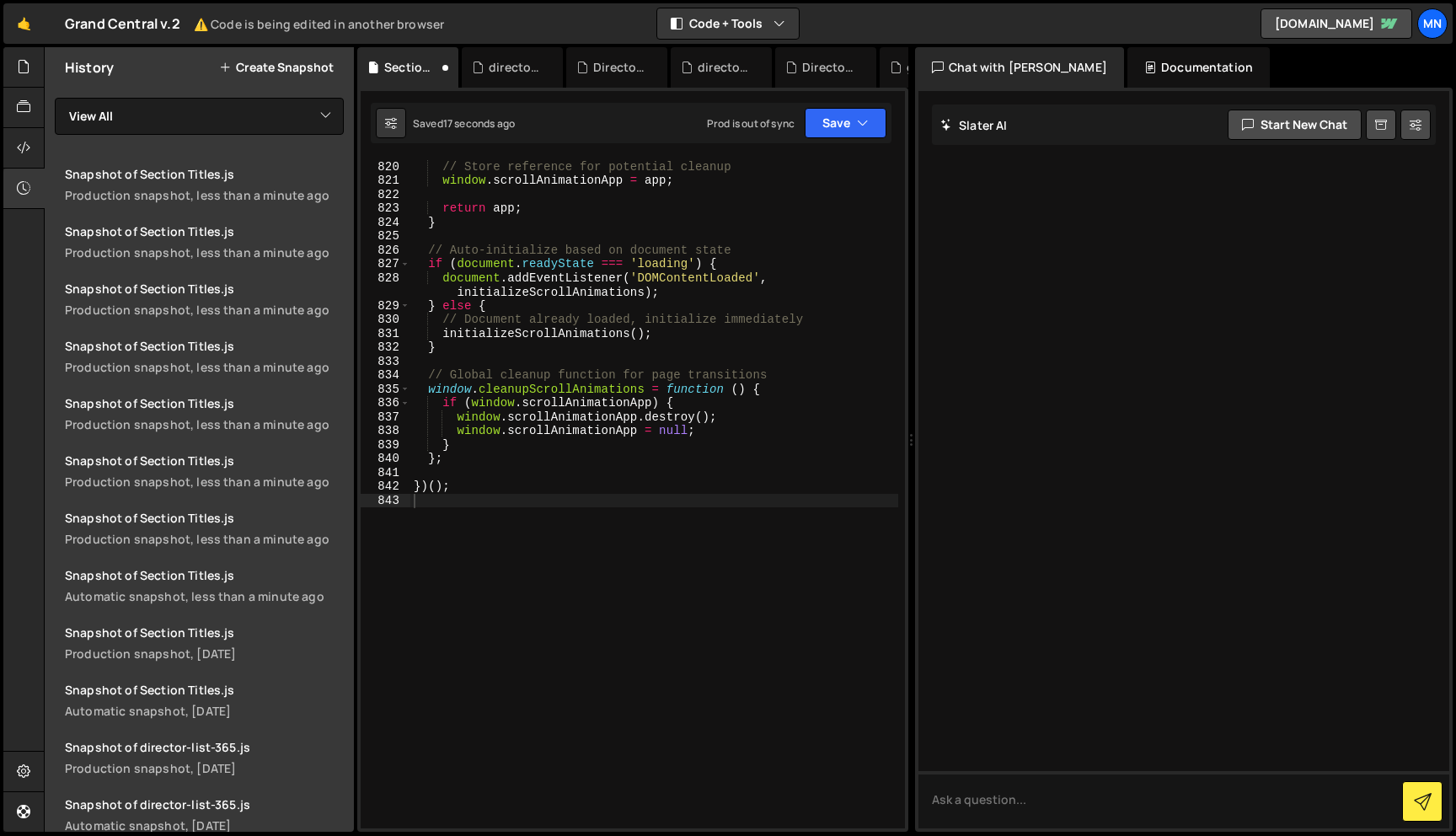
scroll to position [10276, 0]
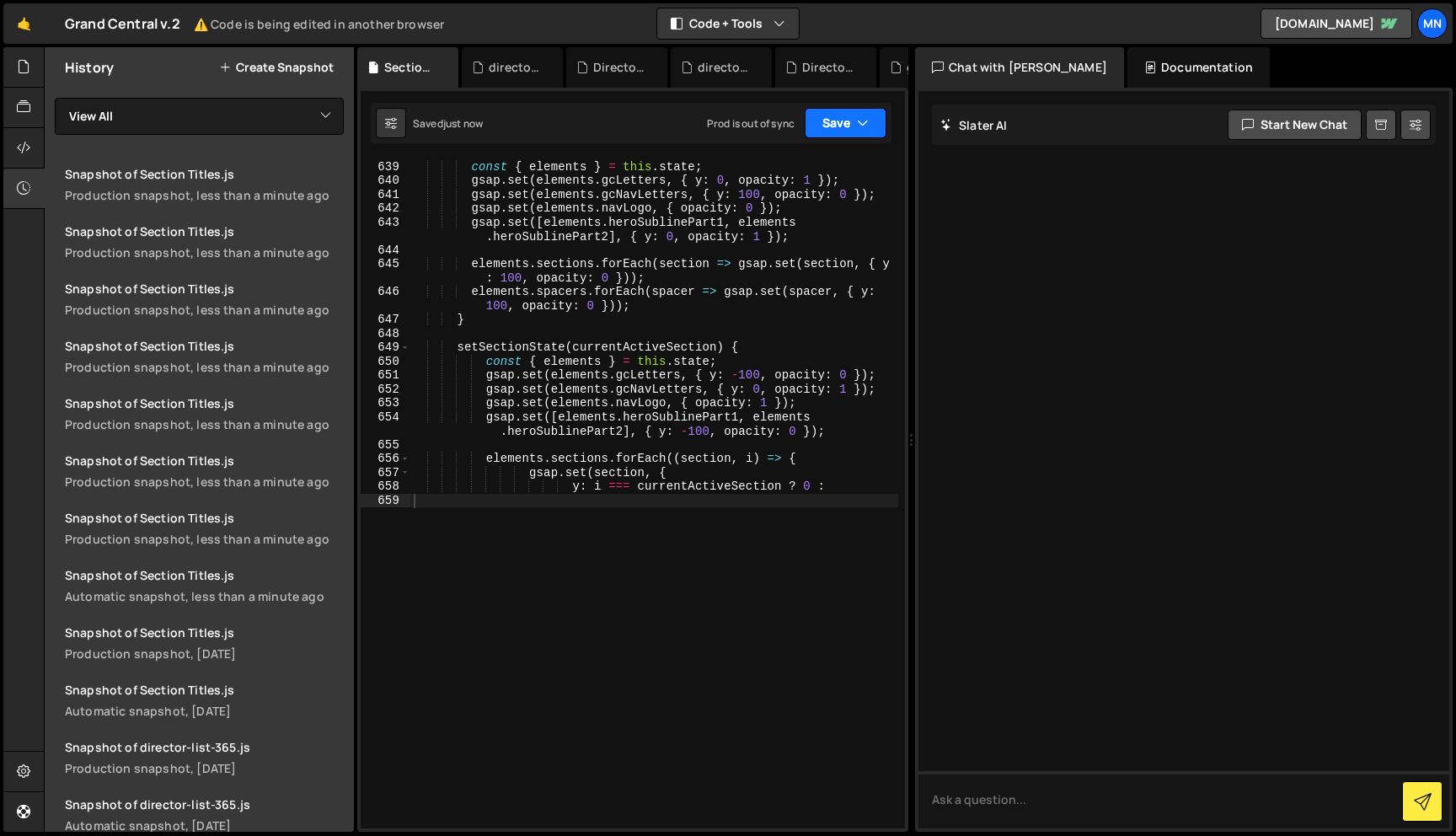
drag, startPoint x: 838, startPoint y: 109, endPoint x: 846, endPoint y: 123, distance: 16.1
click at [839, 112] on button "Save" at bounding box center [845, 123] width 81 height 30
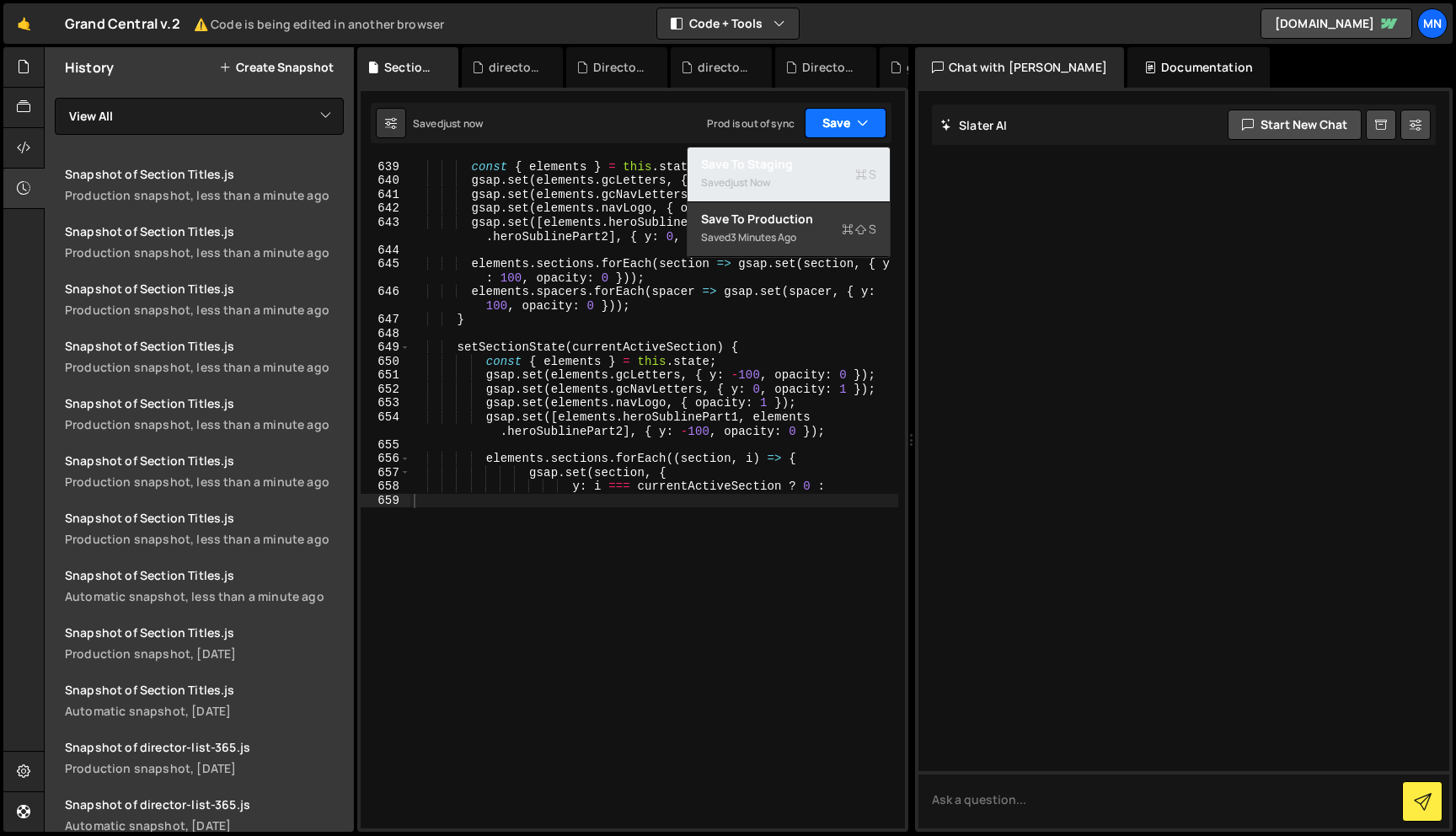
drag, startPoint x: 838, startPoint y: 161, endPoint x: 857, endPoint y: 132, distance: 34.7
click at [838, 161] on div "Save to Staging S" at bounding box center [789, 164] width 175 height 17
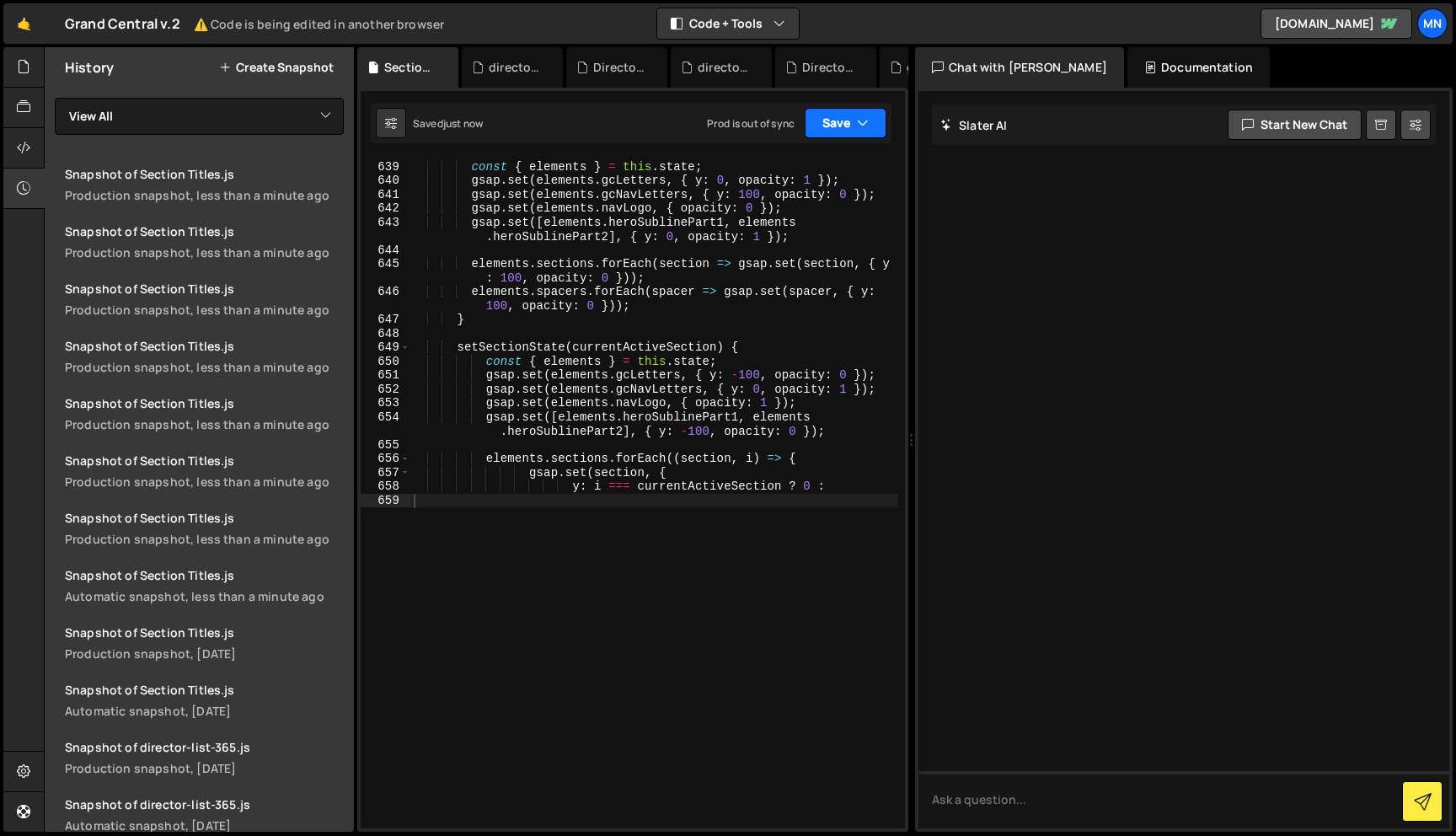
click at [857, 123] on icon "button" at bounding box center [863, 123] width 12 height 17
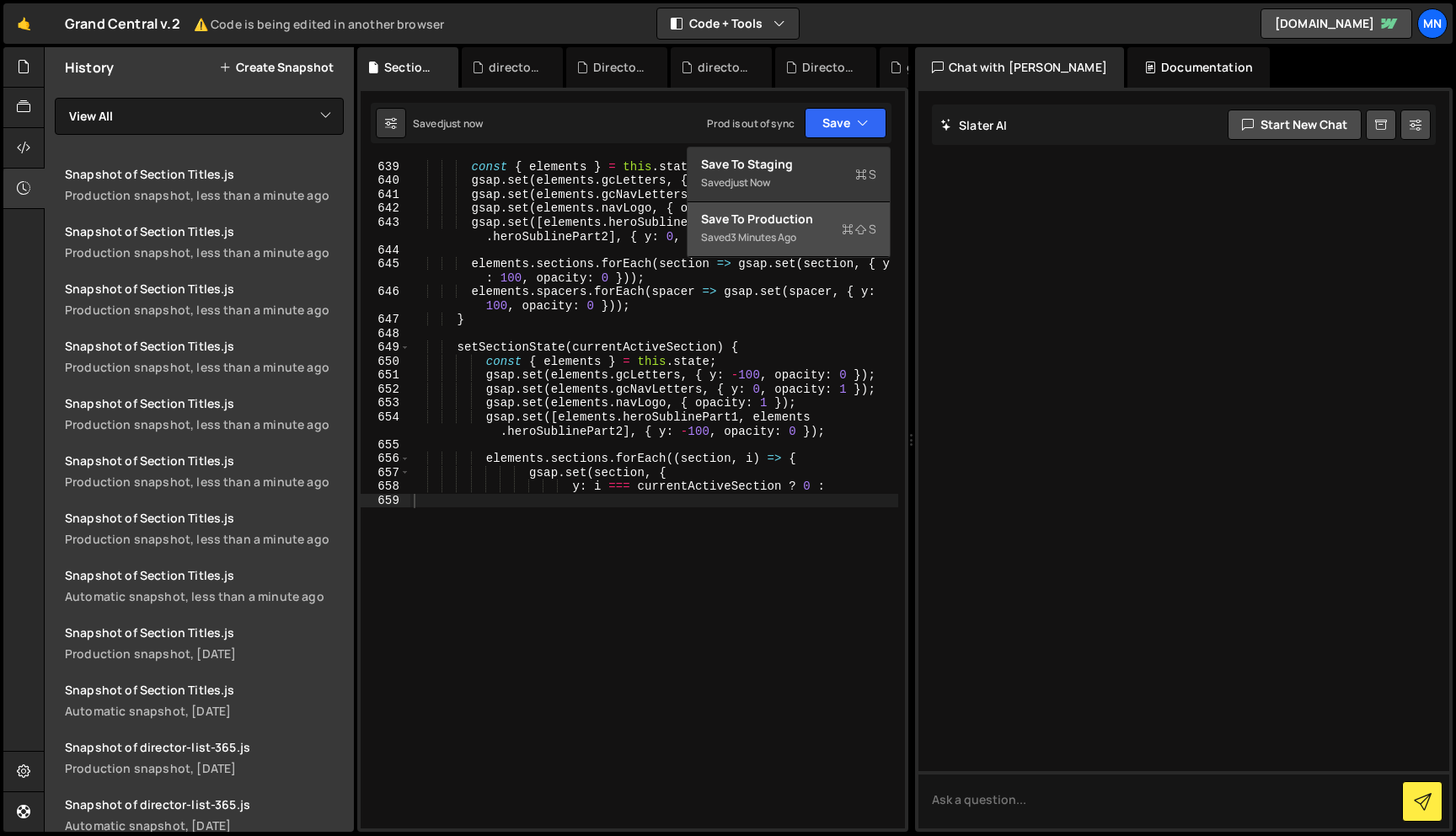
click at [827, 227] on div "Saved 3 minutes ago" at bounding box center [789, 237] width 175 height 21
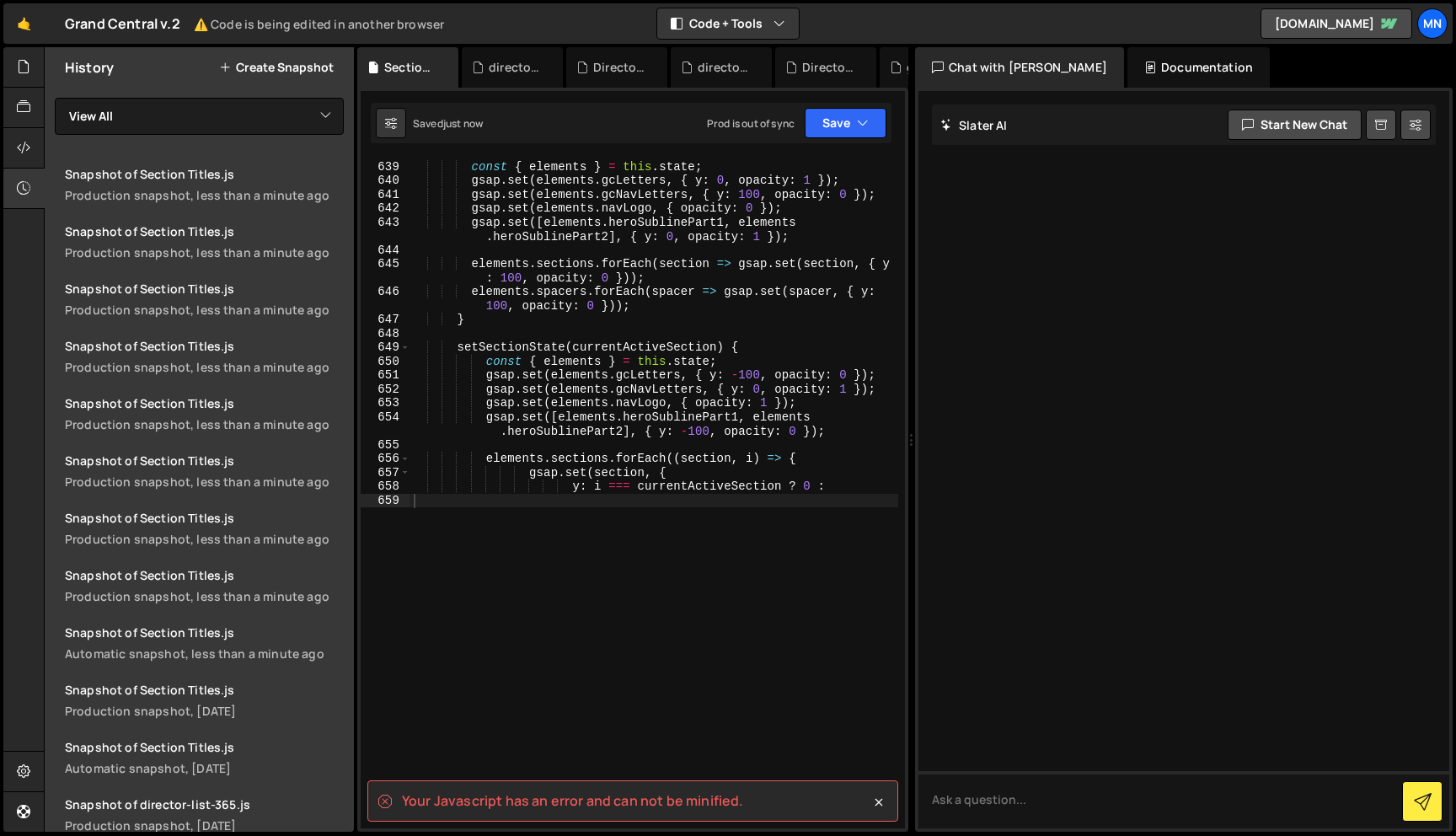
drag, startPoint x: 606, startPoint y: 652, endPoint x: 607, endPoint y: 642, distance: 10.0
click at [606, 652] on div "setHeroState ( ) { const { elements } = this . state ; gsap . set ( elements . …" at bounding box center [655, 495] width 488 height 698
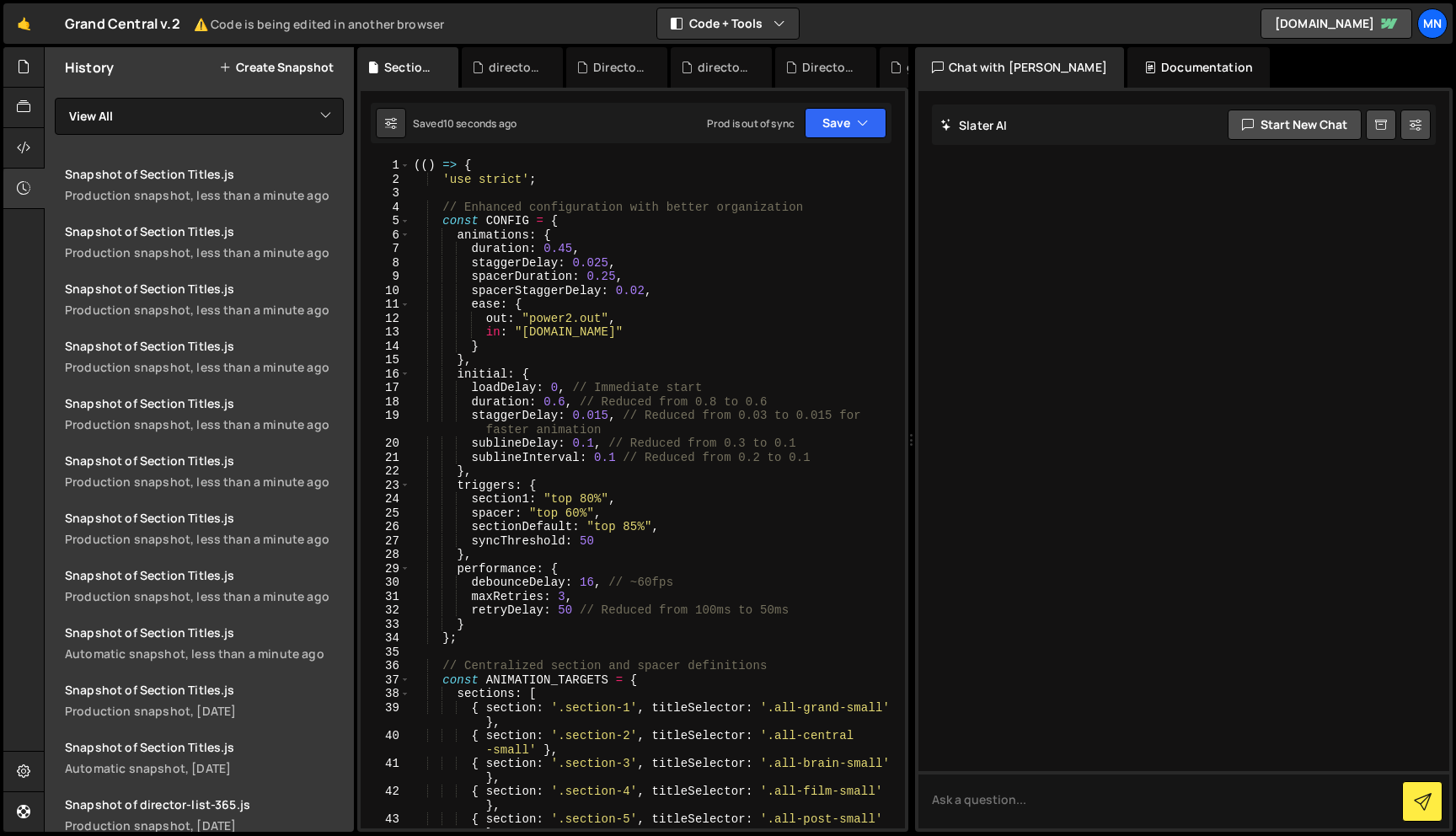
scroll to position [0, 0]
click at [27, 187] on icon at bounding box center [24, 187] width 14 height 19
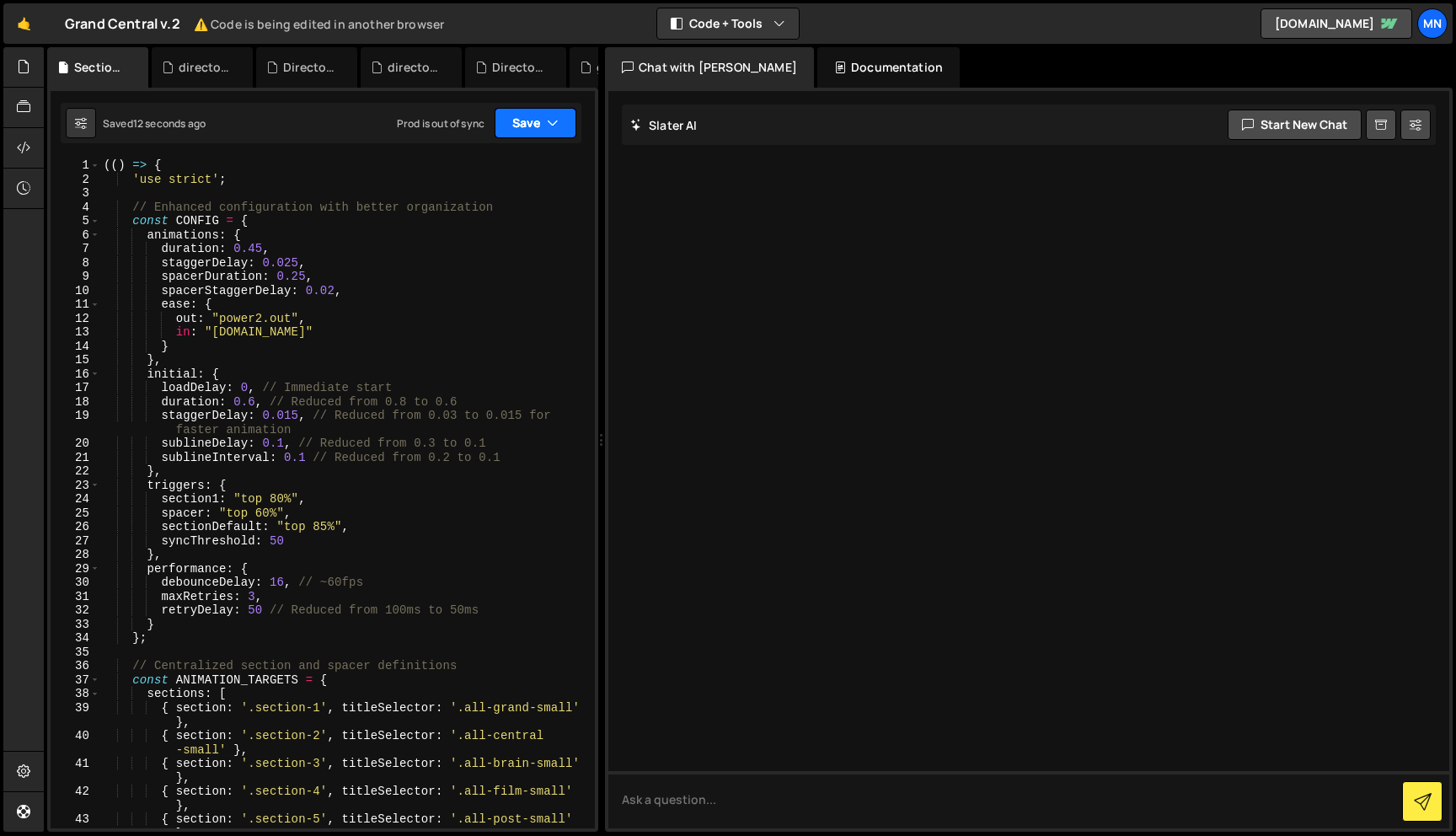
click at [510, 123] on button "Save" at bounding box center [535, 123] width 81 height 30
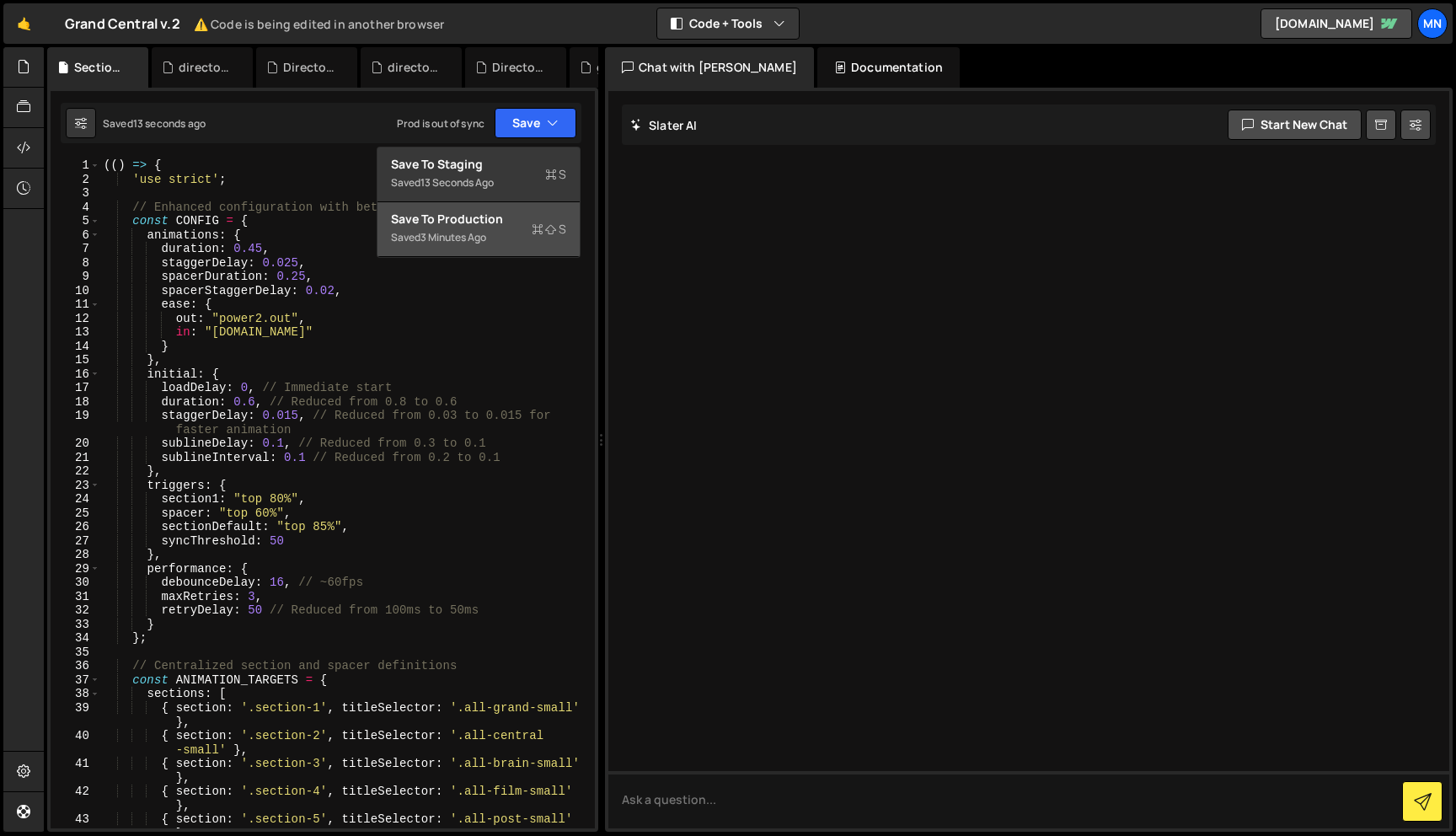
click at [509, 234] on div "Saved 3 minutes ago" at bounding box center [478, 237] width 175 height 21
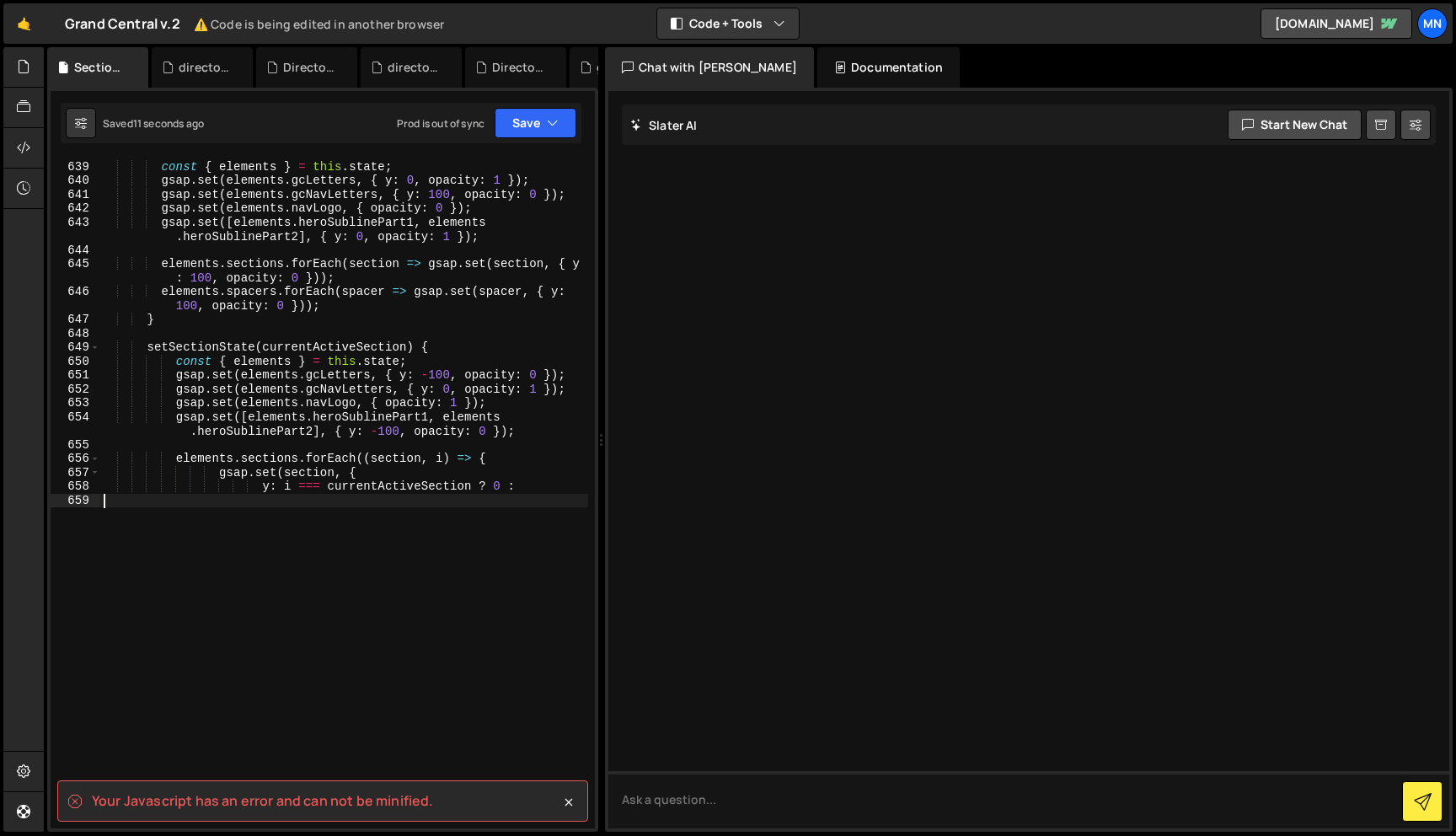
drag, startPoint x: 167, startPoint y: 539, endPoint x: 73, endPoint y: 495, distance: 103.8
click at [135, 522] on div "setHeroState ( ) { const { elements } = this . state ; gsap . set ( elements . …" at bounding box center [344, 495] width 488 height 698
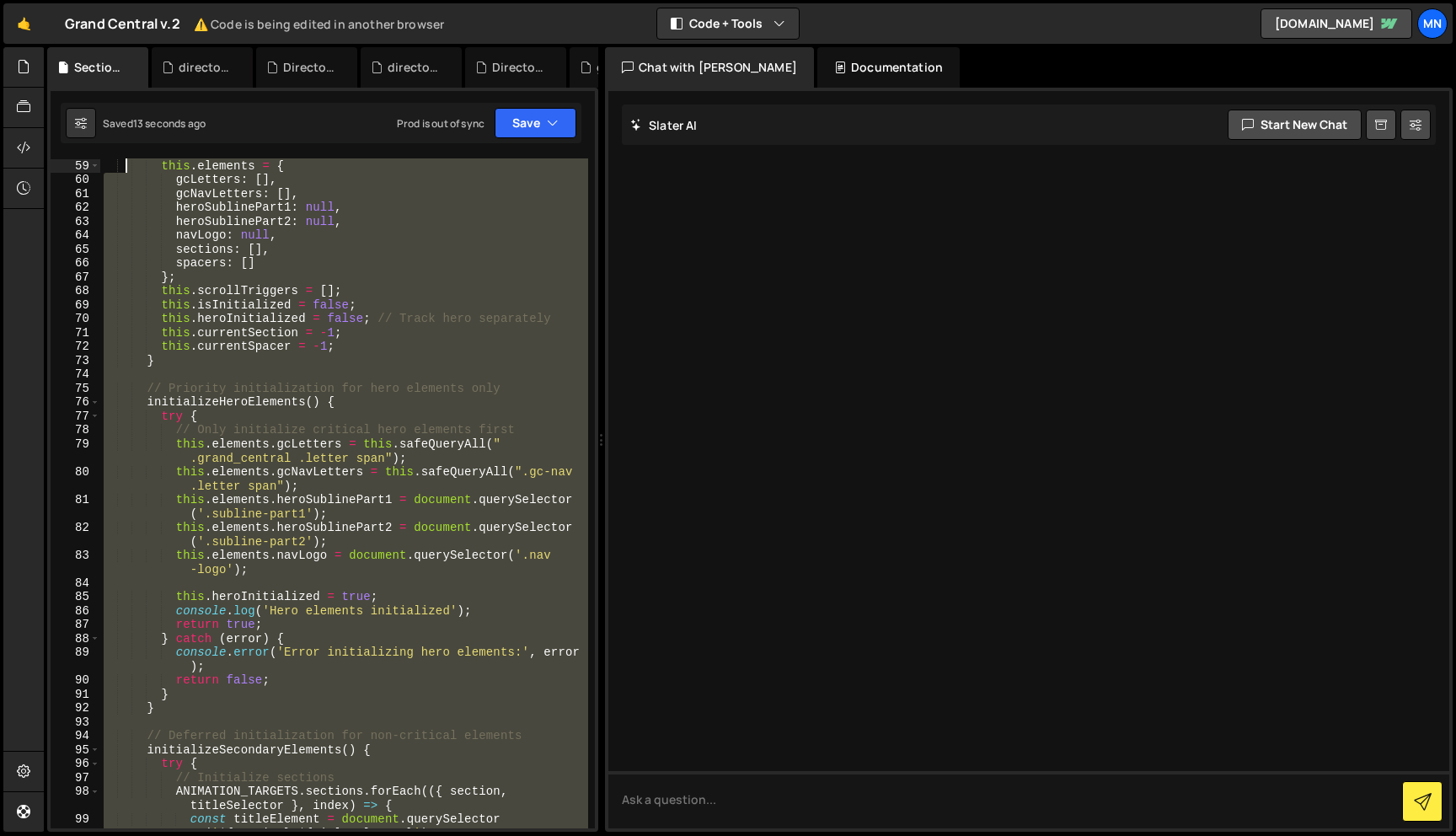
scroll to position [0, 0]
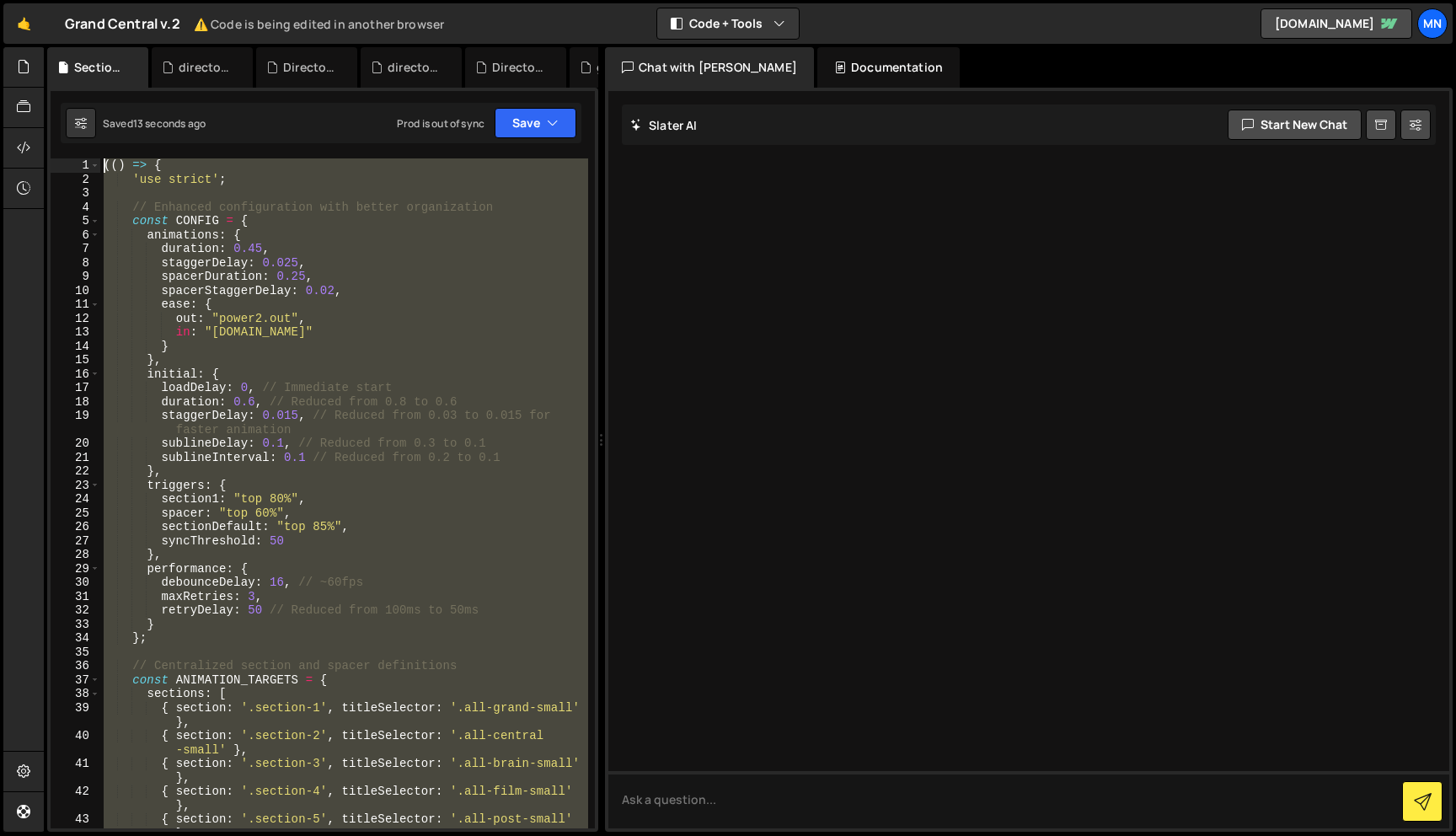
drag, startPoint x: 113, startPoint y: 485, endPoint x: 125, endPoint y: -106, distance: 591.1
click at [125, 0] on html "Projects Community Library Blog MN Projects Your Teams Invite team member Accou…" at bounding box center [728, 418] width 1456 height 836
click at [24, 64] on icon at bounding box center [24, 66] width 14 height 19
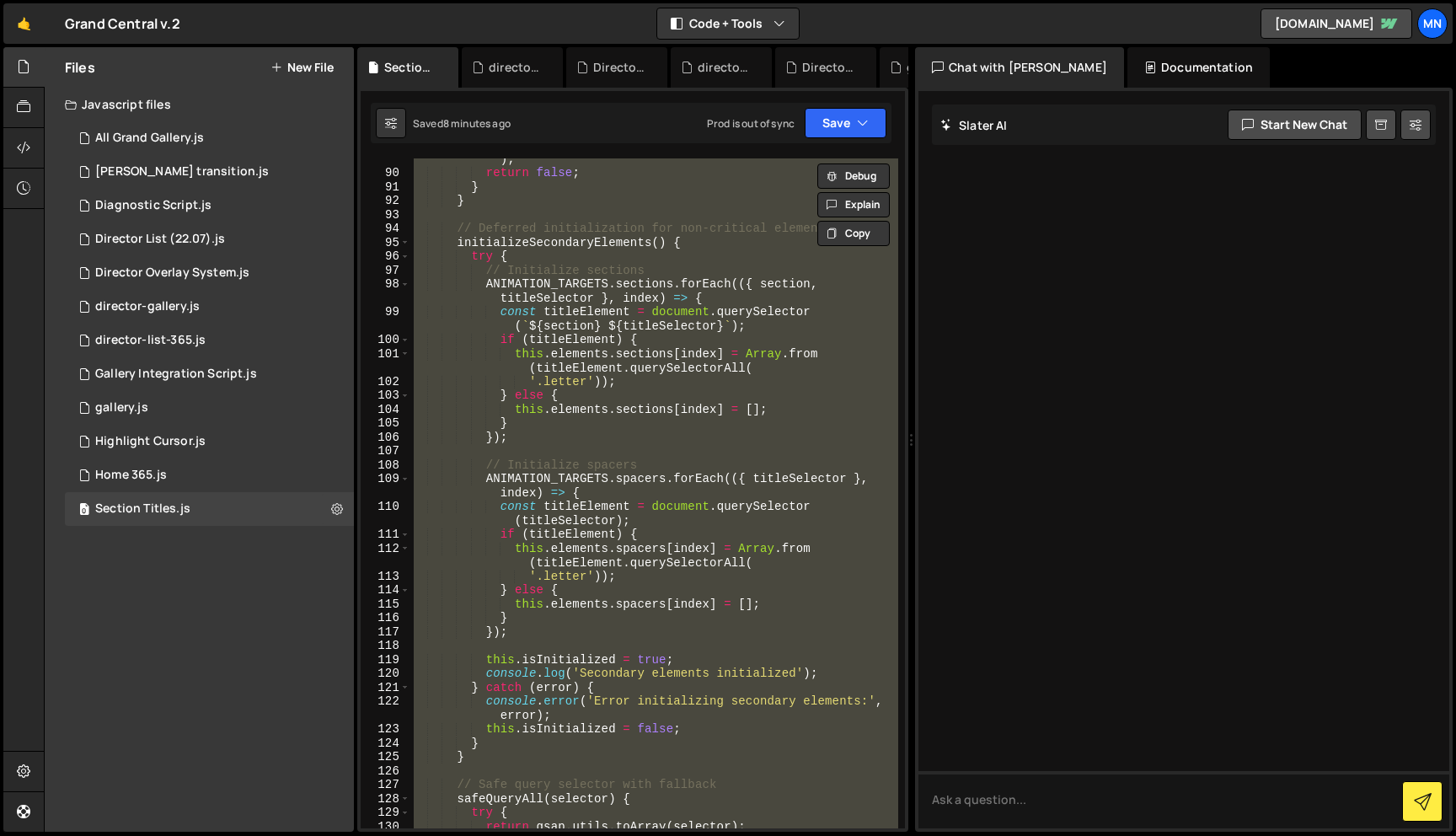
scroll to position [1552, 0]
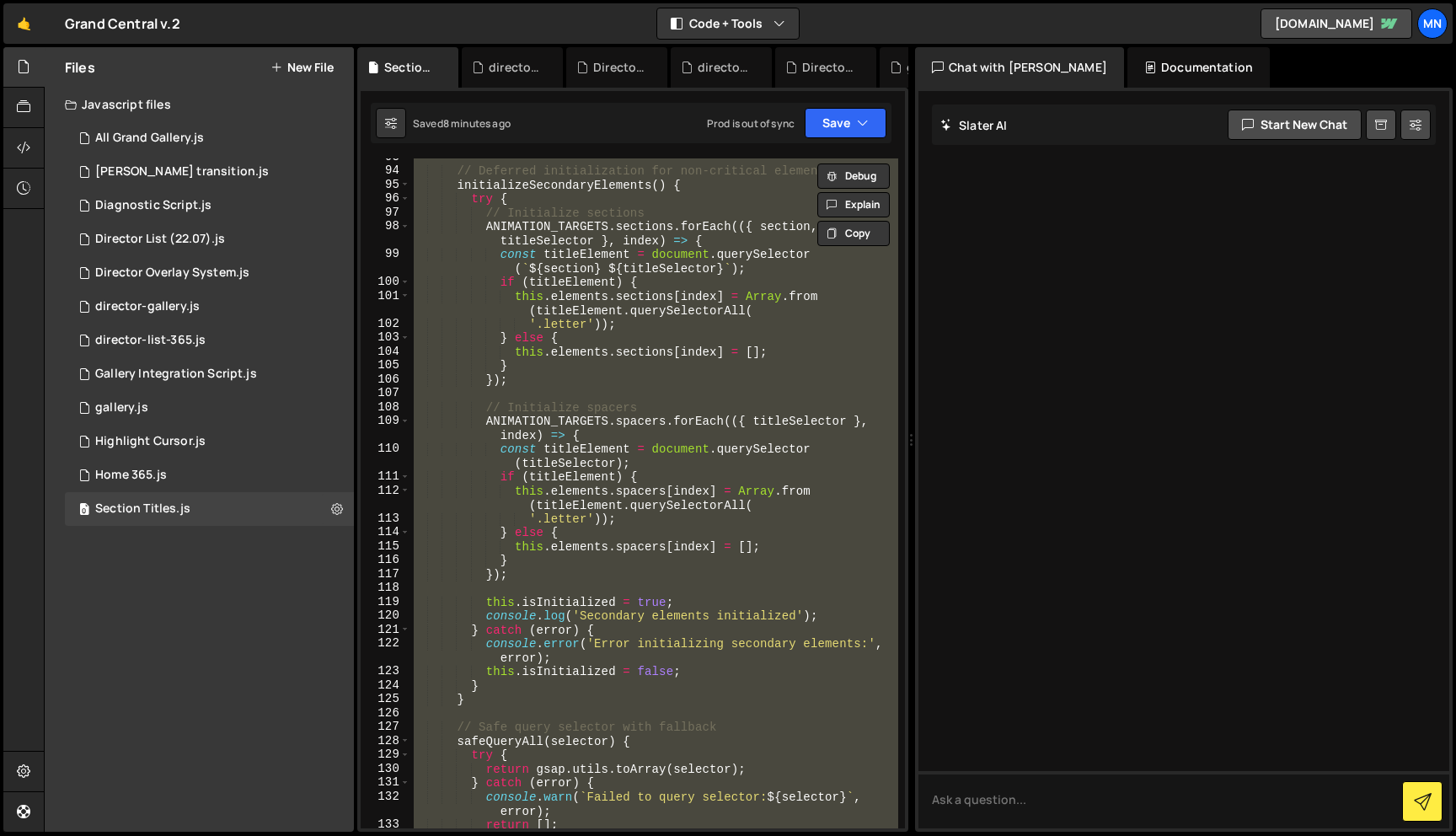
paste textarea "})()"
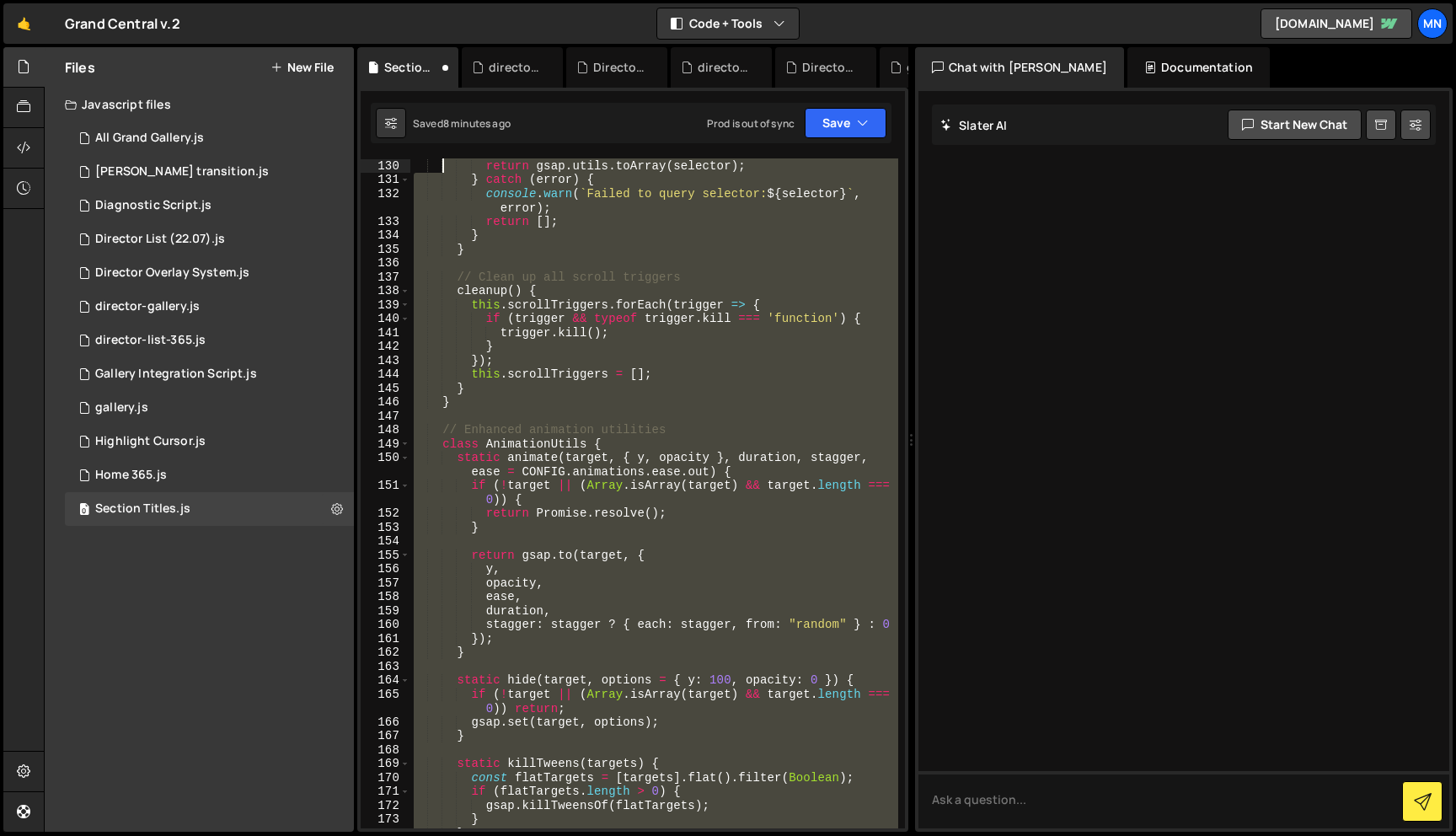
scroll to position [0, 0]
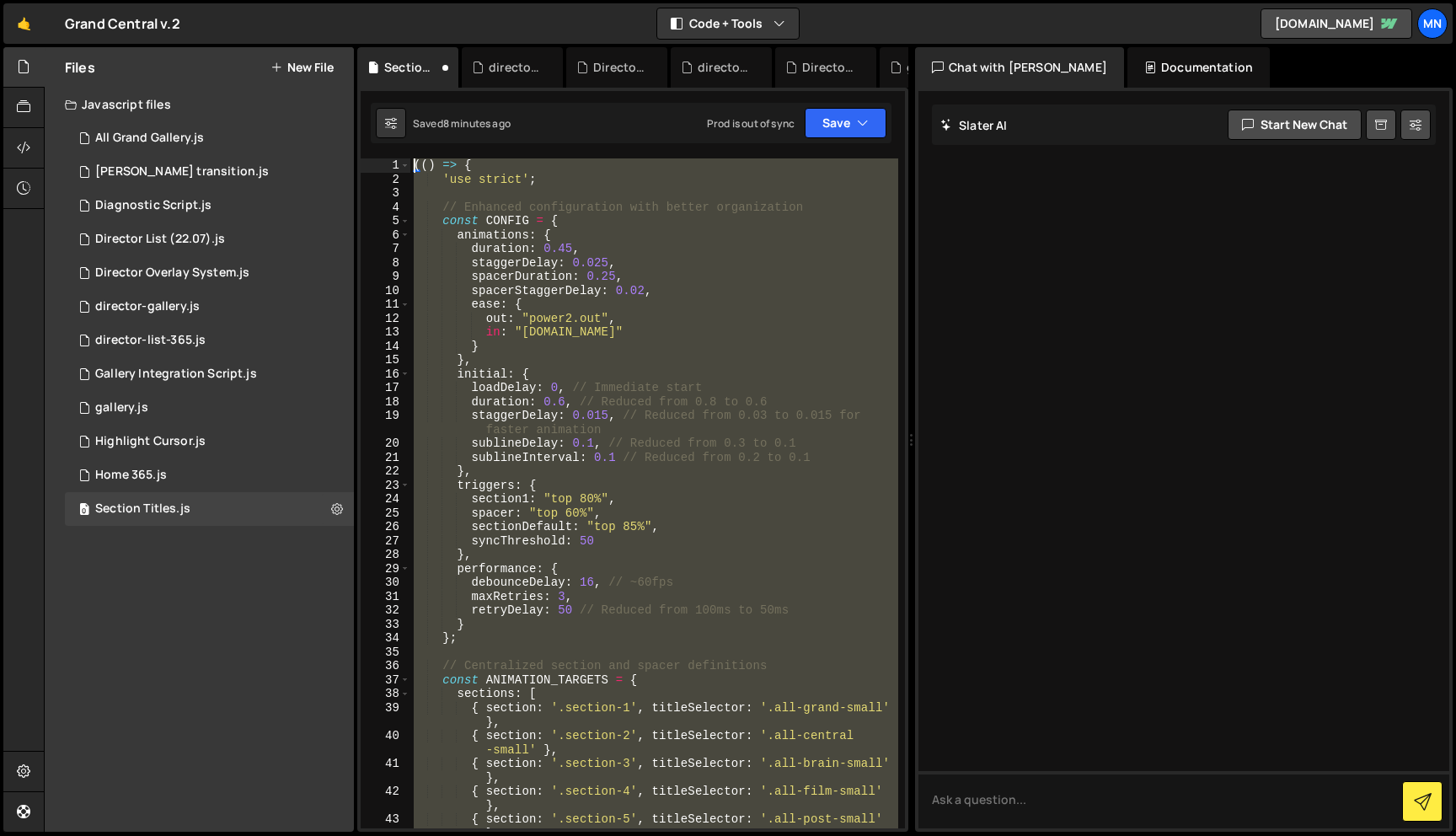
drag, startPoint x: 462, startPoint y: 825, endPoint x: 440, endPoint y: -106, distance: 931.3
click at [440, 0] on html "Projects Community Library Blog MN Projects Your Teams Invite team member Accou…" at bounding box center [728, 418] width 1456 height 836
paste textarea "})()"
type textarea "})();"
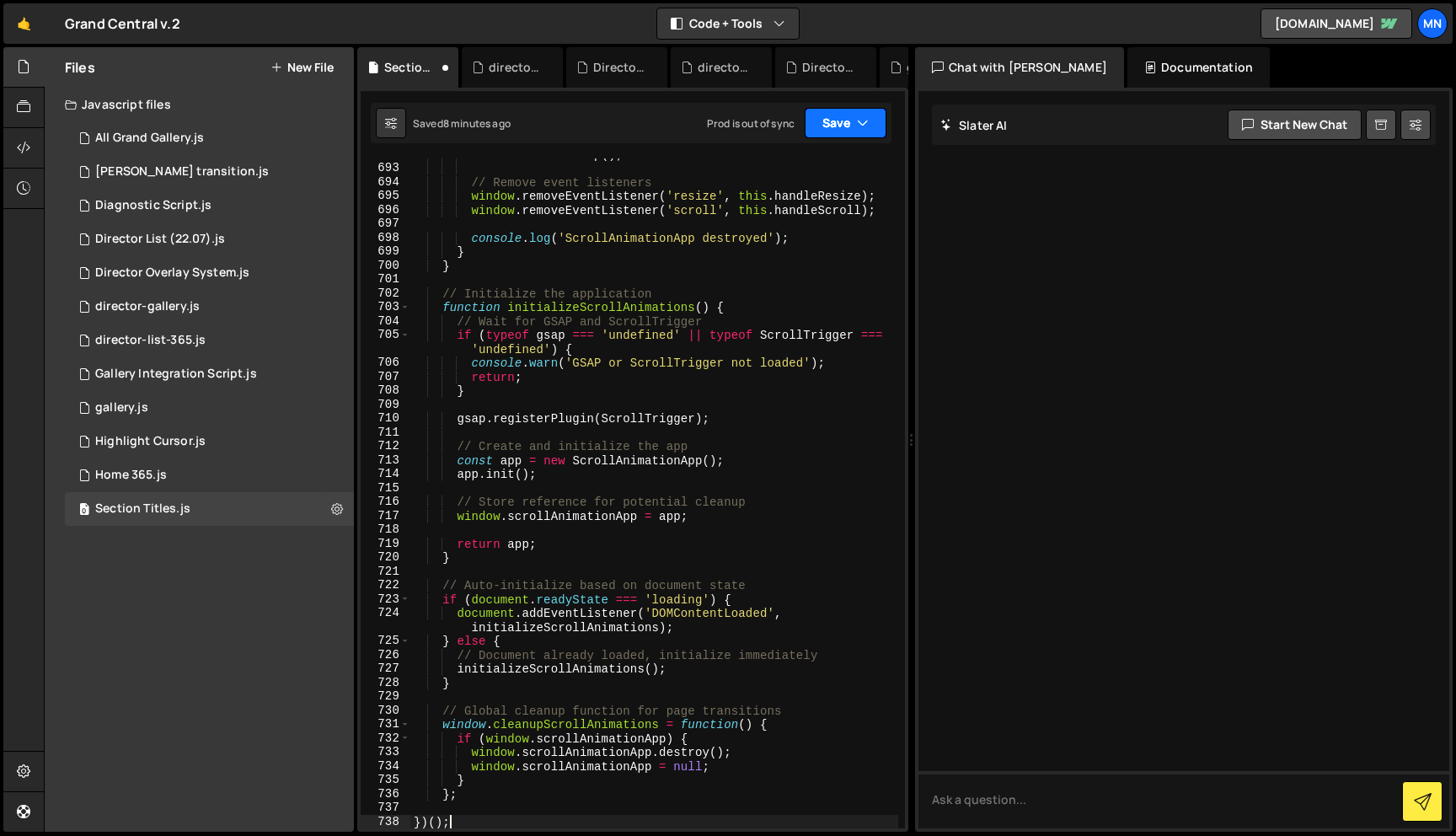
click at [853, 125] on button "Save" at bounding box center [845, 123] width 81 height 30
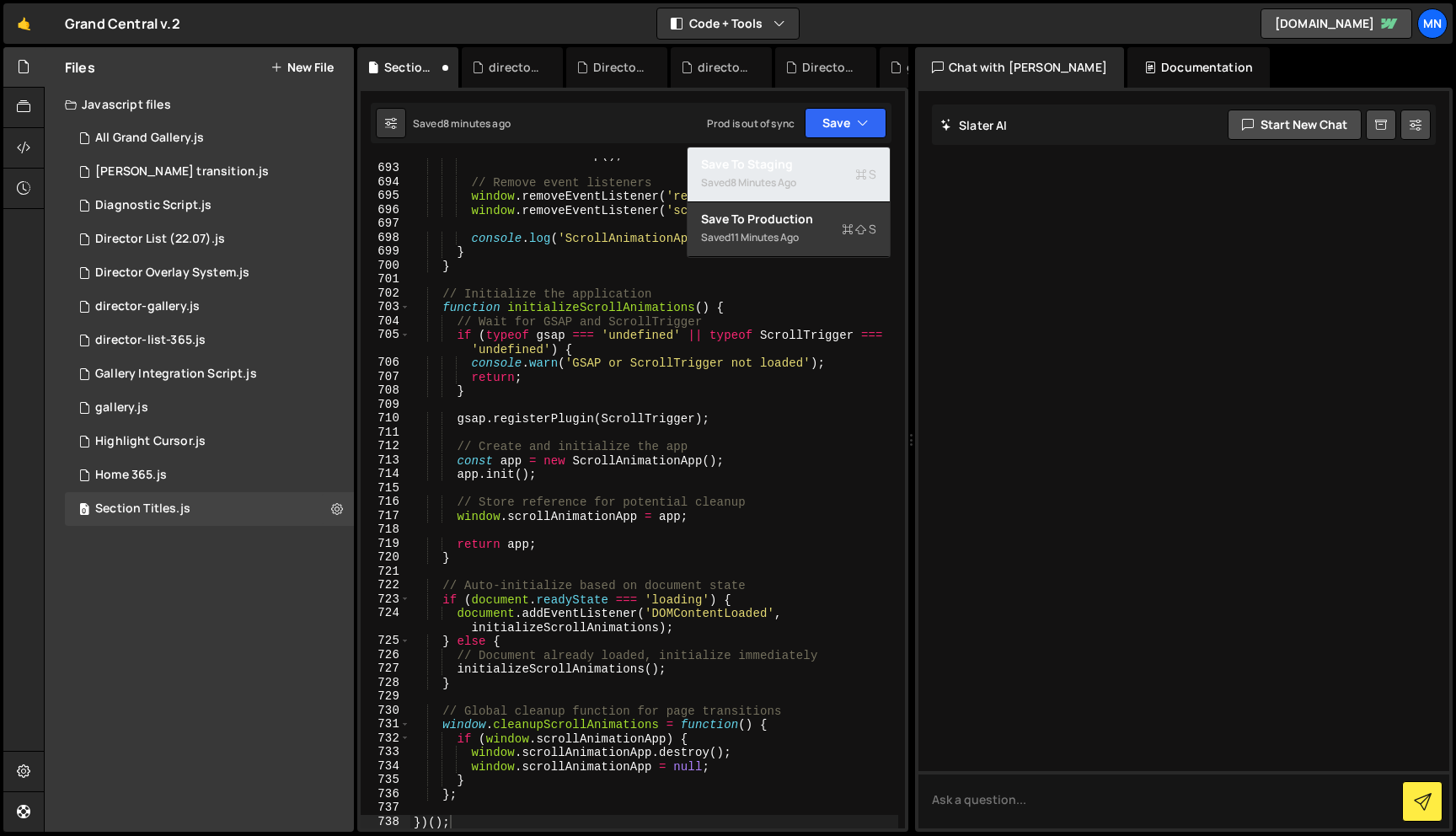
drag, startPoint x: 794, startPoint y: 182, endPoint x: 834, endPoint y: 141, distance: 57.3
click at [795, 182] on div "8 minutes ago" at bounding box center [763, 182] width 66 height 15
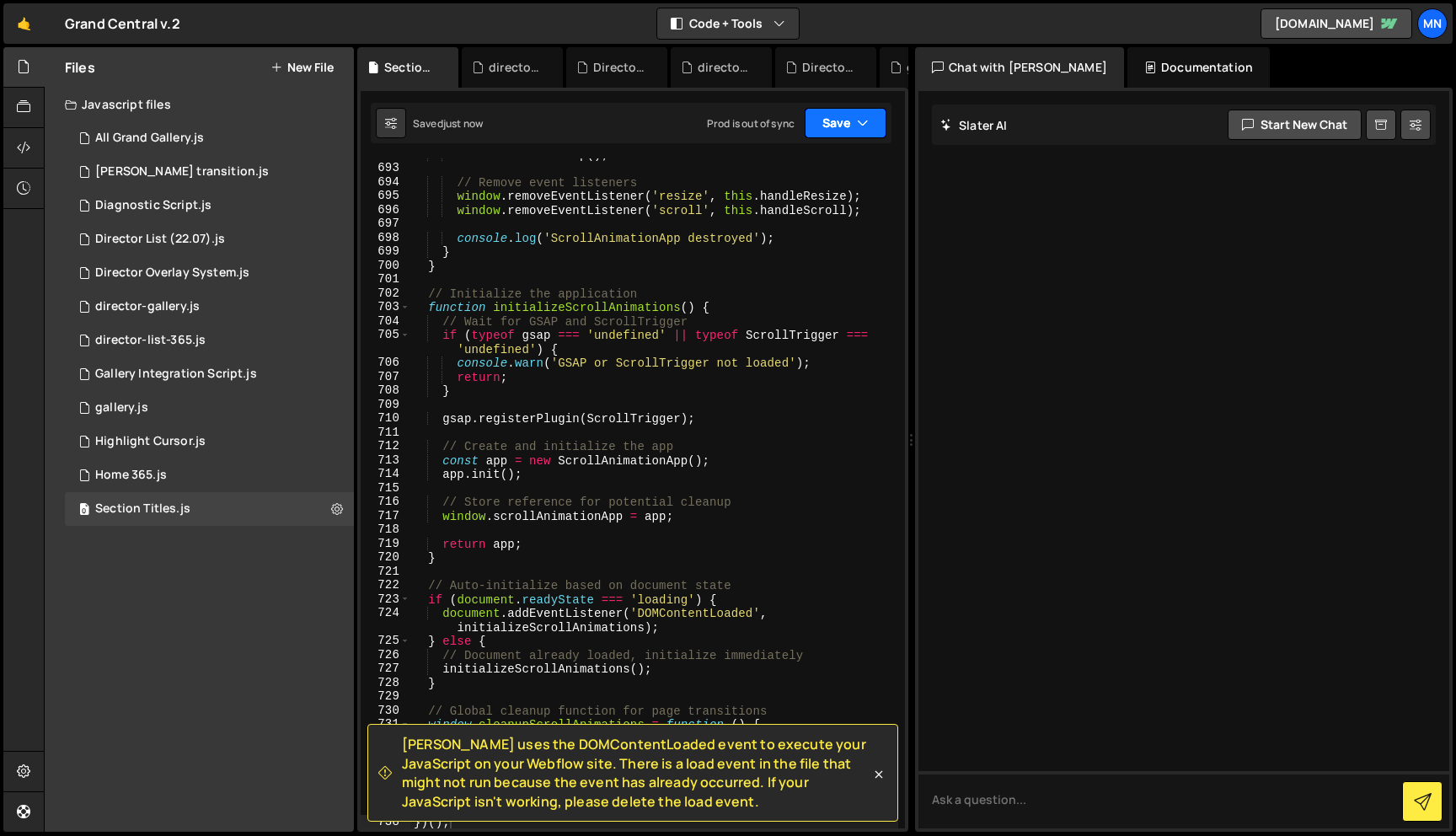
click at [847, 118] on button "Save" at bounding box center [845, 123] width 81 height 30
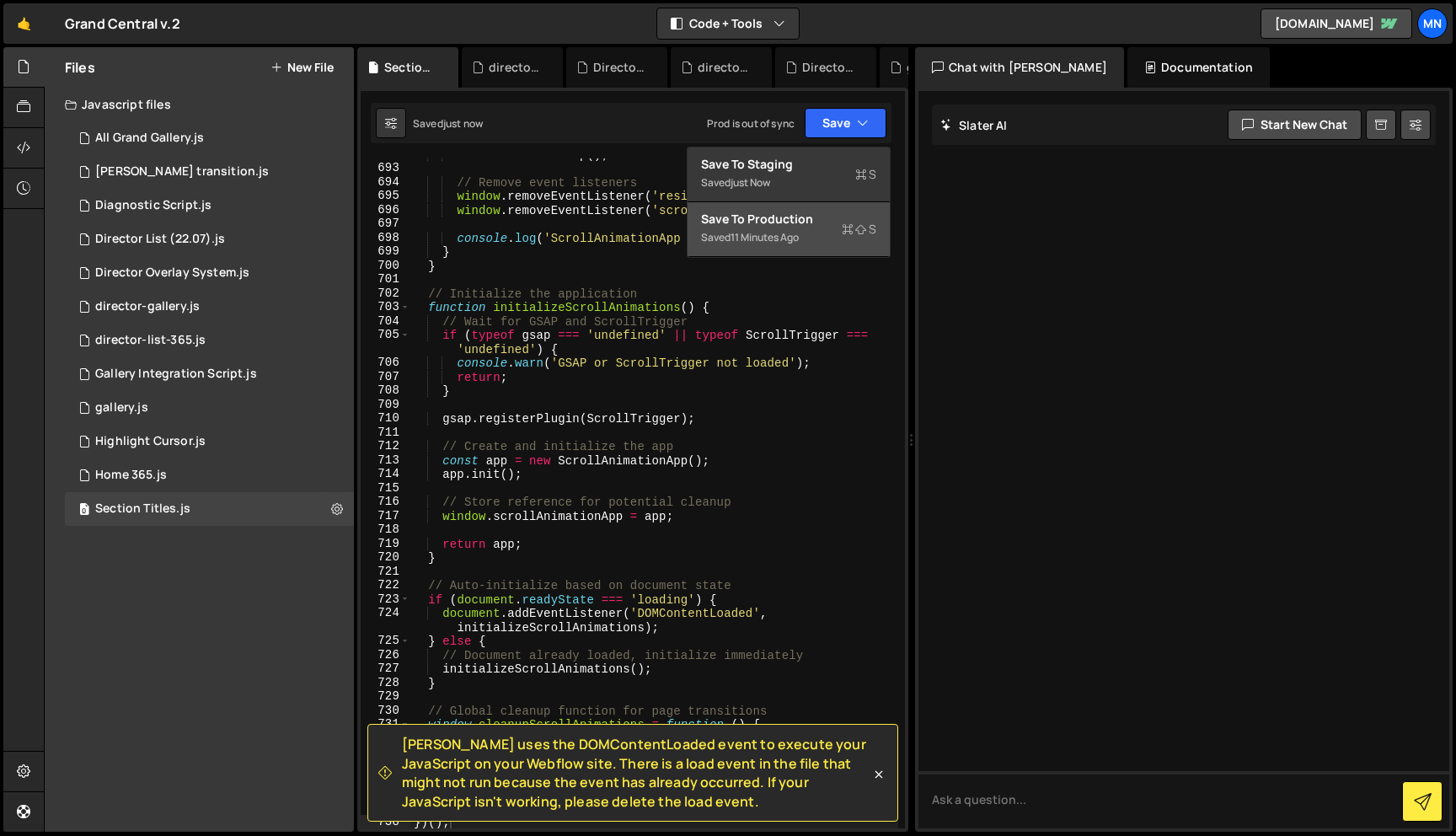
click at [802, 216] on div "Save to Production S" at bounding box center [789, 219] width 175 height 17
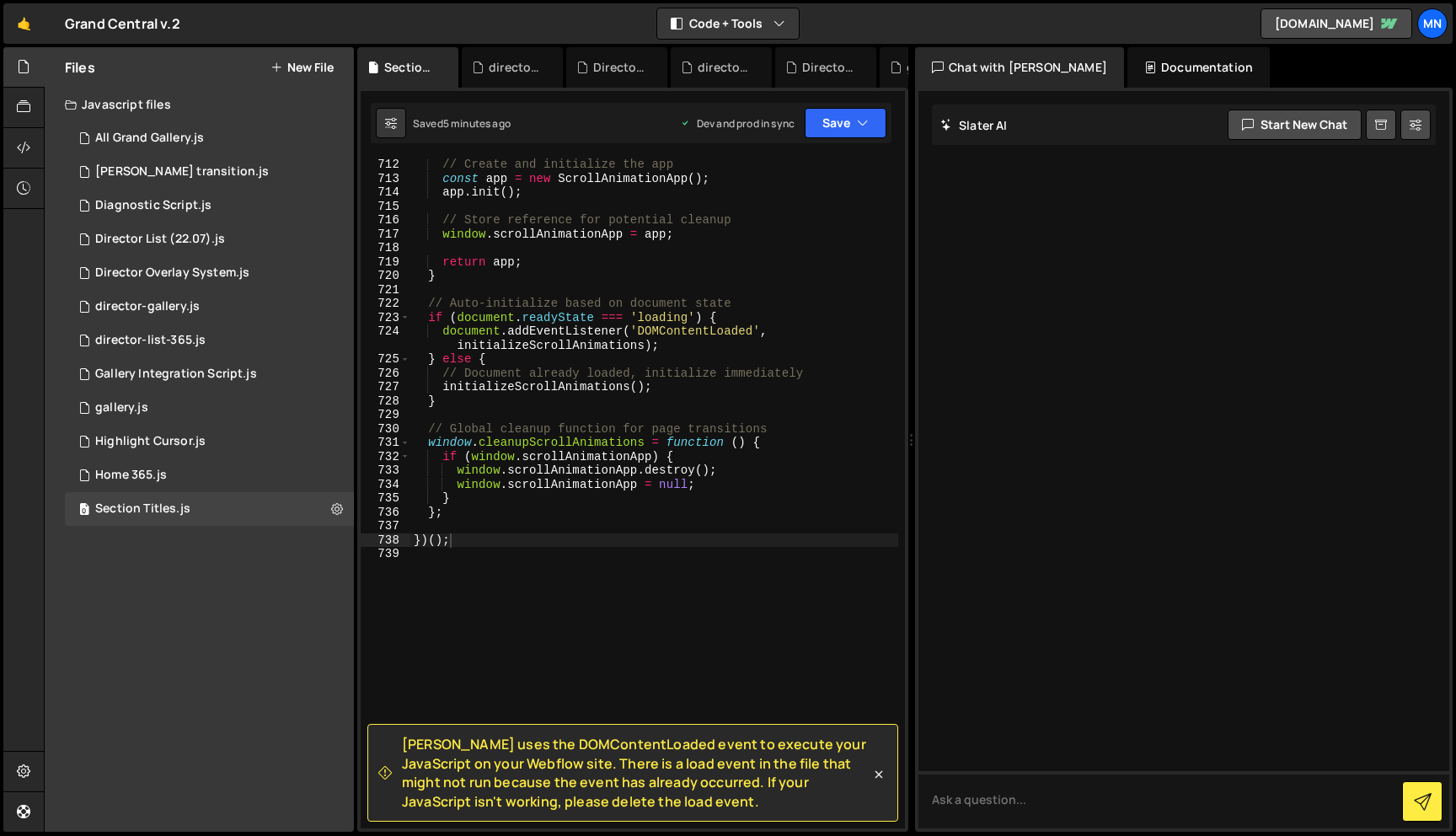
scroll to position [11323, 0]
drag, startPoint x: 449, startPoint y: 623, endPoint x: 470, endPoint y: 614, distance: 22.8
click at [449, 610] on div "// Create and initialize the app const app = new ScrollAnimationApp ( ) ; app .…" at bounding box center [655, 506] width 488 height 698
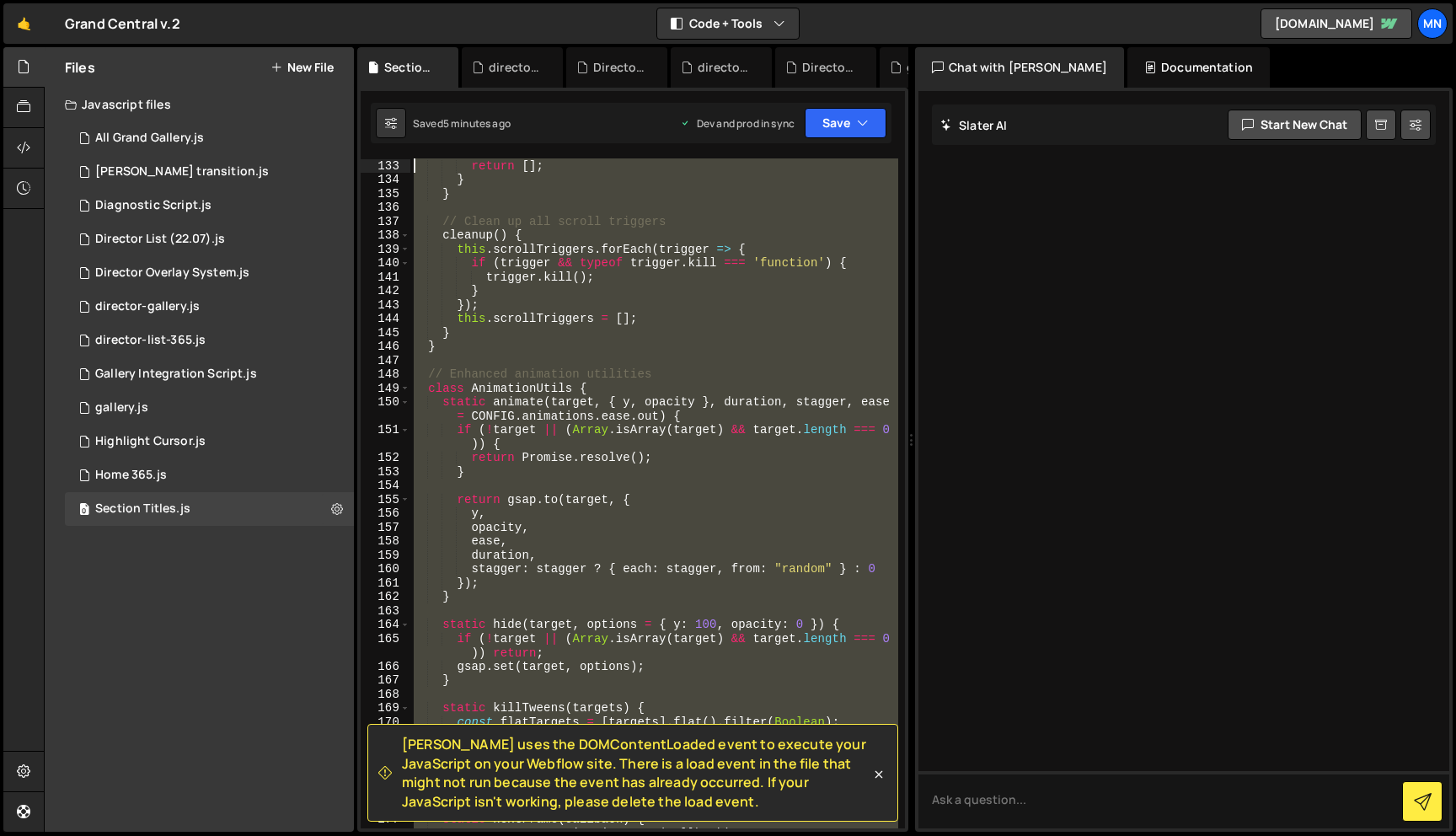
scroll to position [0, 0]
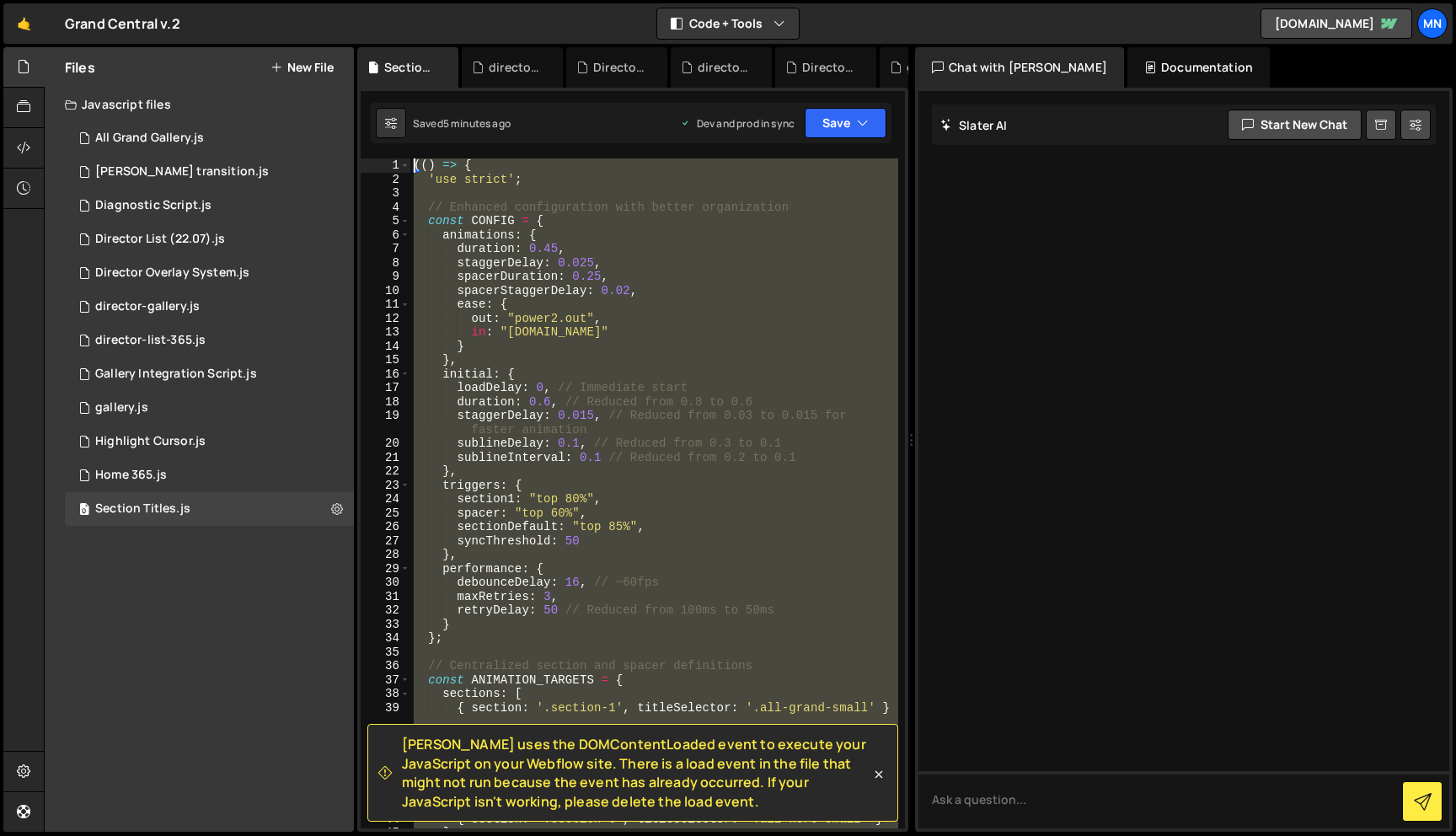
drag, startPoint x: 361, startPoint y: 403, endPoint x: 382, endPoint y: -35, distance: 438.5
click at [382, 0] on html "Projects Community Library Blog MN Projects Your Teams Invite team member Accou…" at bounding box center [728, 418] width 1456 height 836
paste textarea "})()"
type textarea "})();"
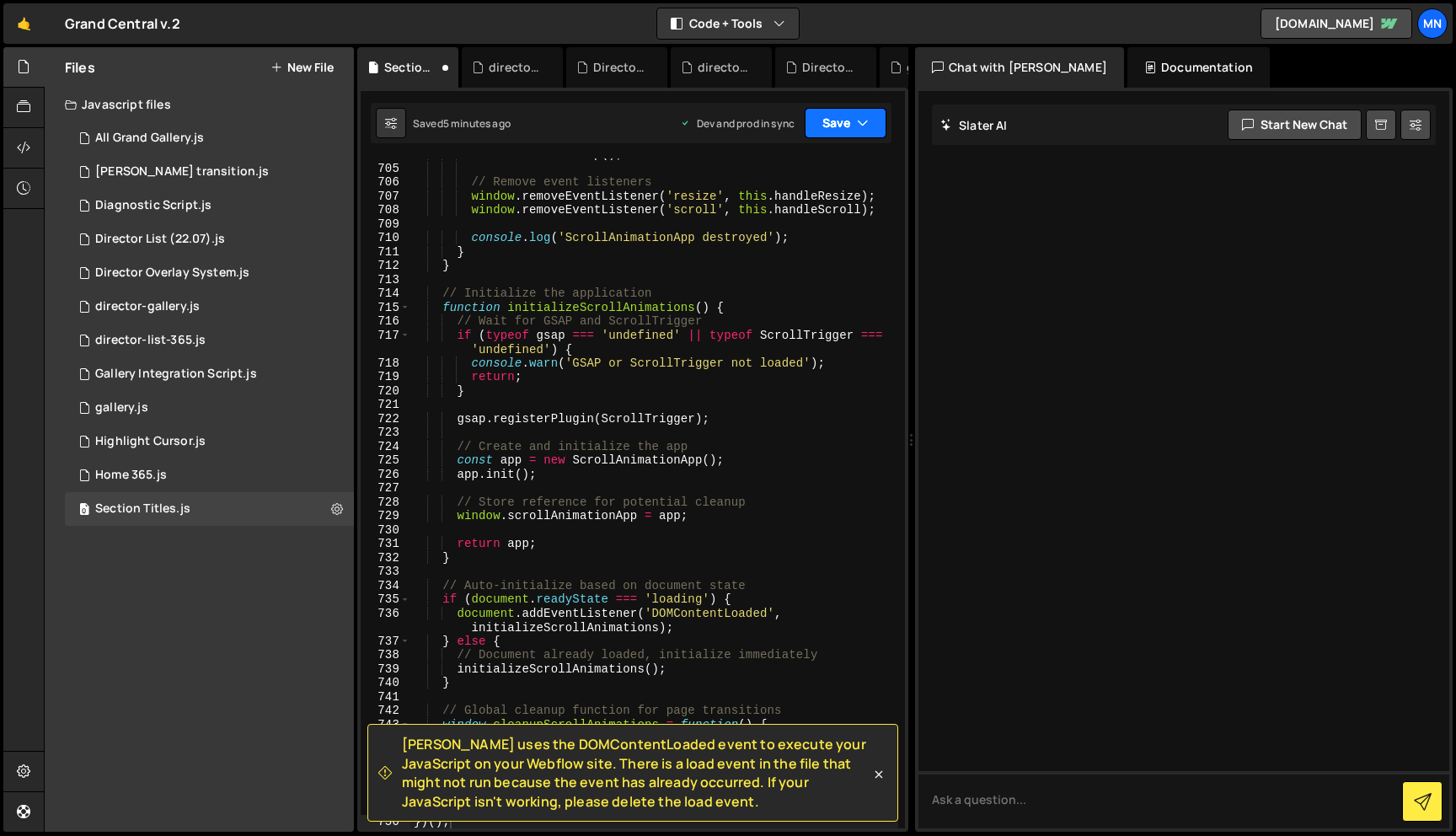
click at [857, 123] on icon "button" at bounding box center [863, 123] width 12 height 17
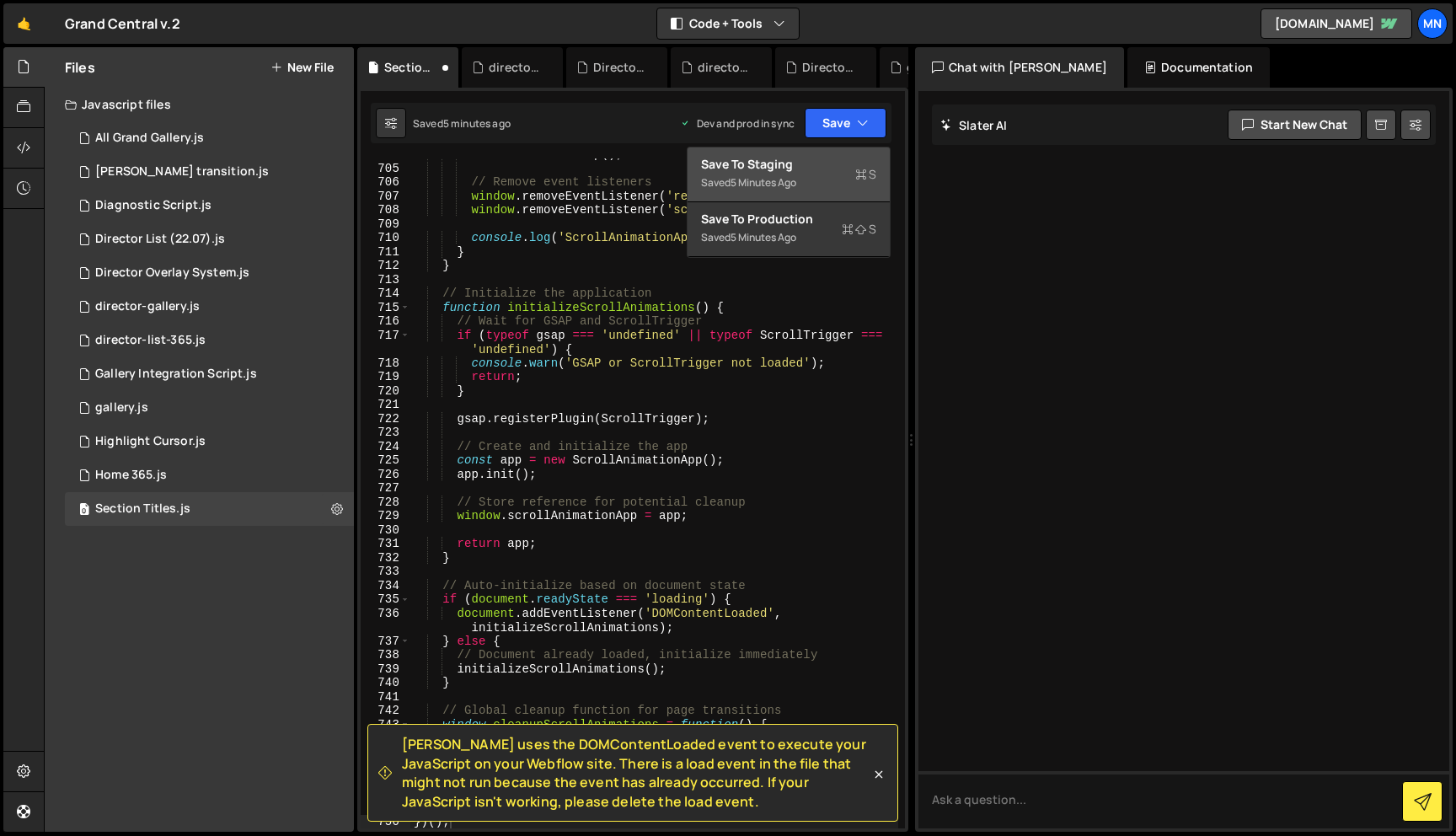
click at [801, 175] on div "Saved 5 minutes ago" at bounding box center [789, 182] width 175 height 21
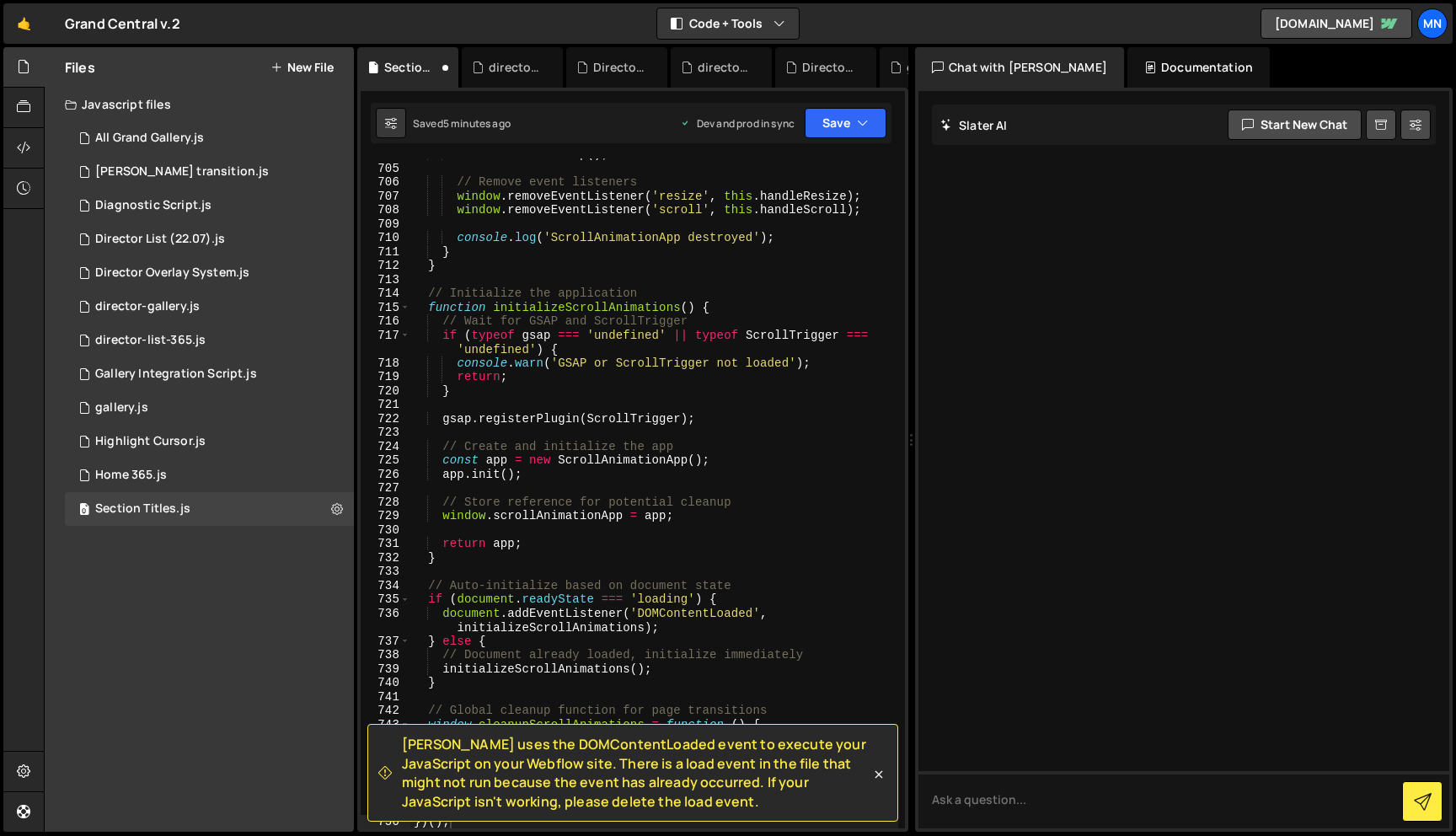
scroll to position [11220, 0]
click at [847, 120] on button "Save" at bounding box center [845, 123] width 81 height 30
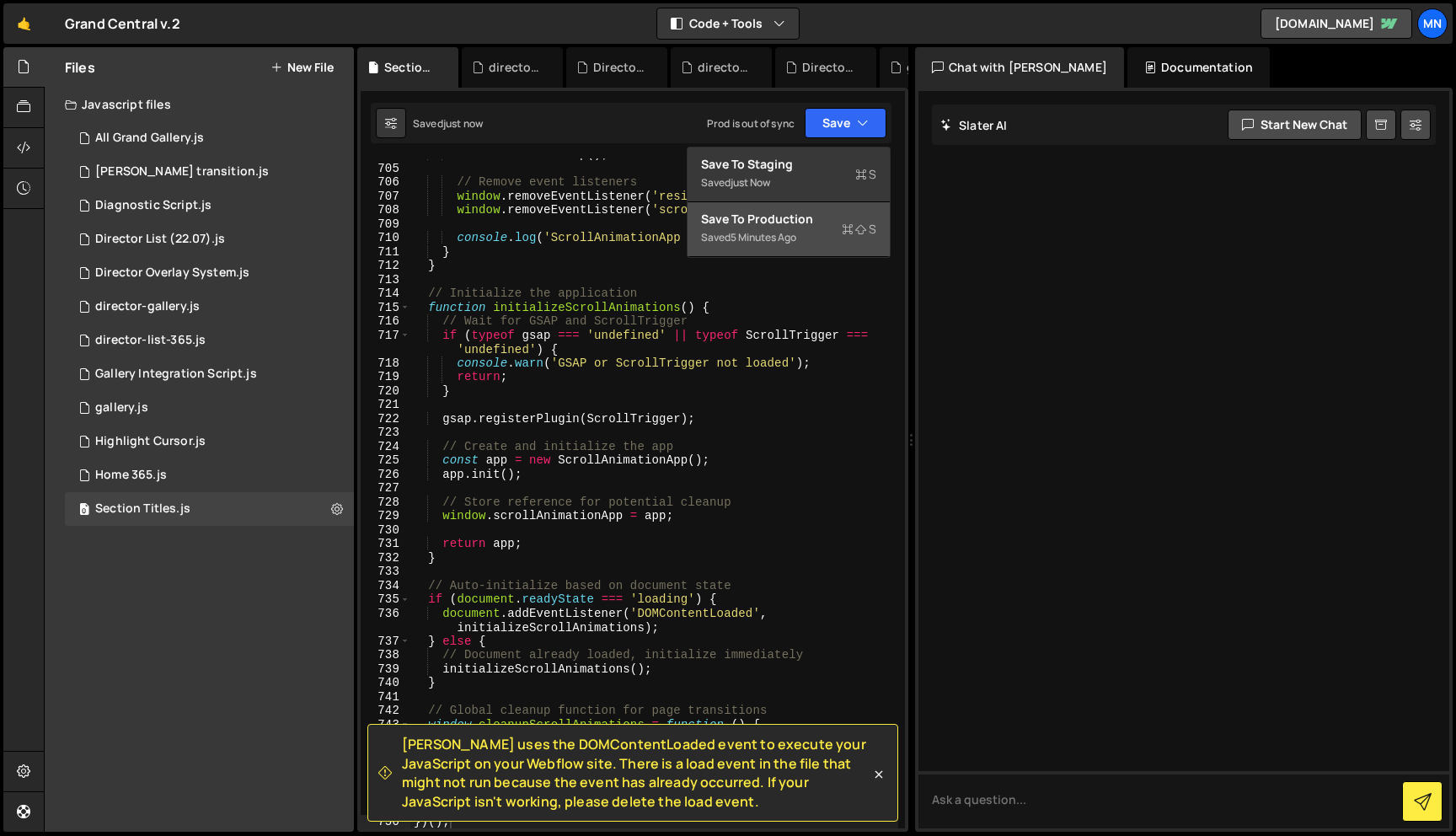
click at [824, 238] on div "Saved 5 minutes ago" at bounding box center [789, 237] width 175 height 21
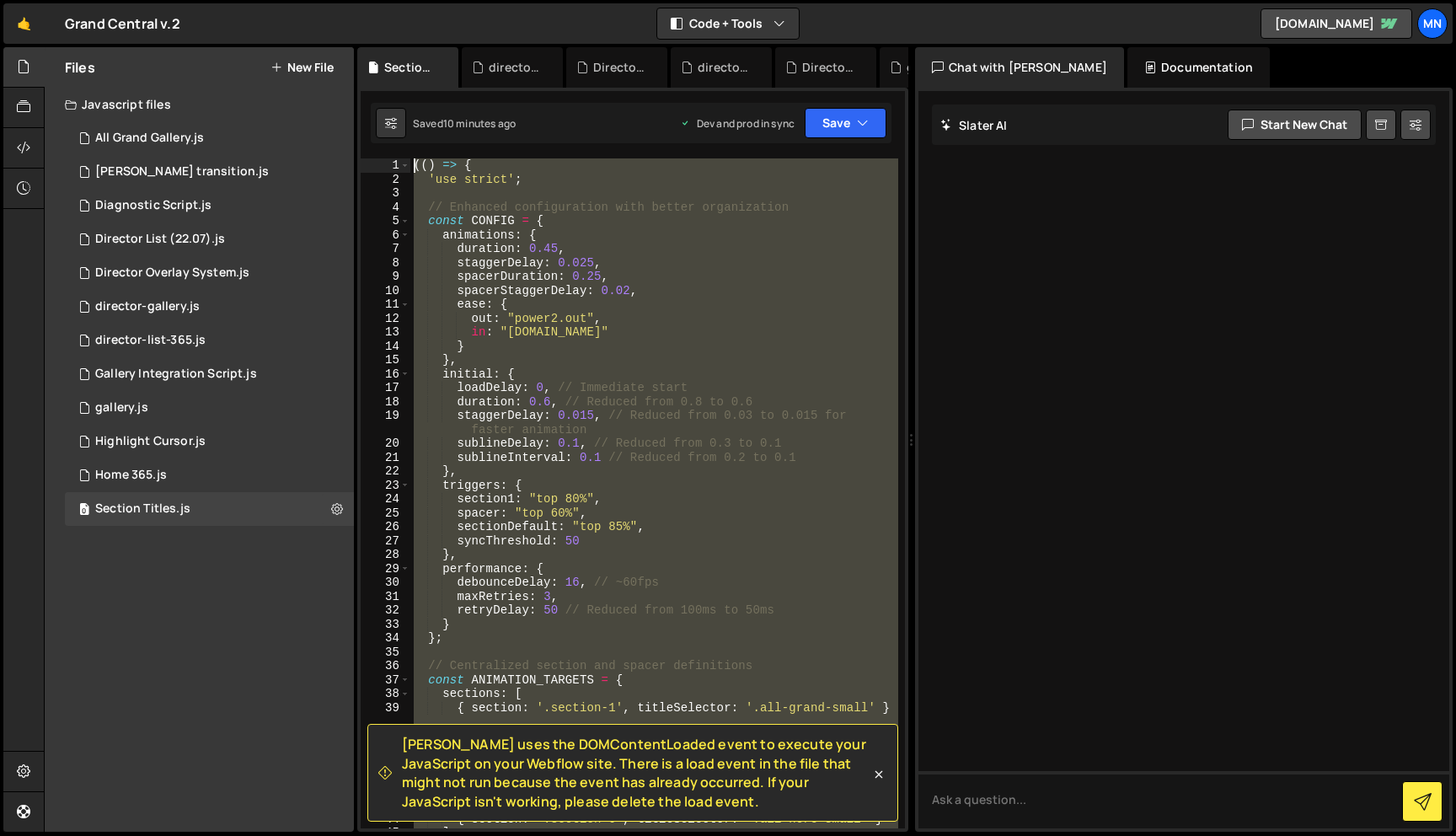
scroll to position [0, 0]
drag, startPoint x: 493, startPoint y: 660, endPoint x: 327, endPoint y: -106, distance: 783.8
click at [327, 0] on html "Projects Community Library Blog MN Projects Your Teams Invite team member Accou…" at bounding box center [728, 418] width 1456 height 836
paste textarea "})()"
type textarea "})();"
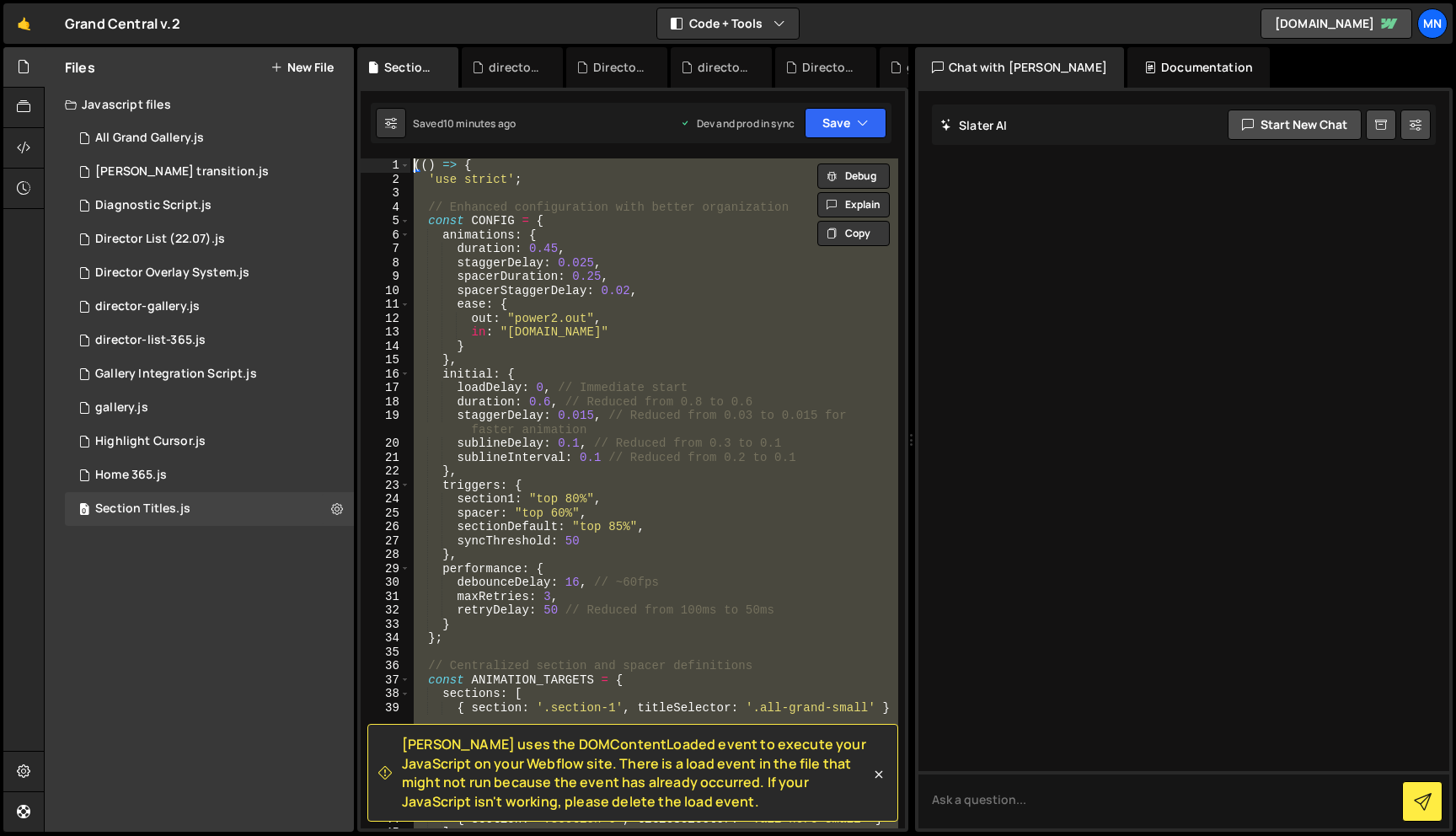
scroll to position [12180, 0]
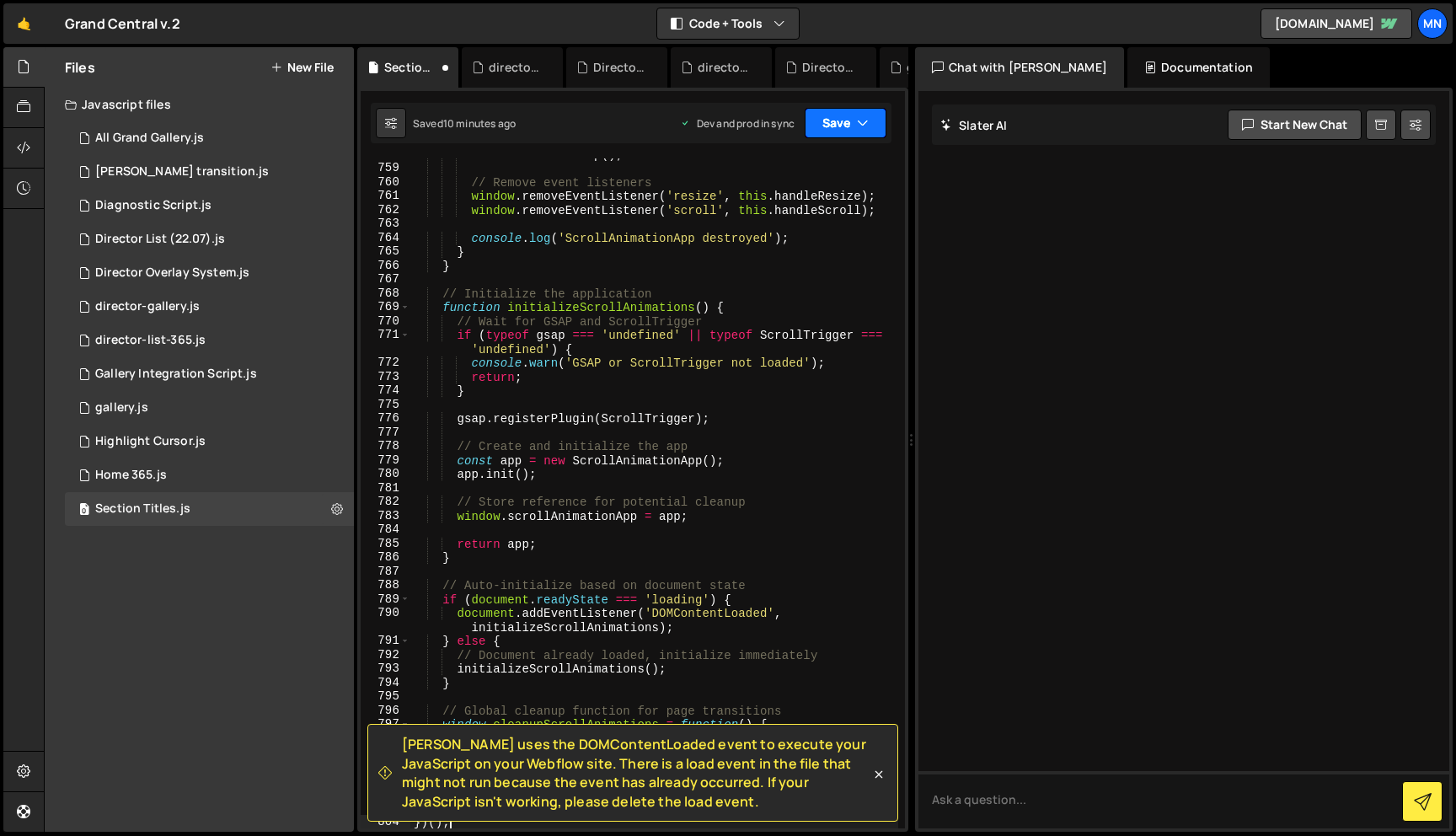
click at [867, 113] on button "Save" at bounding box center [845, 123] width 81 height 30
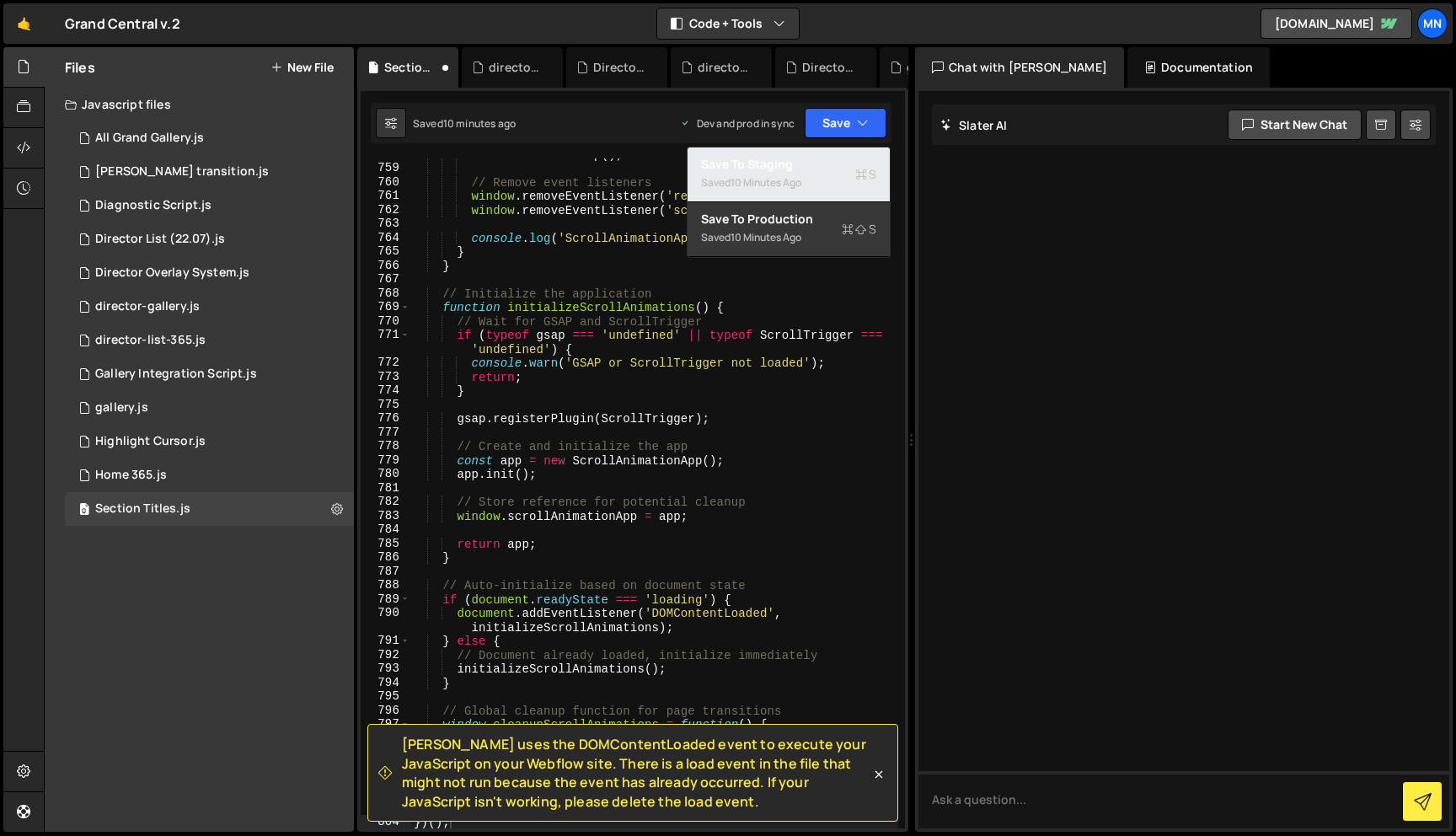
click at [775, 179] on div "10 minutes ago" at bounding box center [766, 182] width 71 height 15
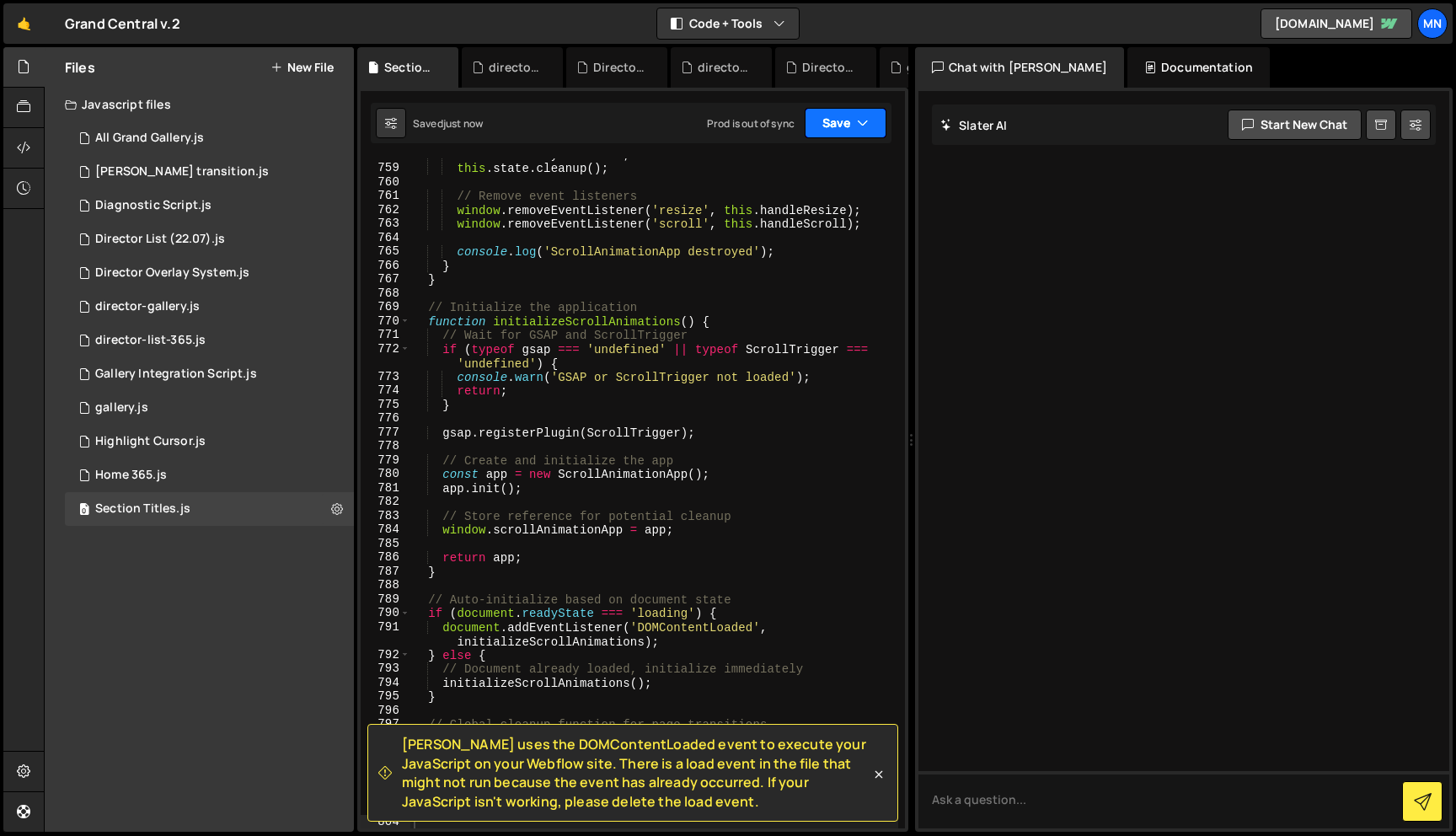
click at [857, 120] on icon "button" at bounding box center [863, 123] width 12 height 17
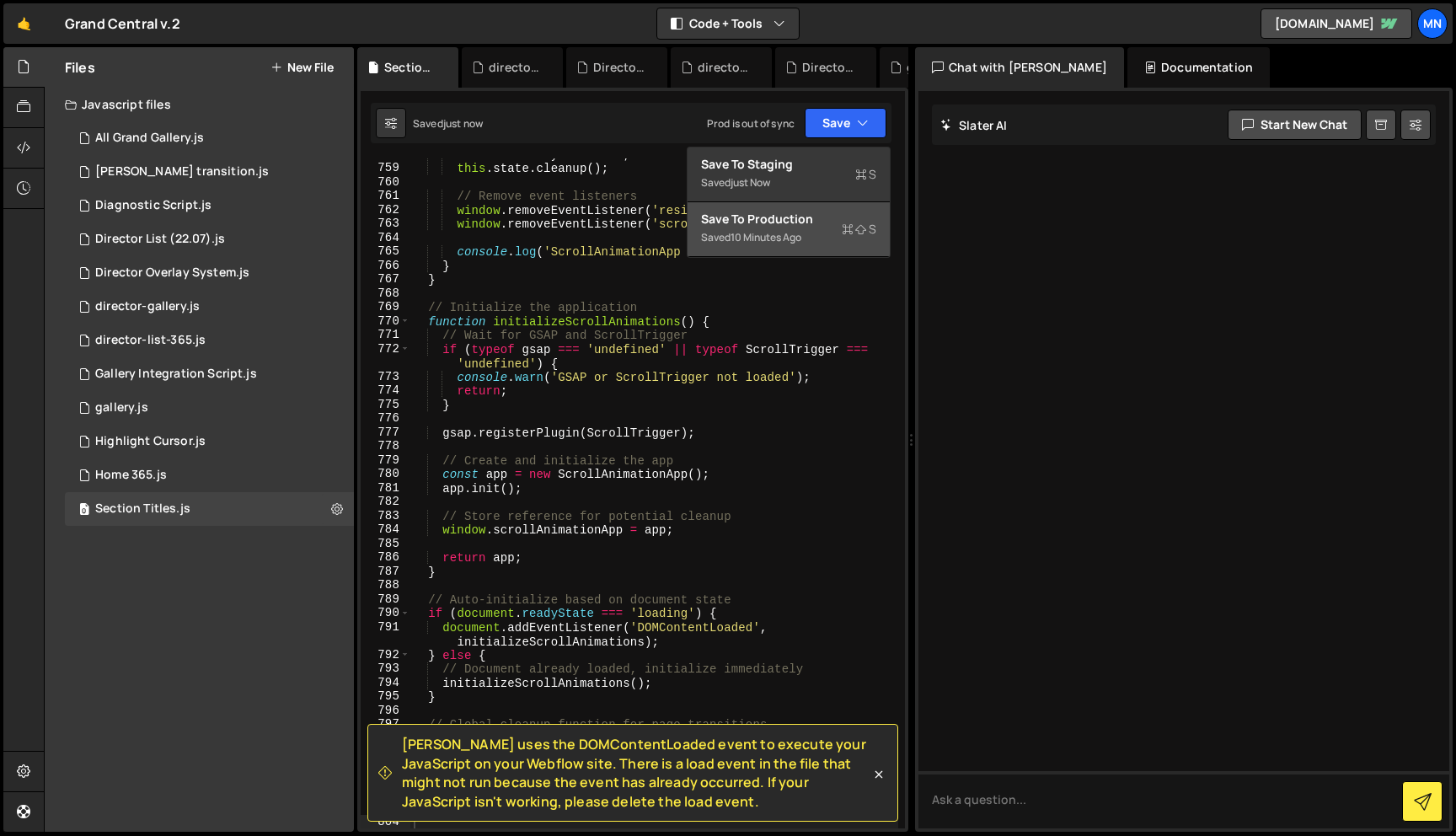
click at [770, 236] on div "10 minutes ago" at bounding box center [766, 237] width 71 height 15
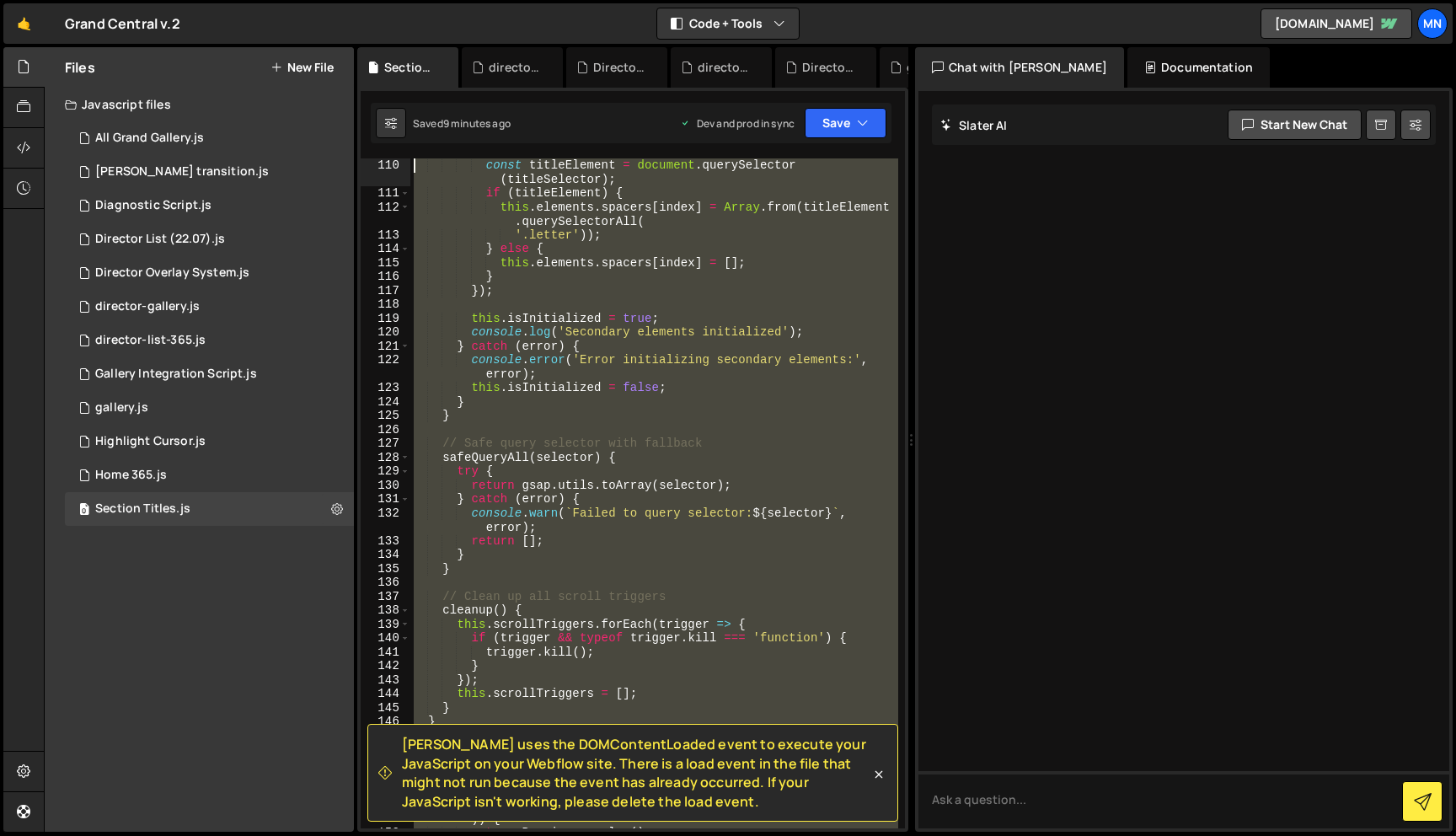
scroll to position [0, 0]
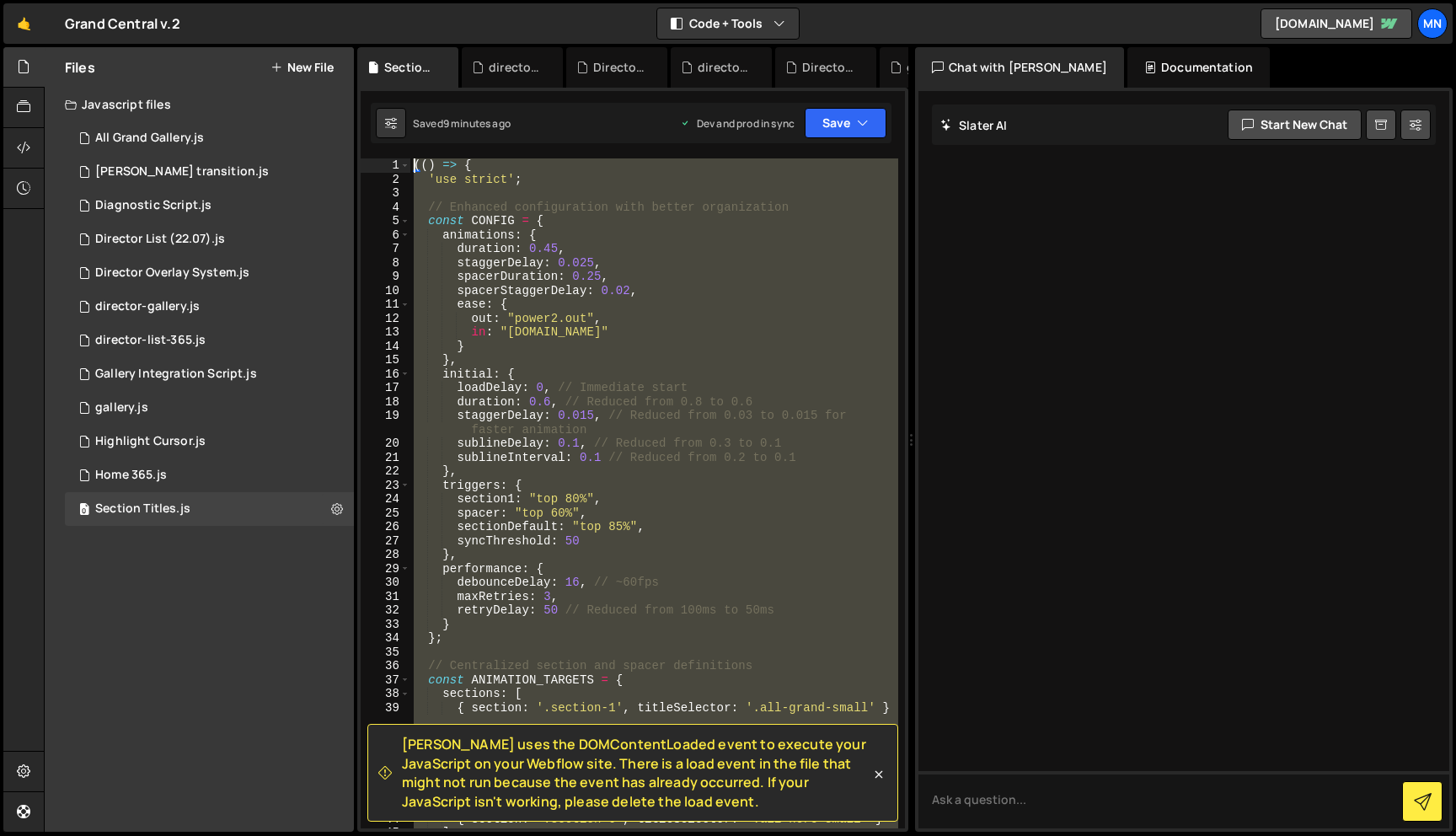
drag, startPoint x: 436, startPoint y: 572, endPoint x: 307, endPoint y: -106, distance: 690.2
click at [307, 0] on html "Projects Community Library Blog MN Projects Your Teams Invite team member Accou…" at bounding box center [728, 418] width 1456 height 836
paste textarea "})()"
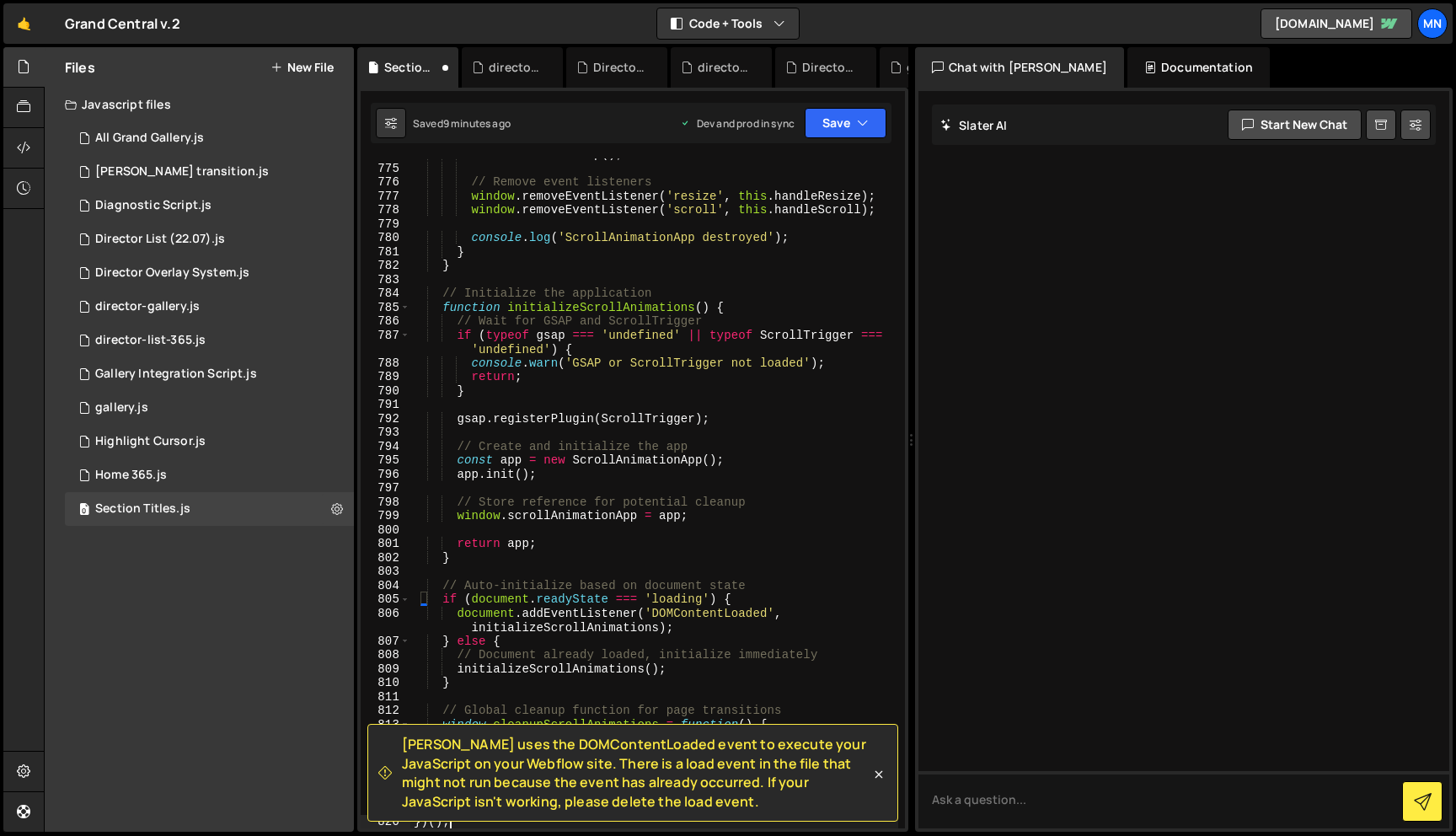
scroll to position [12527, 0]
click at [860, 123] on icon "button" at bounding box center [863, 123] width 12 height 17
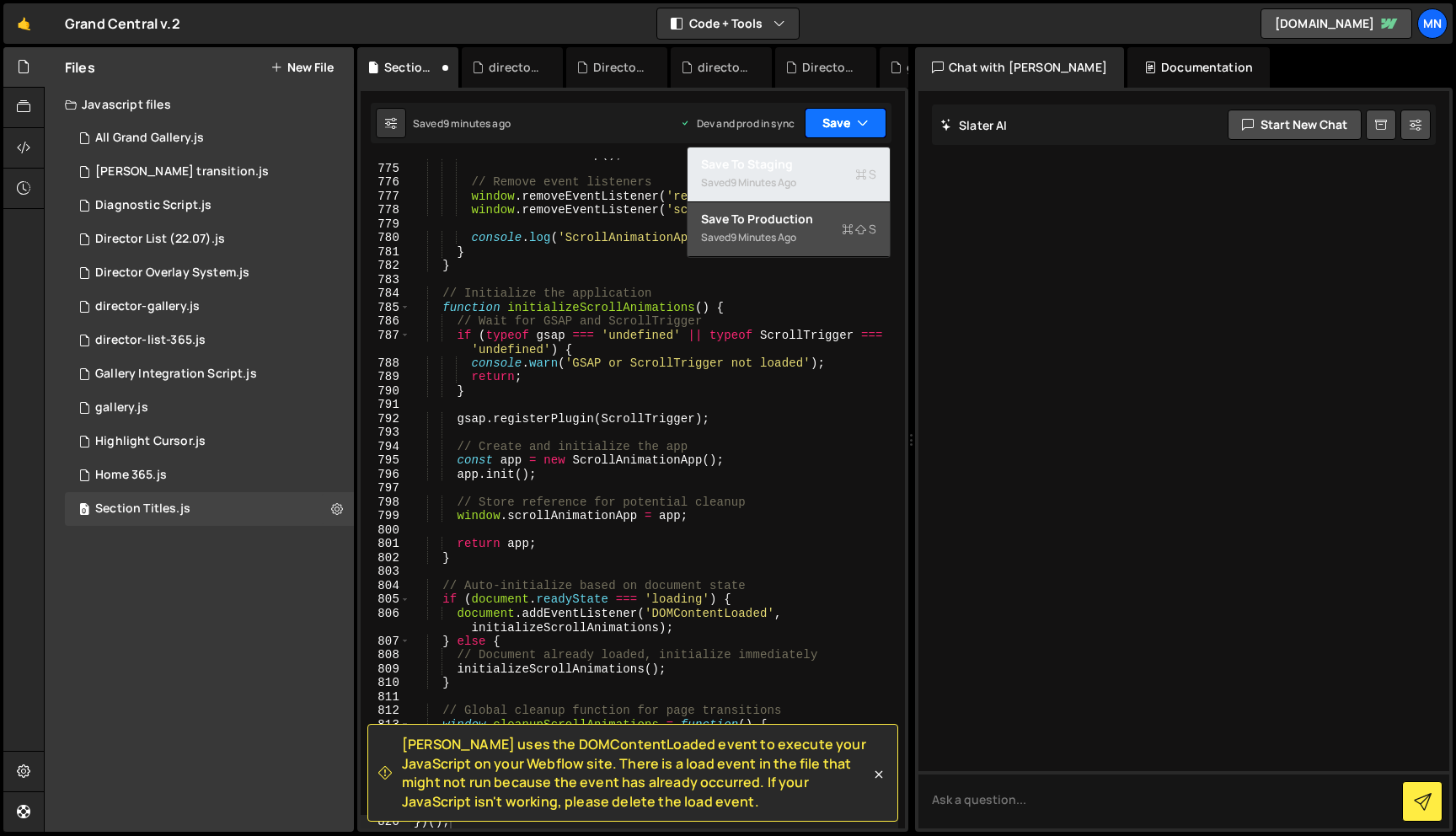
drag, startPoint x: 815, startPoint y: 161, endPoint x: 851, endPoint y: 123, distance: 52.3
click at [816, 161] on div "Save to Staging S" at bounding box center [789, 164] width 175 height 17
type textarea "}"
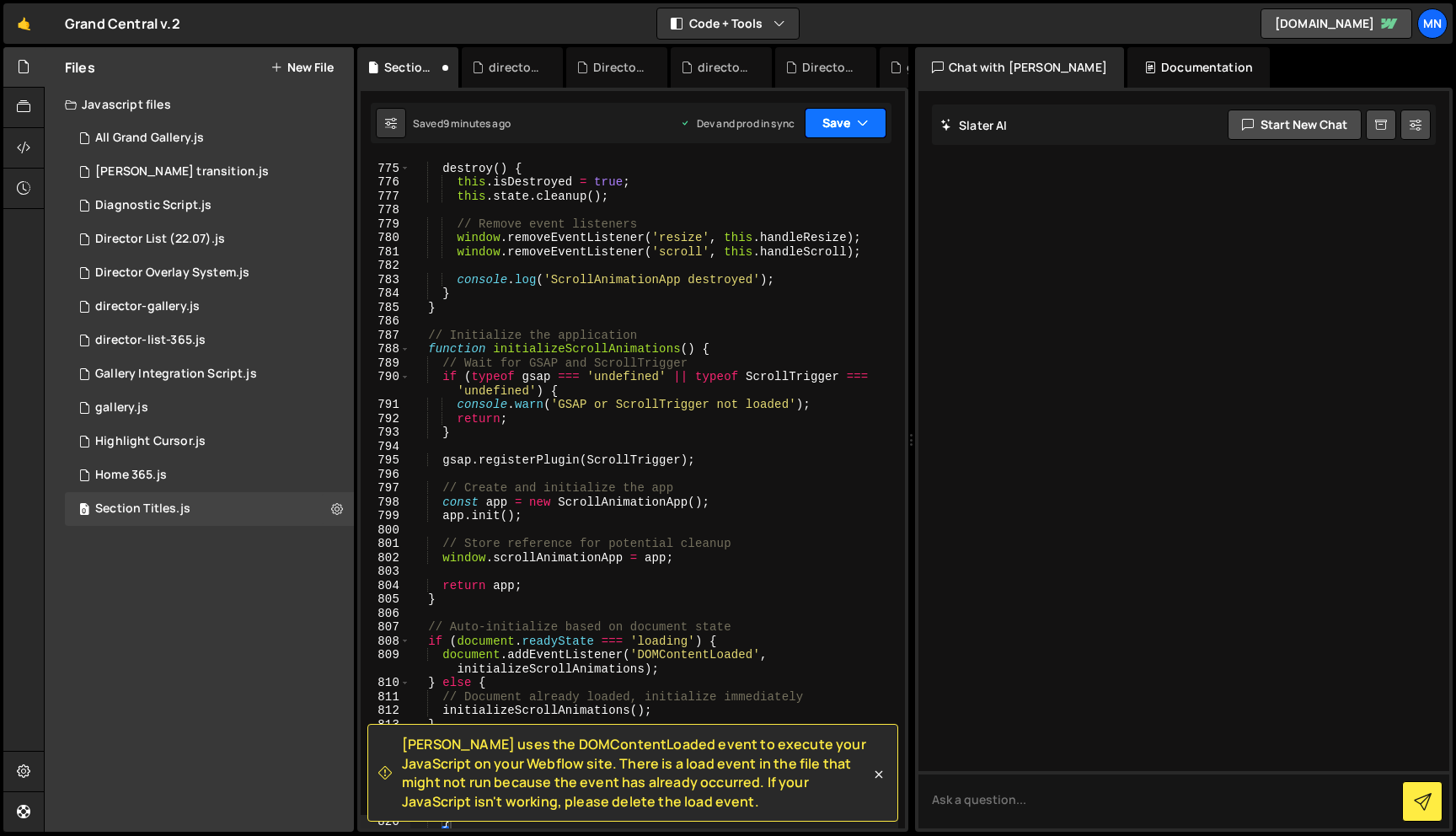
drag, startPoint x: 852, startPoint y: 118, endPoint x: 844, endPoint y: 137, distance: 20.6
click at [852, 118] on button "Save" at bounding box center [845, 123] width 81 height 30
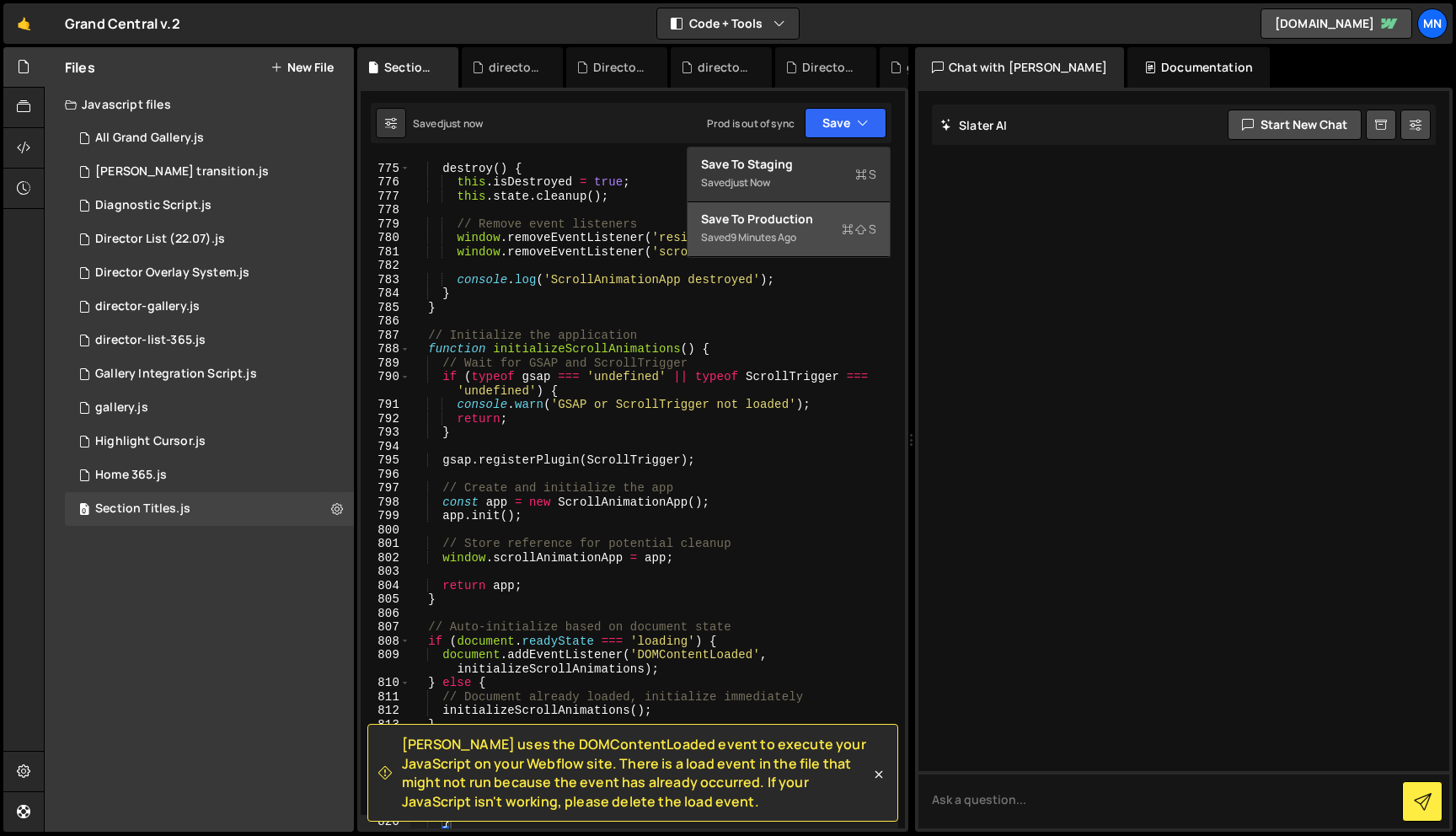
click at [800, 218] on div "Save to Production S" at bounding box center [789, 219] width 175 height 17
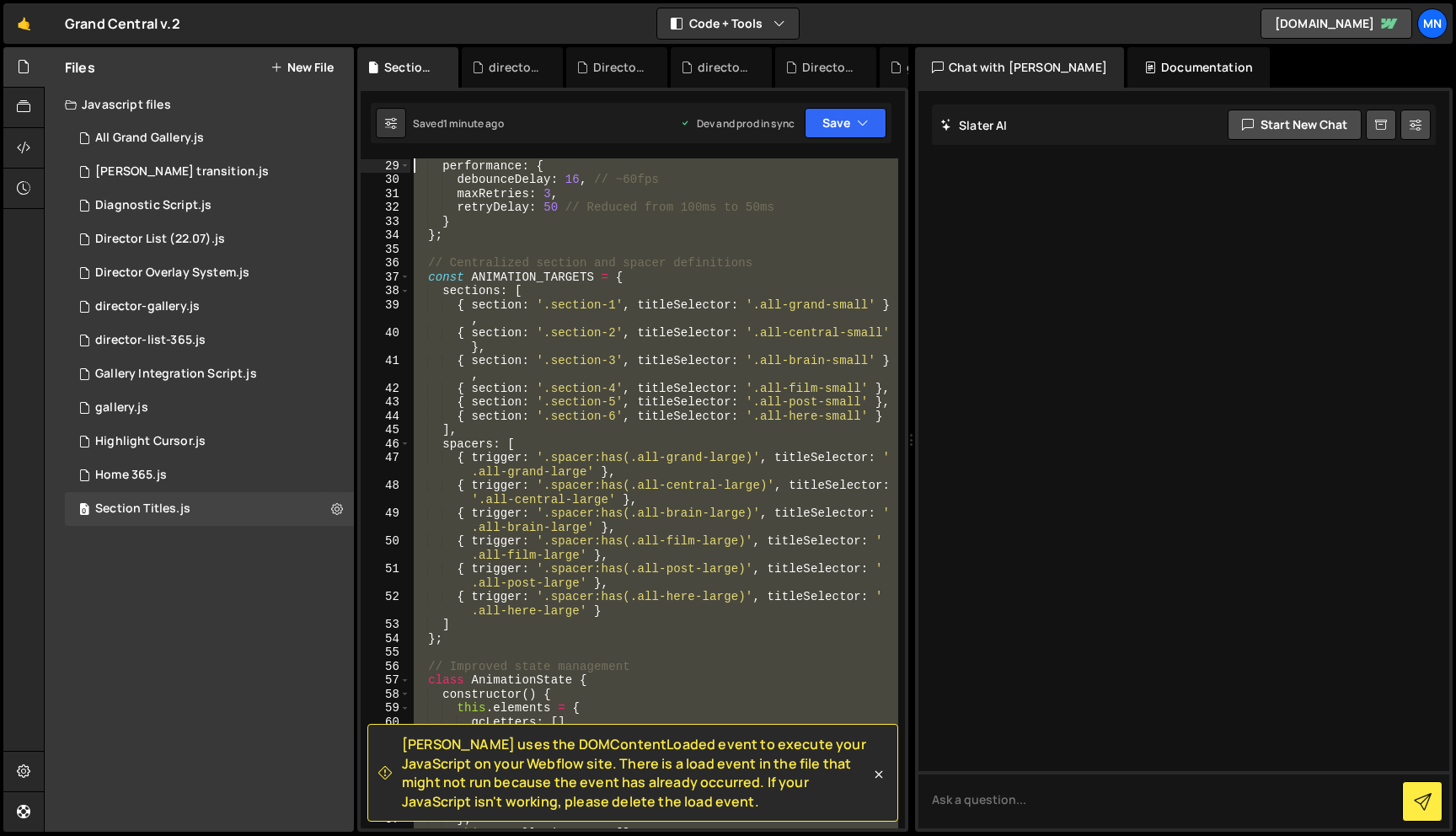
scroll to position [0, 0]
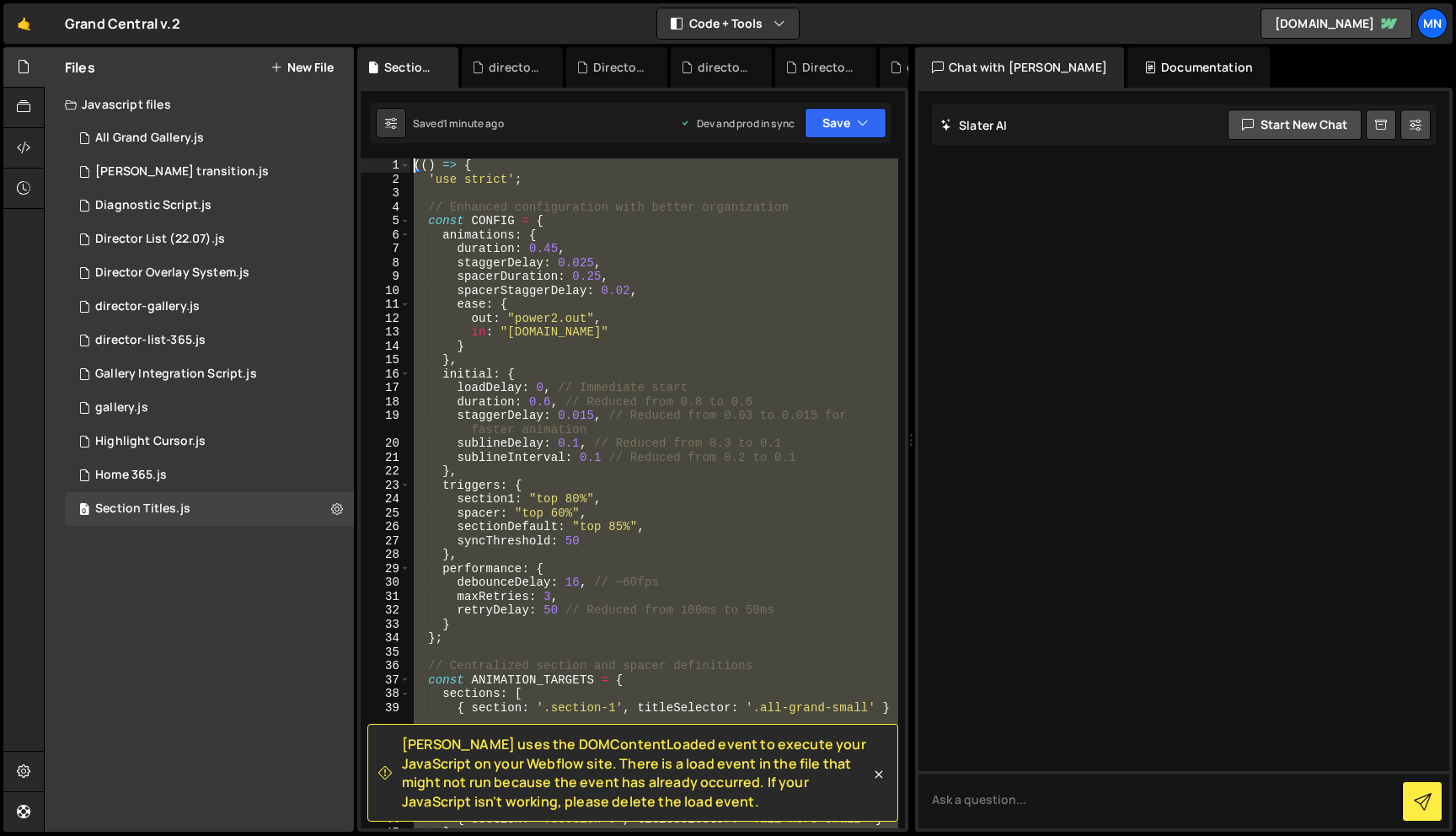
drag, startPoint x: 424, startPoint y: 528, endPoint x: 398, endPoint y: -106, distance: 634.5
click at [398, 0] on html "Projects Community Library Blog MN Projects Your Teams Invite team member Accou…" at bounding box center [728, 418] width 1456 height 836
paste textarea "})()"
type textarea "})();"
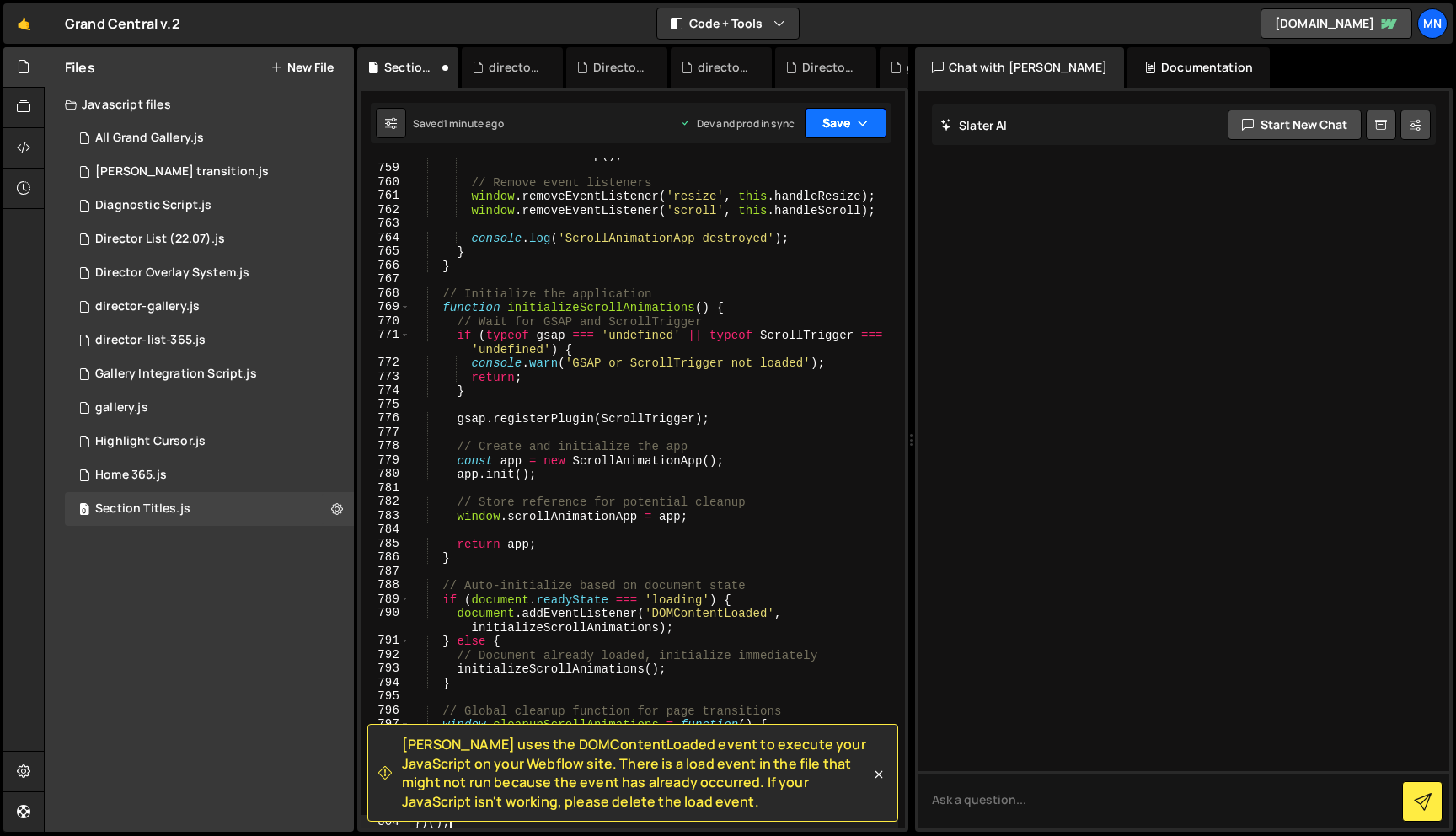
drag, startPoint x: 855, startPoint y: 115, endPoint x: 796, endPoint y: 146, distance: 66.6
click at [851, 119] on button "Save" at bounding box center [845, 123] width 81 height 30
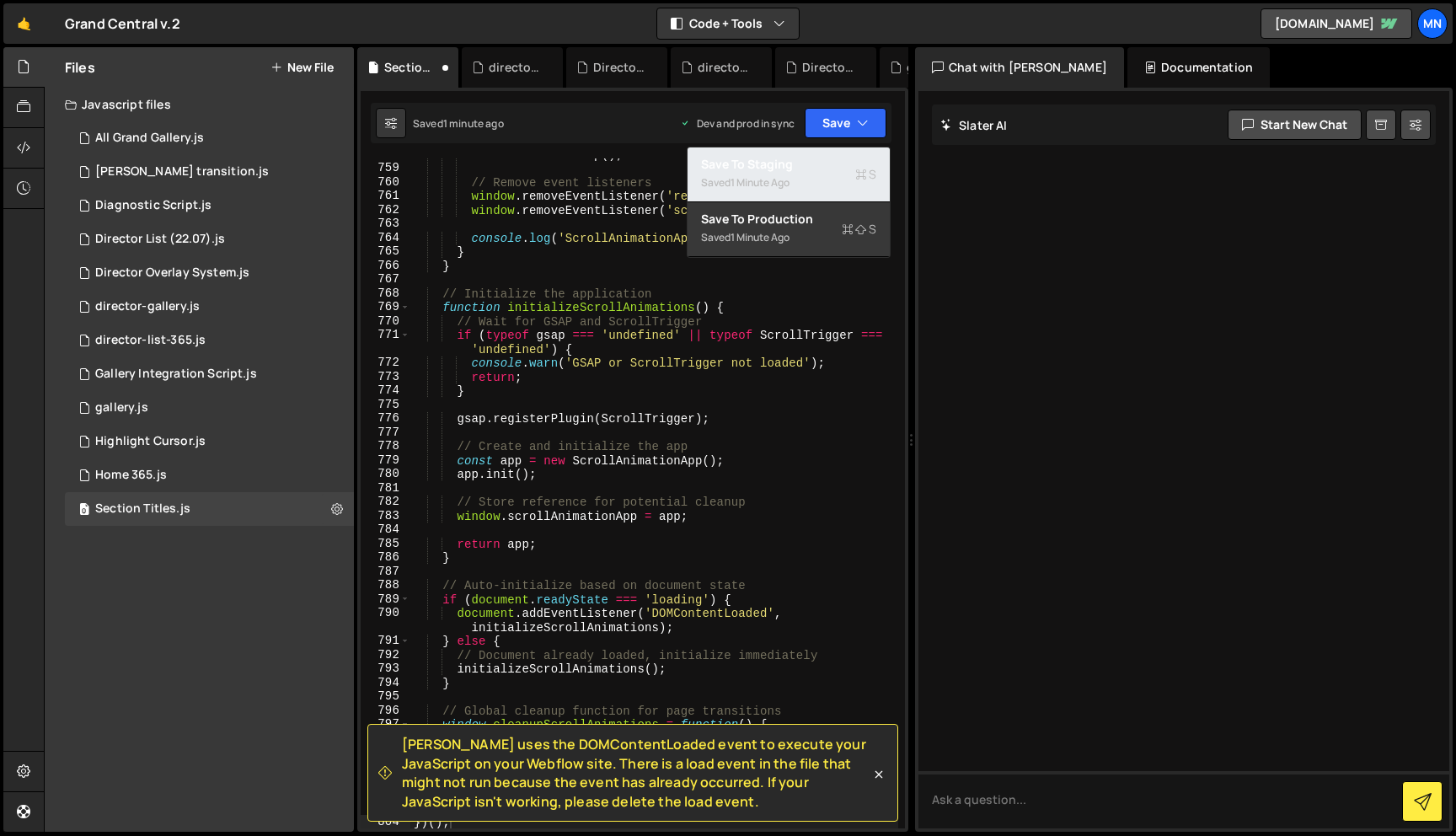
drag, startPoint x: 770, startPoint y: 163, endPoint x: 808, endPoint y: 164, distance: 38.0
click at [773, 166] on div "Save to Staging S" at bounding box center [789, 164] width 175 height 17
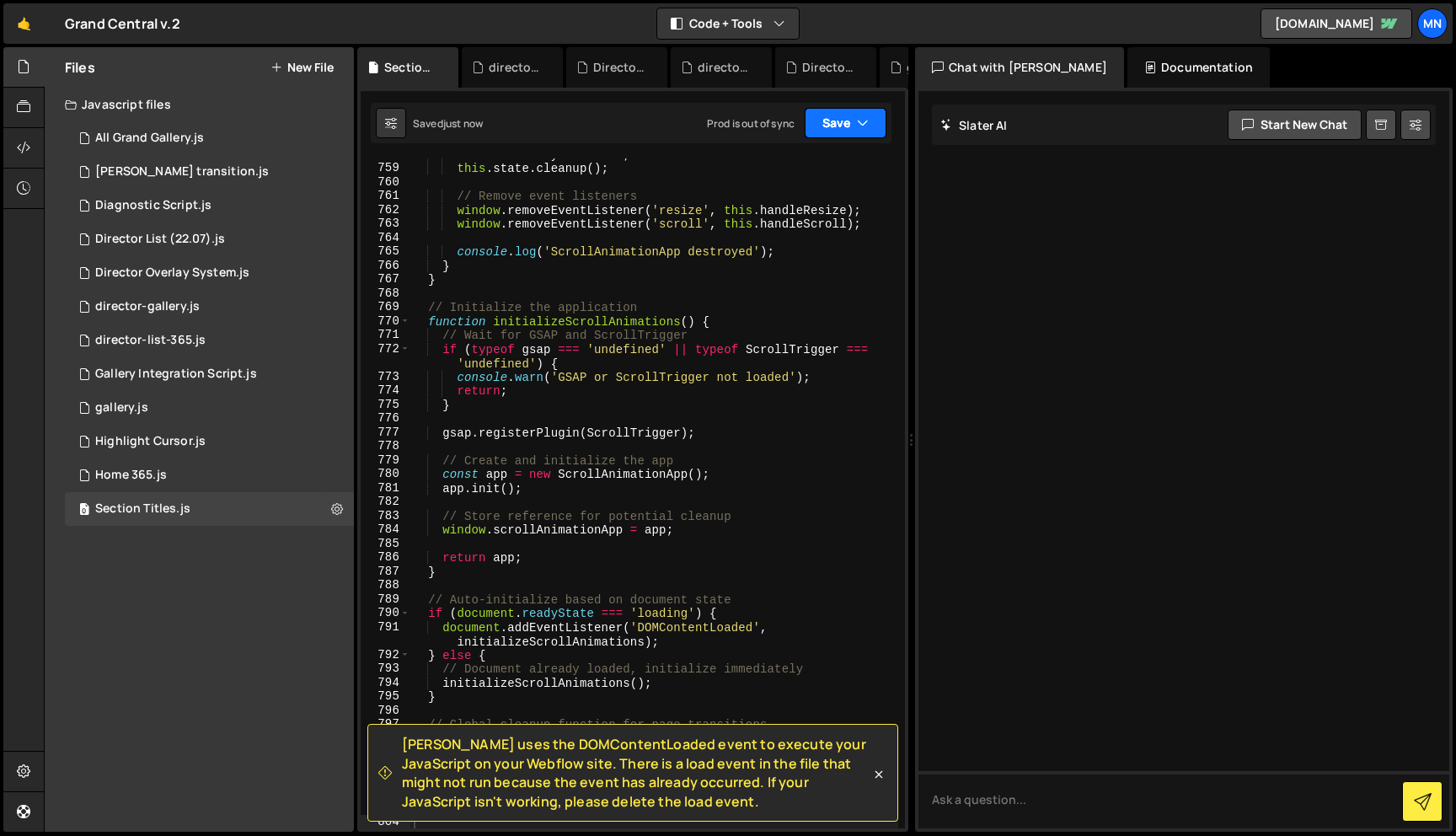
drag, startPoint x: 852, startPoint y: 122, endPoint x: 808, endPoint y: 214, distance: 102.0
click at [852, 122] on button "Save" at bounding box center [845, 123] width 81 height 30
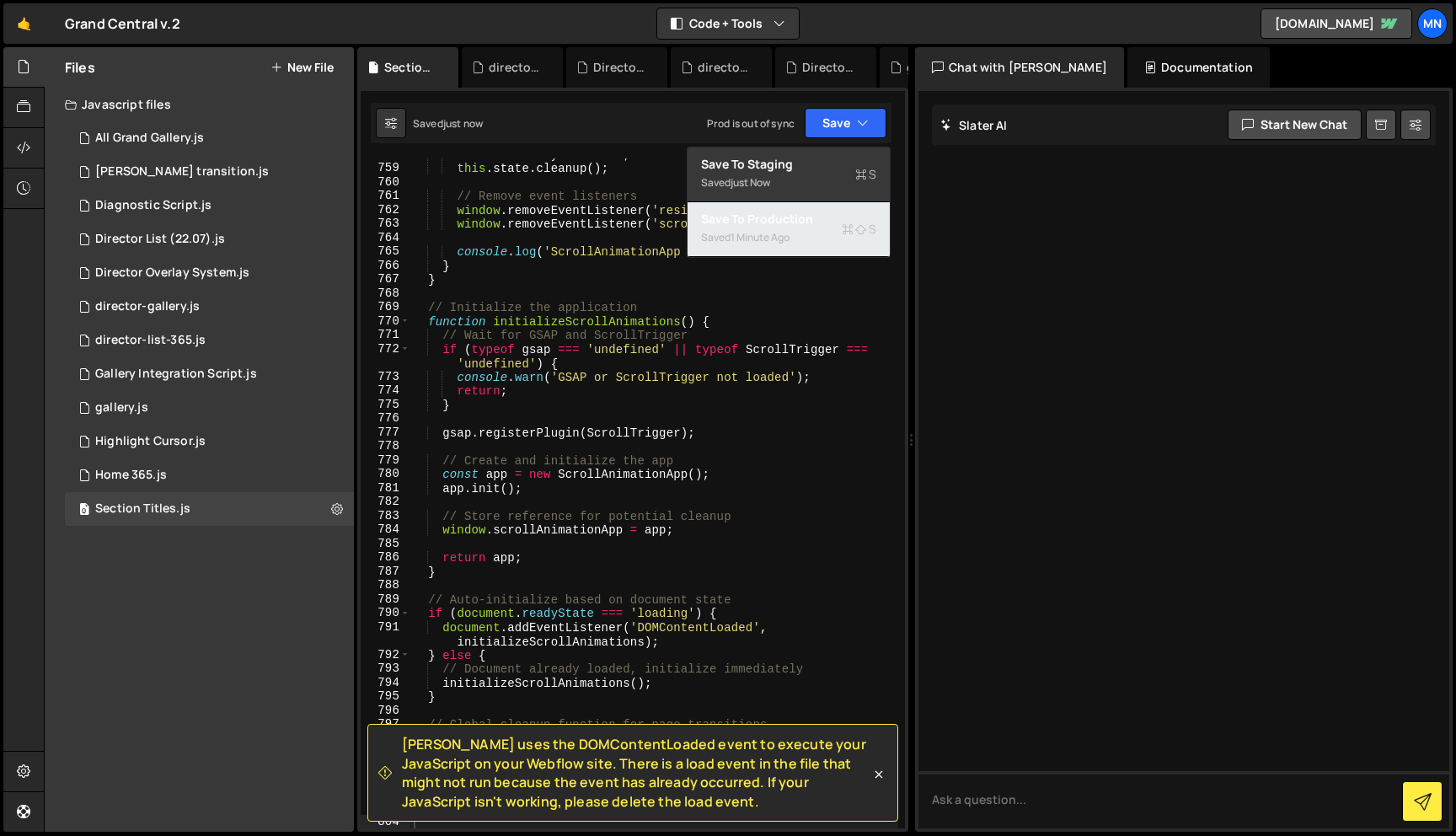
click at [798, 236] on div "Saved 1 minute ago" at bounding box center [789, 237] width 175 height 21
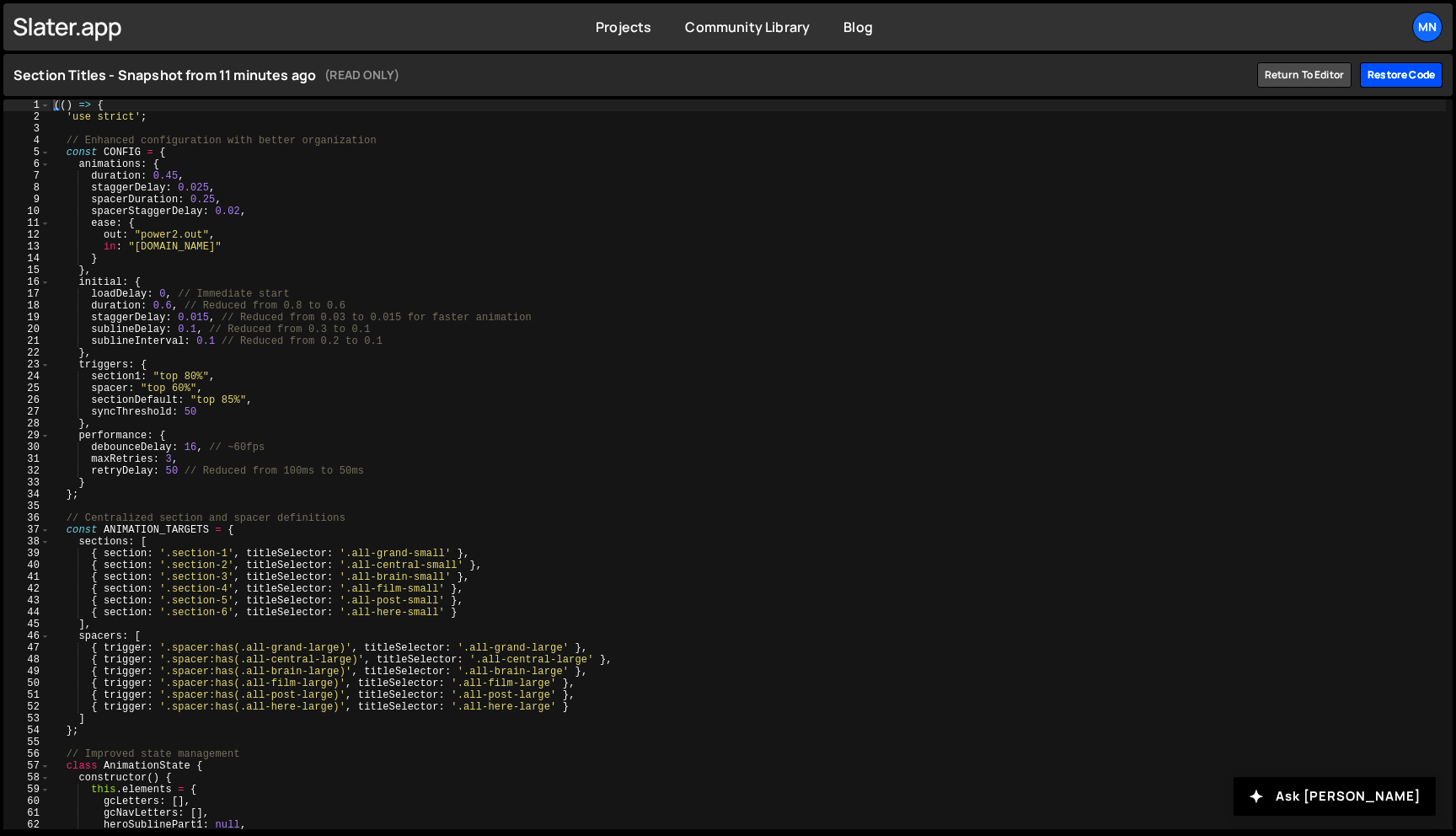
click at [1402, 86] on div "Restore code" at bounding box center [1401, 75] width 82 height 25
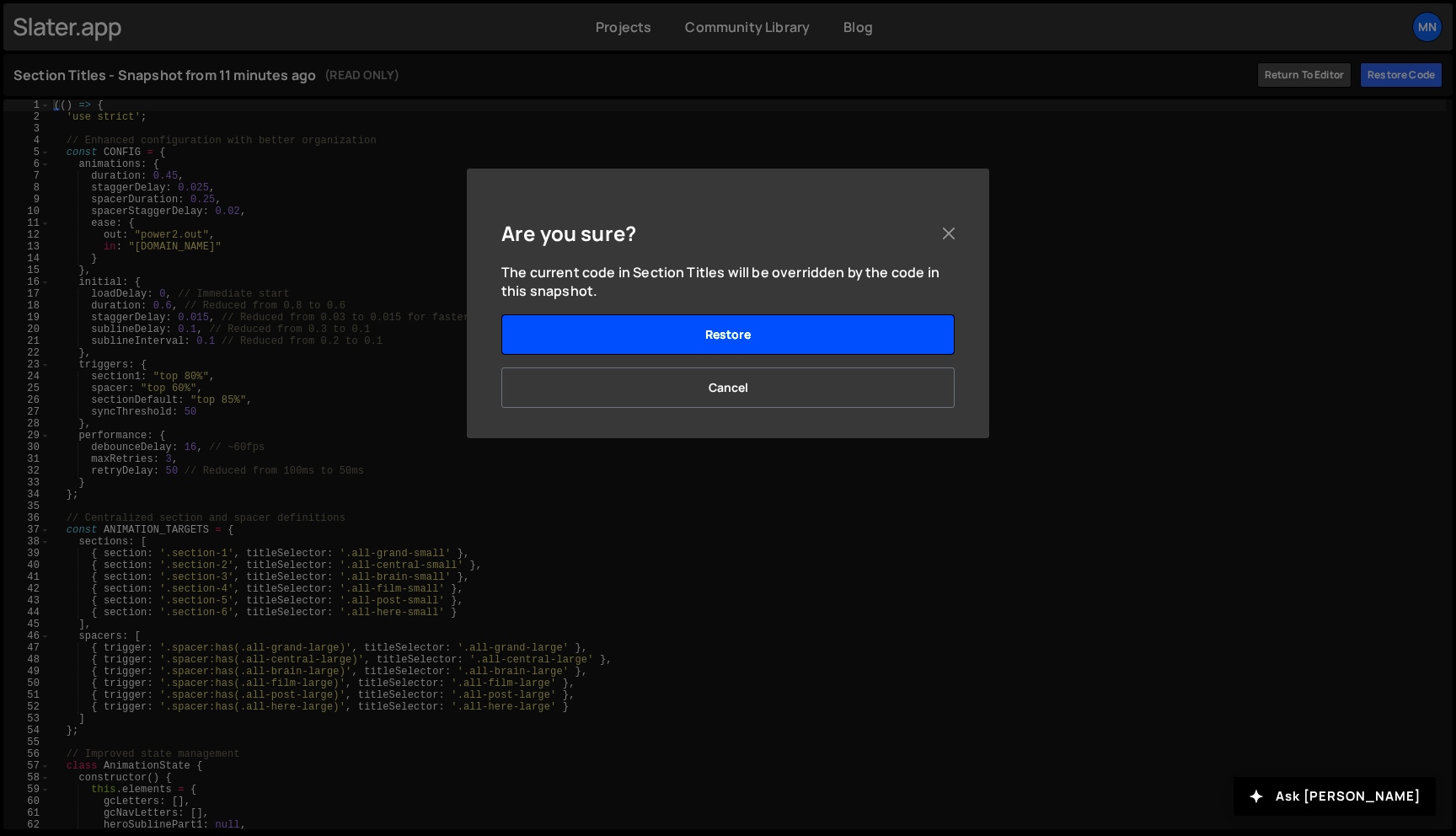
click at [780, 332] on button "Restore" at bounding box center [728, 334] width 454 height 40
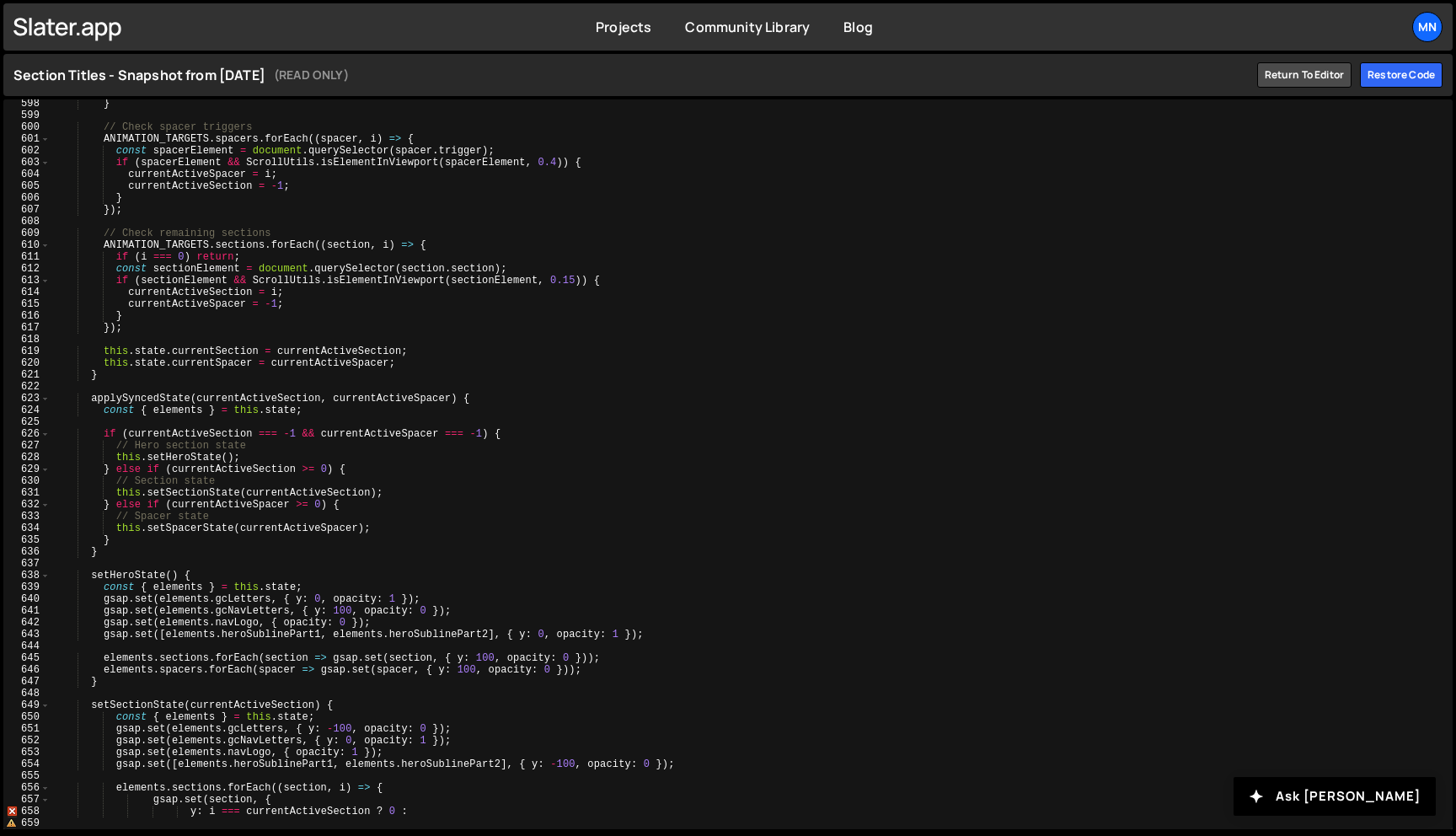
scroll to position [7047, 0]
click at [1424, 73] on div "Restore code" at bounding box center [1401, 75] width 82 height 25
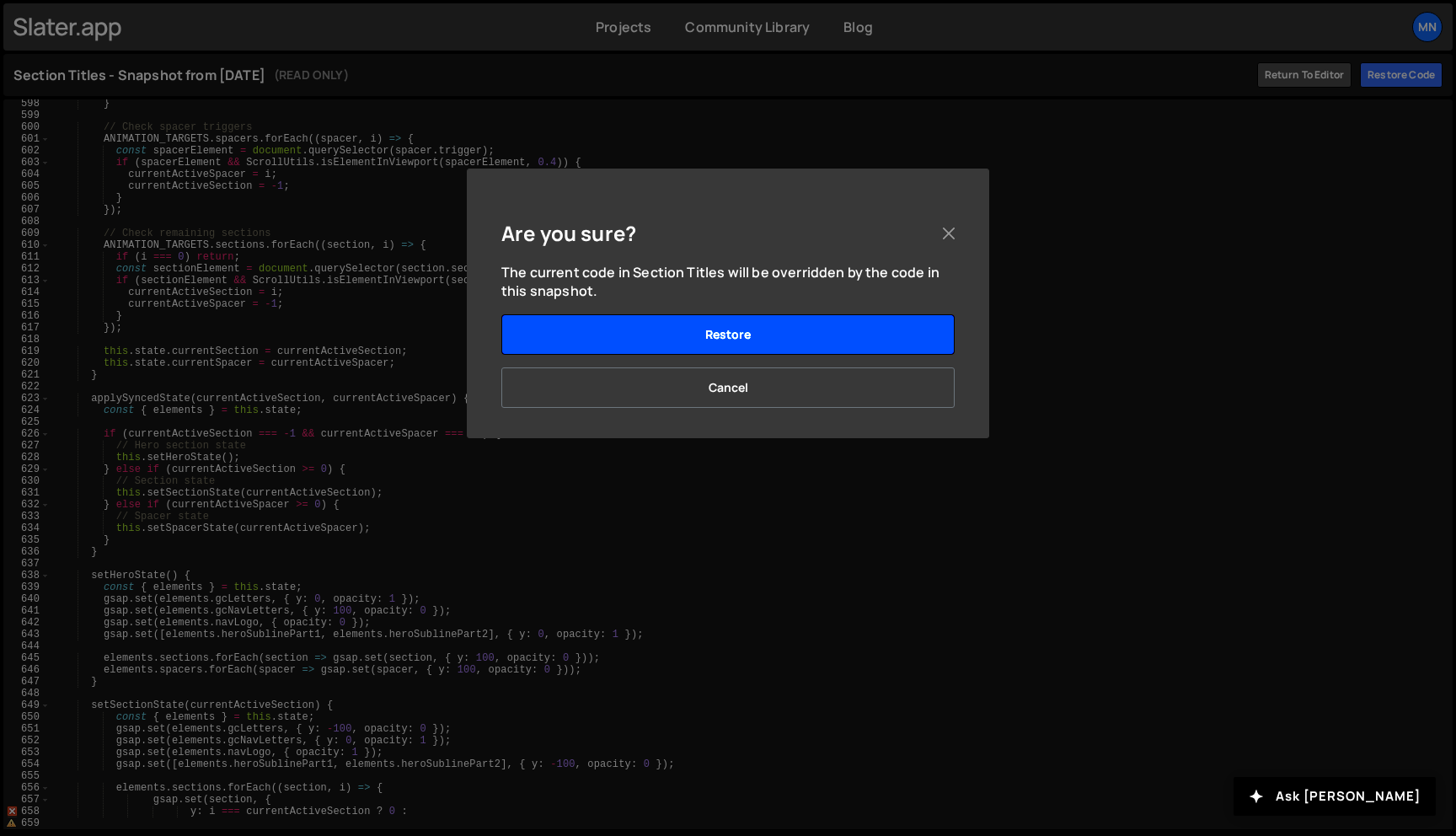
click at [800, 337] on button "Restore" at bounding box center [728, 334] width 454 height 40
